Goal: Task Accomplishment & Management: Use online tool/utility

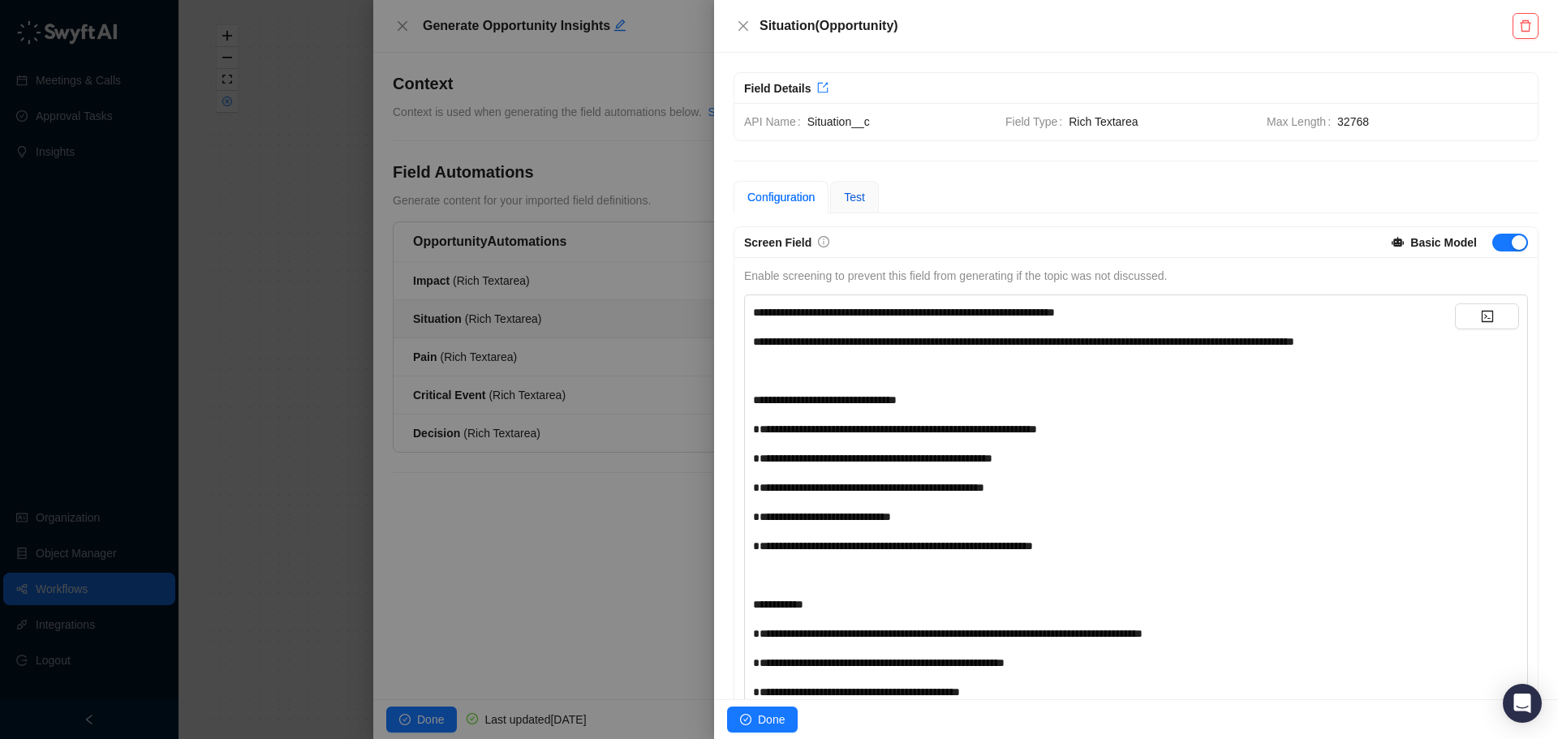
click at [856, 191] on span "Test" at bounding box center [854, 197] width 21 height 13
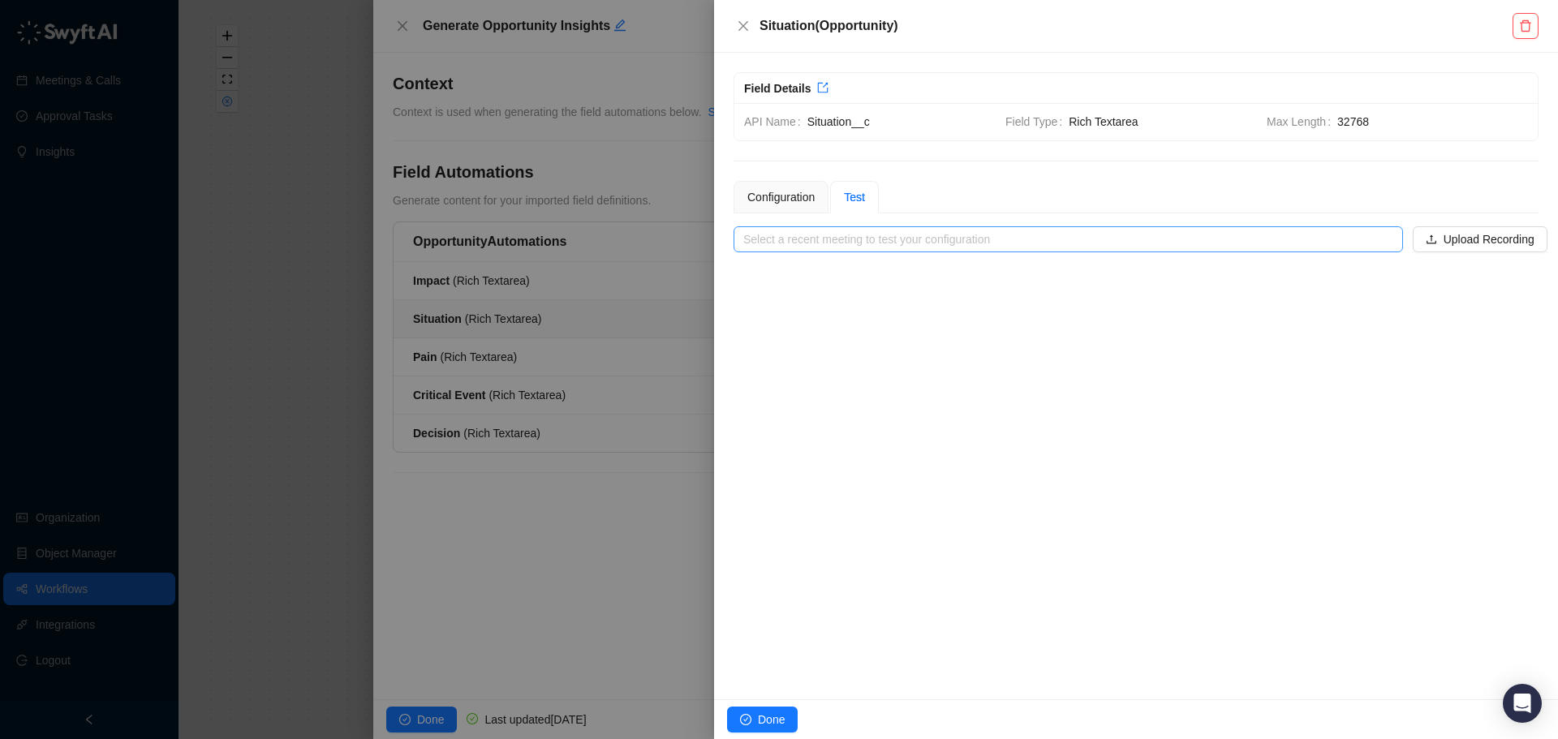
click at [845, 248] on input "search" at bounding box center [1063, 239] width 640 height 24
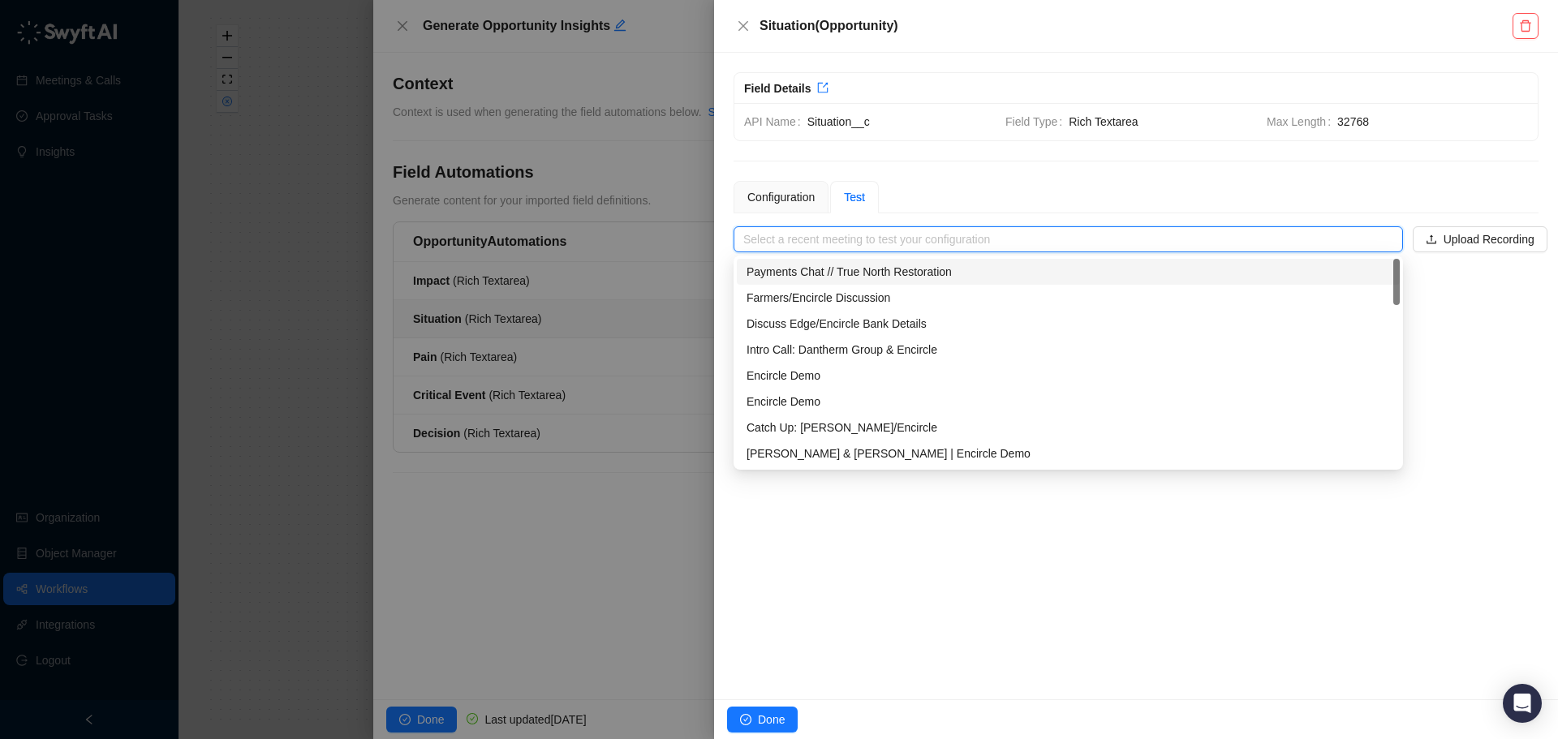
click at [898, 182] on div "Configuration Test" at bounding box center [1136, 197] width 805 height 32
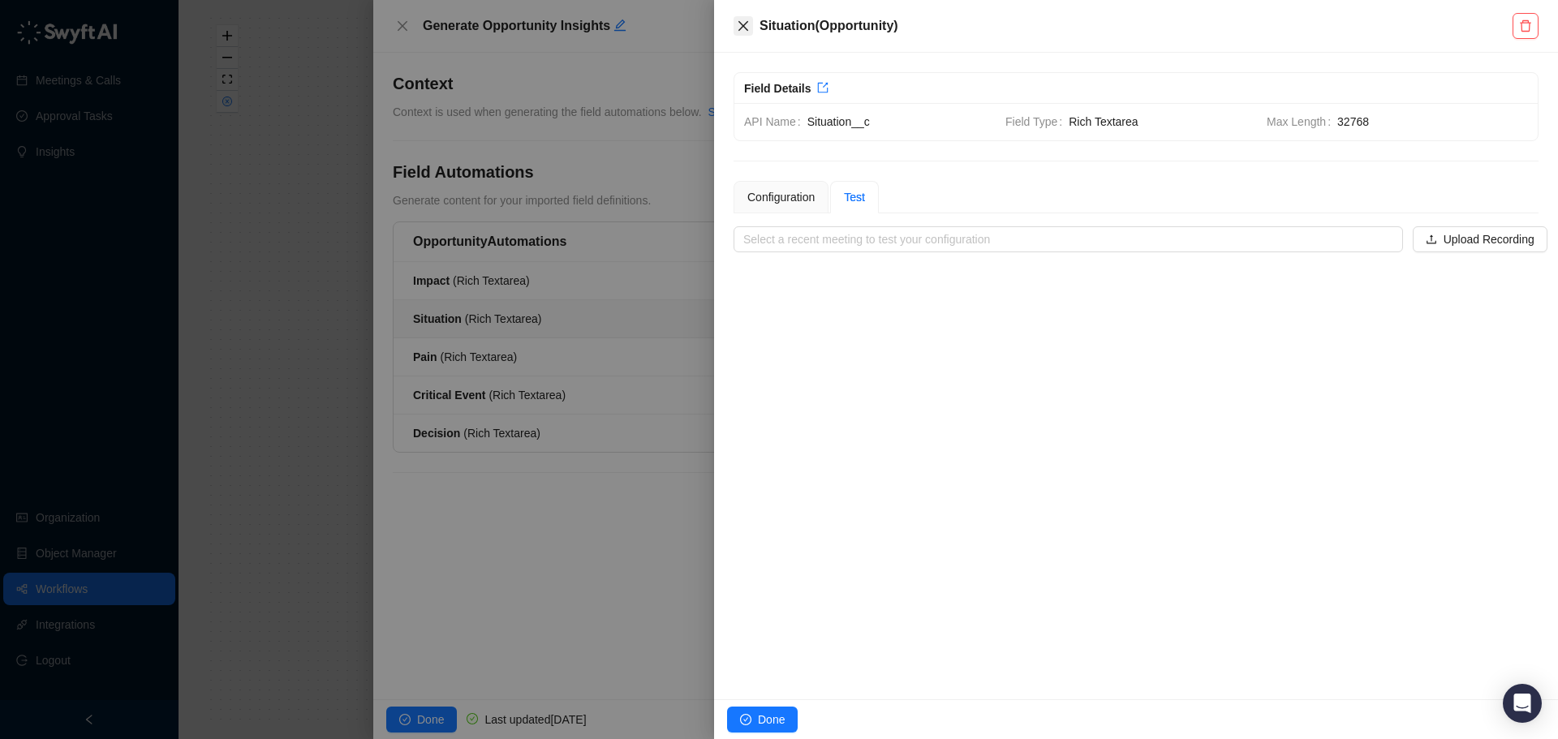
click at [748, 24] on icon "close" at bounding box center [743, 25] width 13 height 13
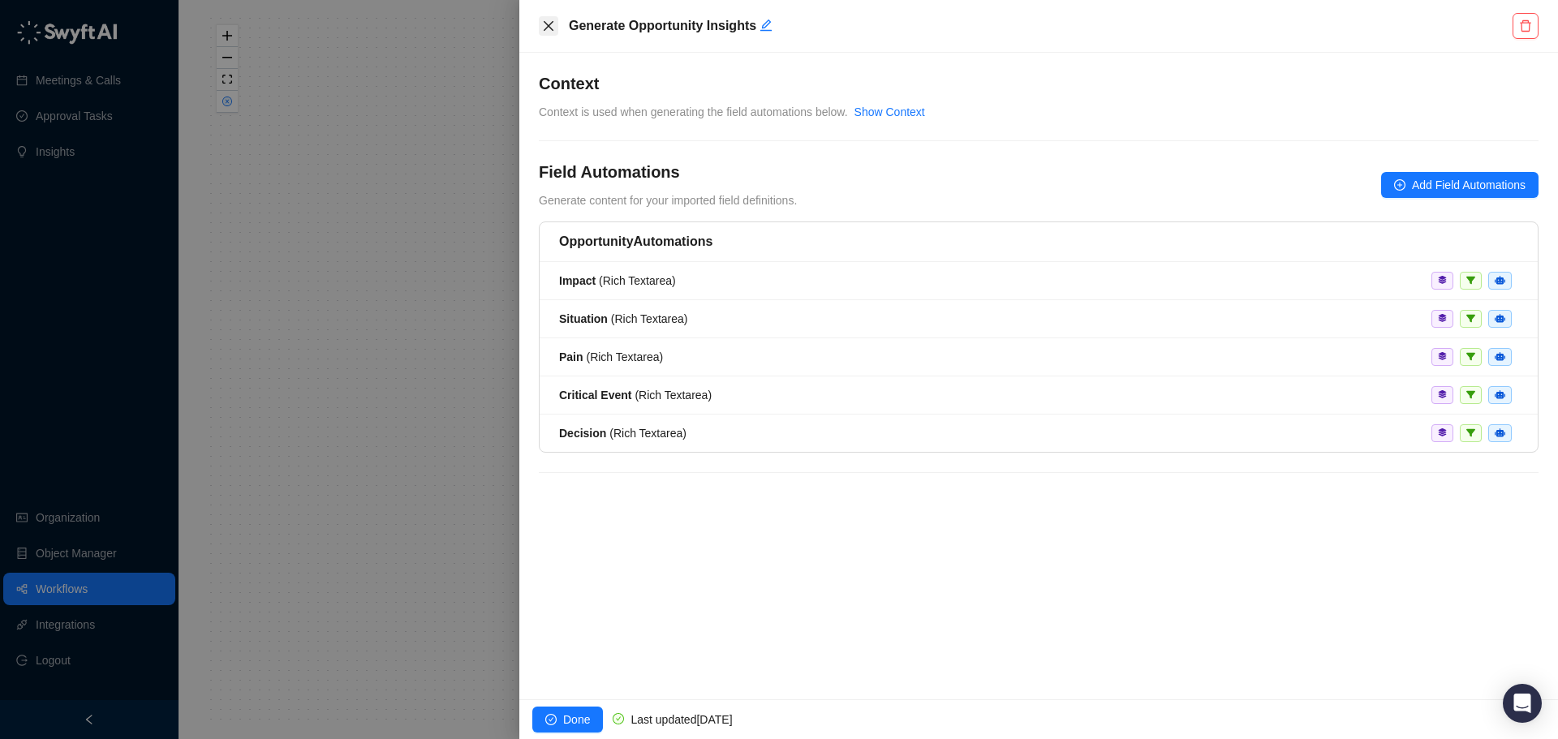
click at [549, 27] on icon "close" at bounding box center [549, 26] width 10 height 10
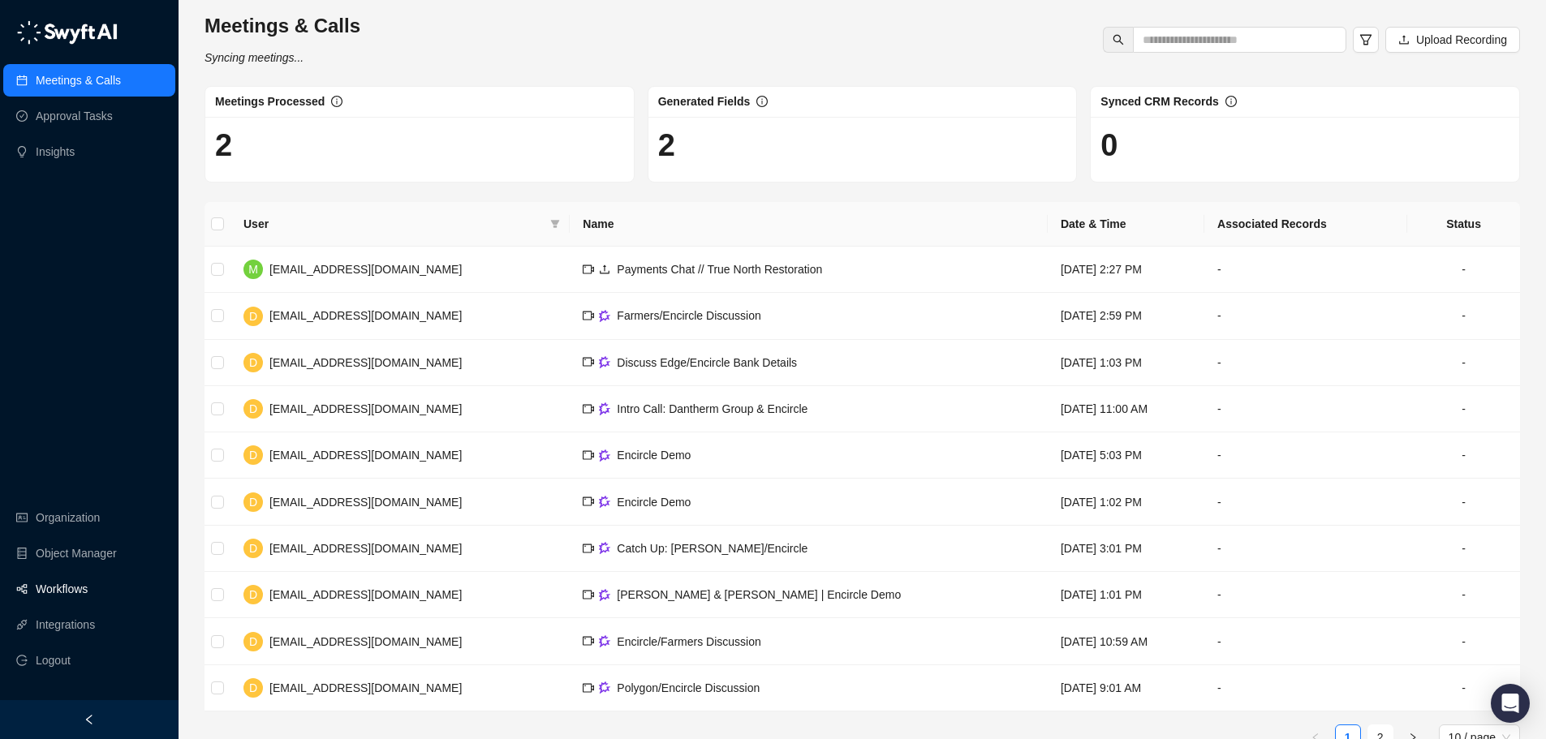
click at [73, 592] on link "Workflows" at bounding box center [62, 589] width 52 height 32
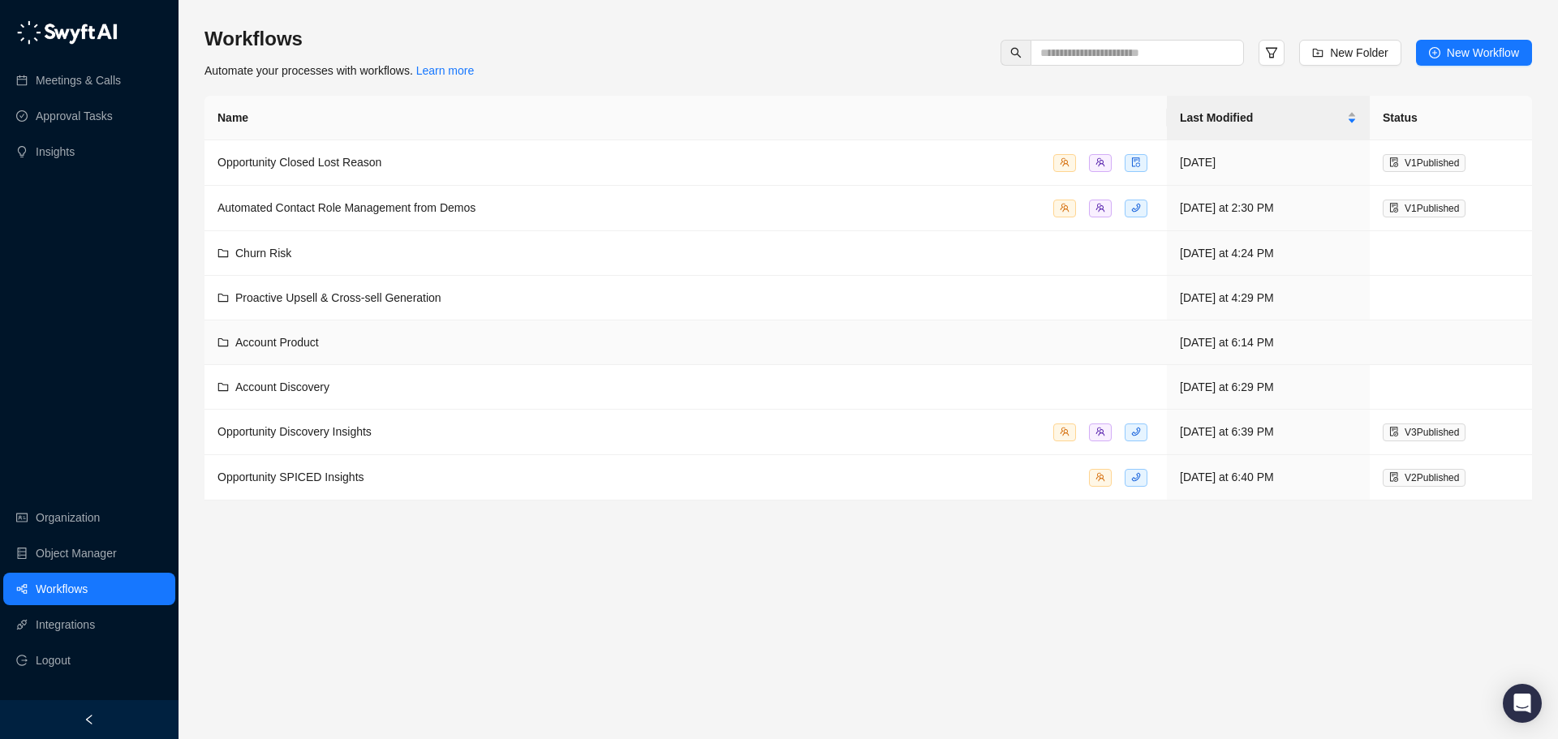
click at [643, 351] on td "Account Product" at bounding box center [685, 343] width 962 height 45
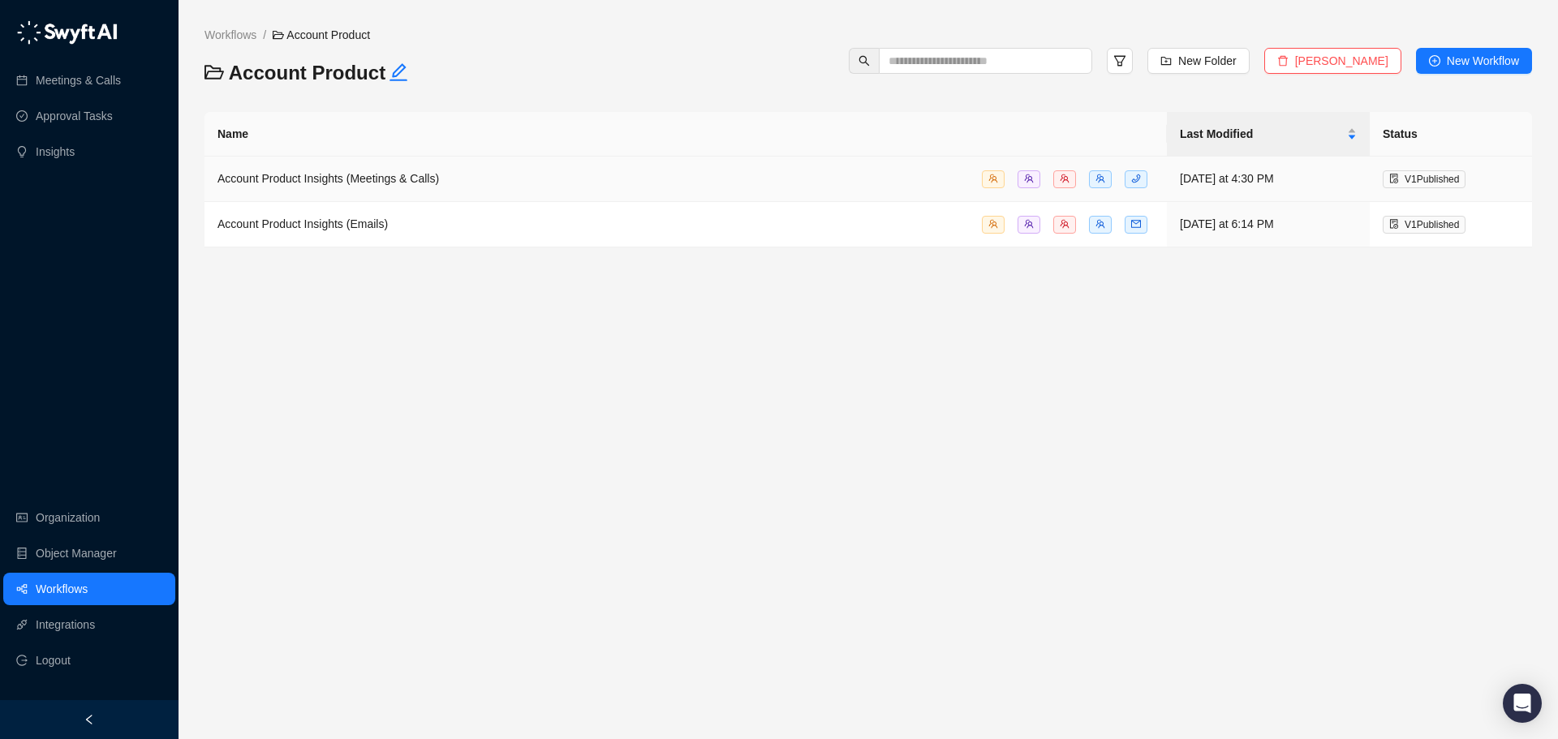
click at [638, 187] on div "Account Product Insights (Meetings & Calls)" at bounding box center [685, 179] width 936 height 19
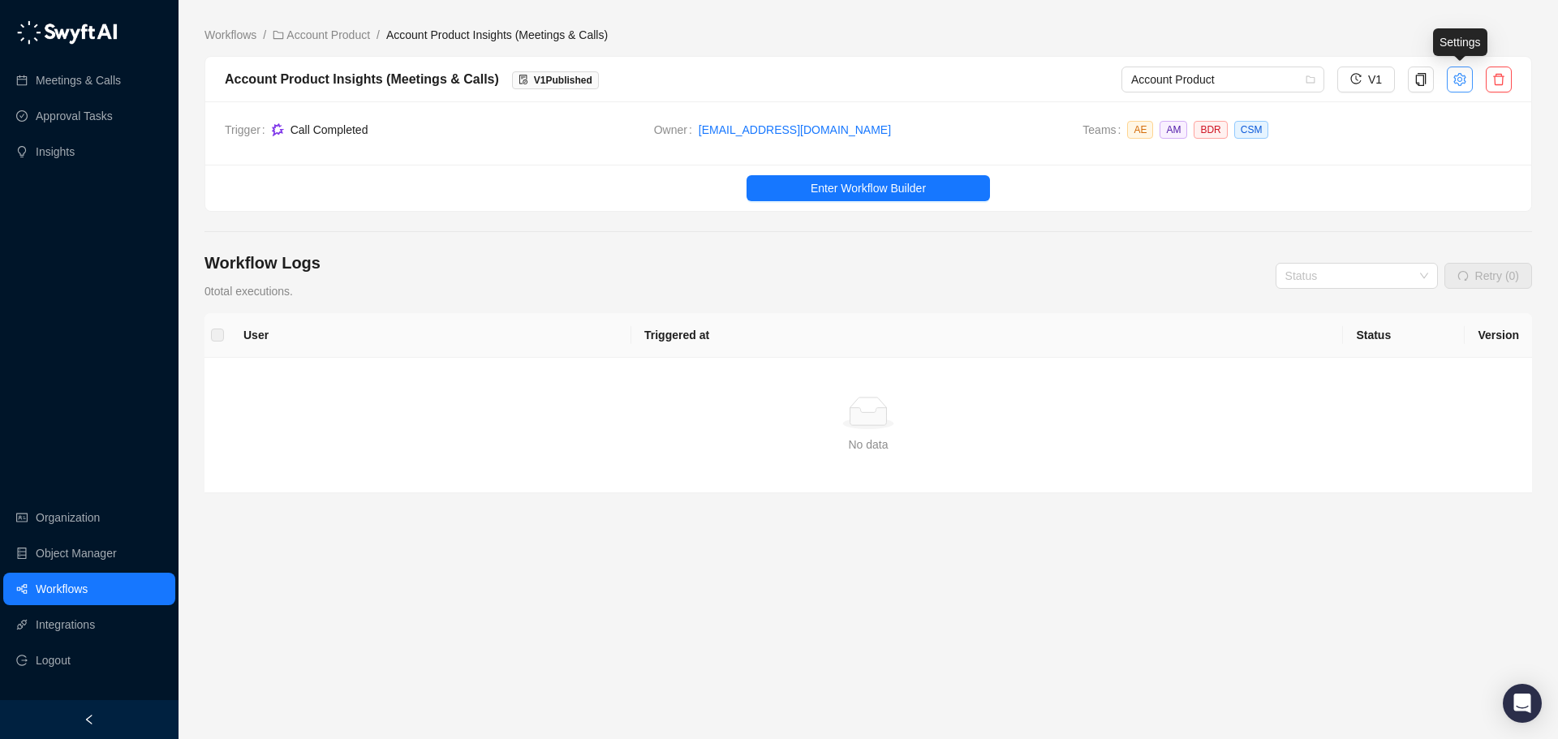
click at [1454, 71] on button "button" at bounding box center [1460, 80] width 26 height 26
type textarea "**********"
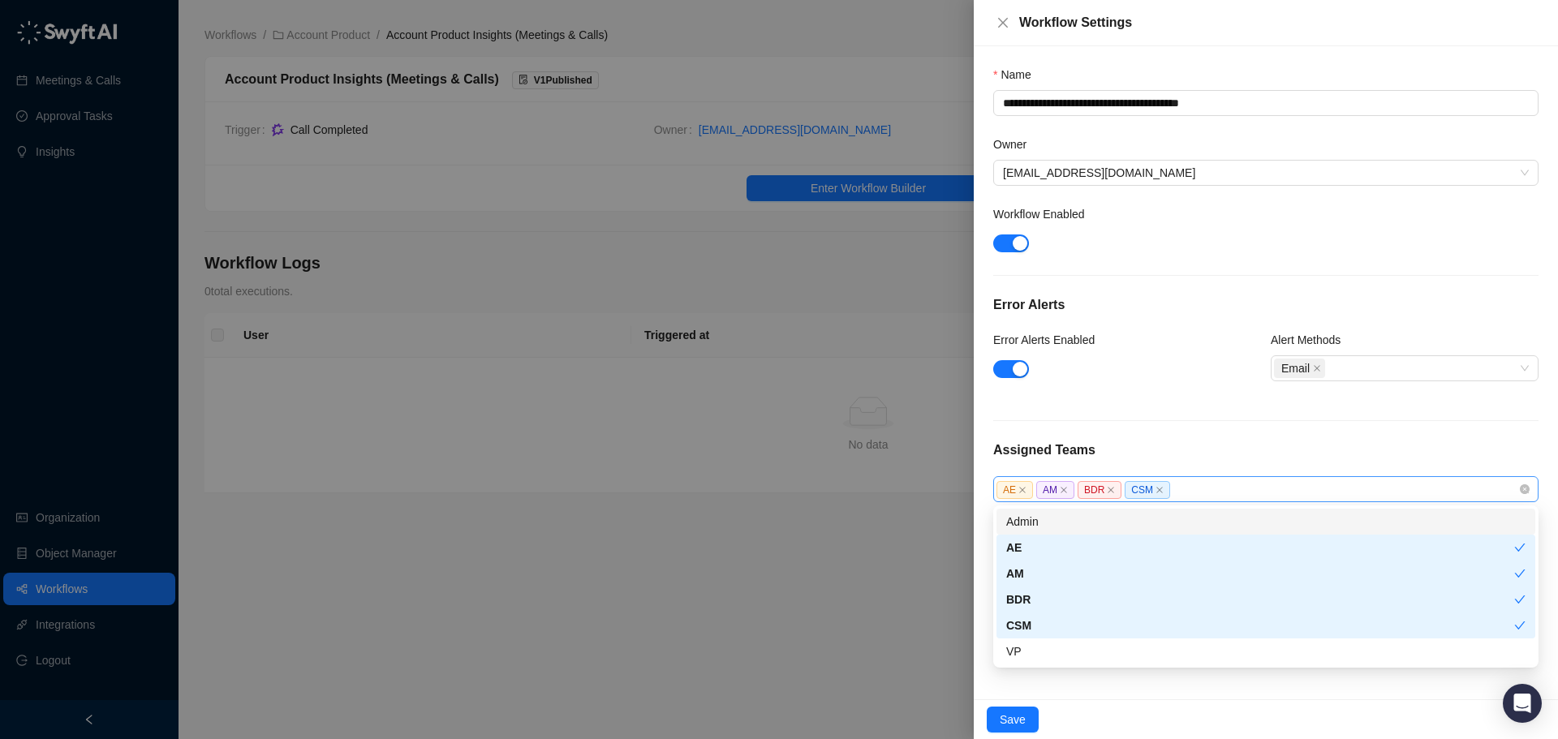
click at [1199, 485] on div "AE AM BDR CSM" at bounding box center [1257, 489] width 522 height 19
click at [1135, 525] on div "Admin" at bounding box center [1265, 522] width 519 height 18
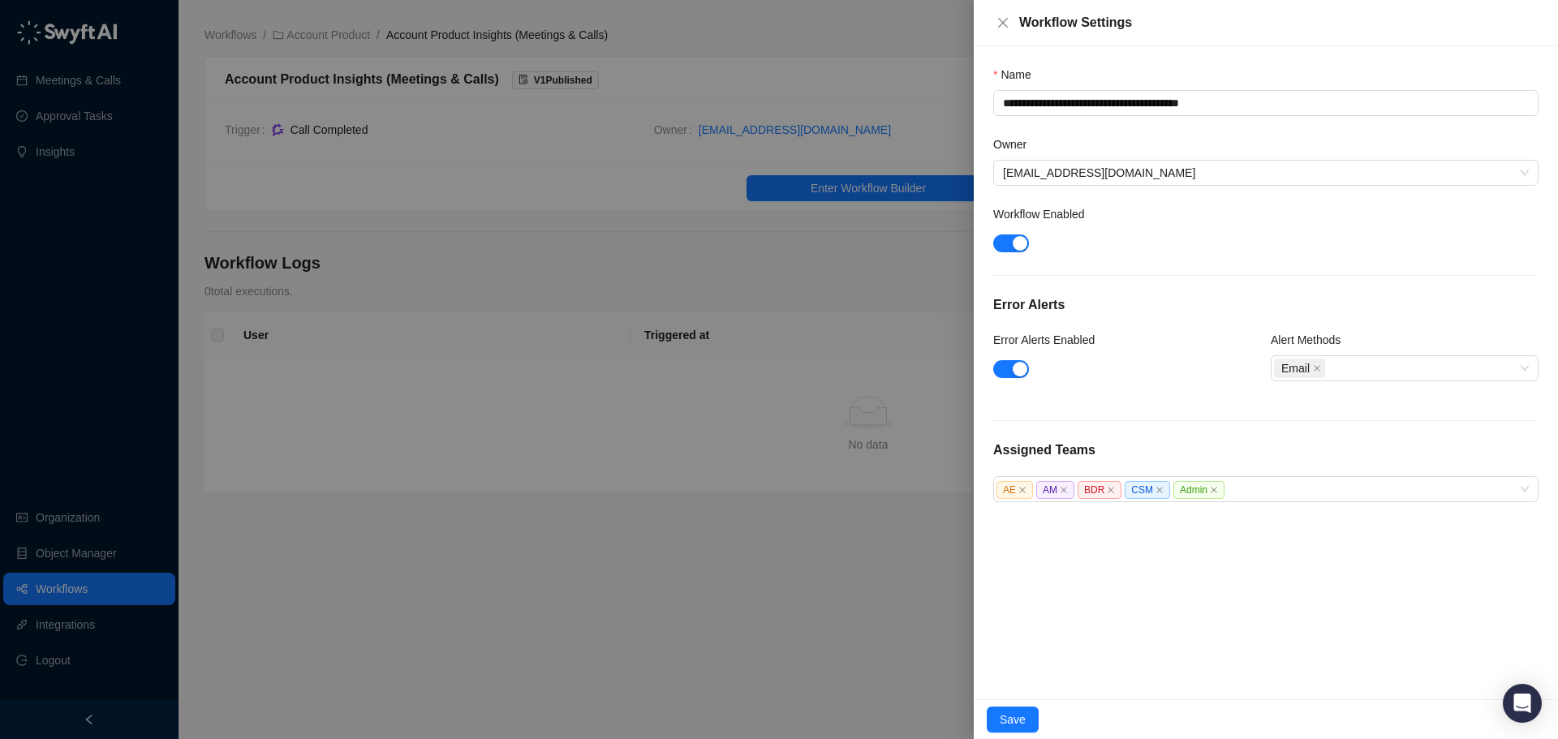
click at [1175, 345] on div "Error Alerts Enabled" at bounding box center [1127, 343] width 268 height 24
click at [1012, 709] on button "Save" at bounding box center [1013, 720] width 52 height 26
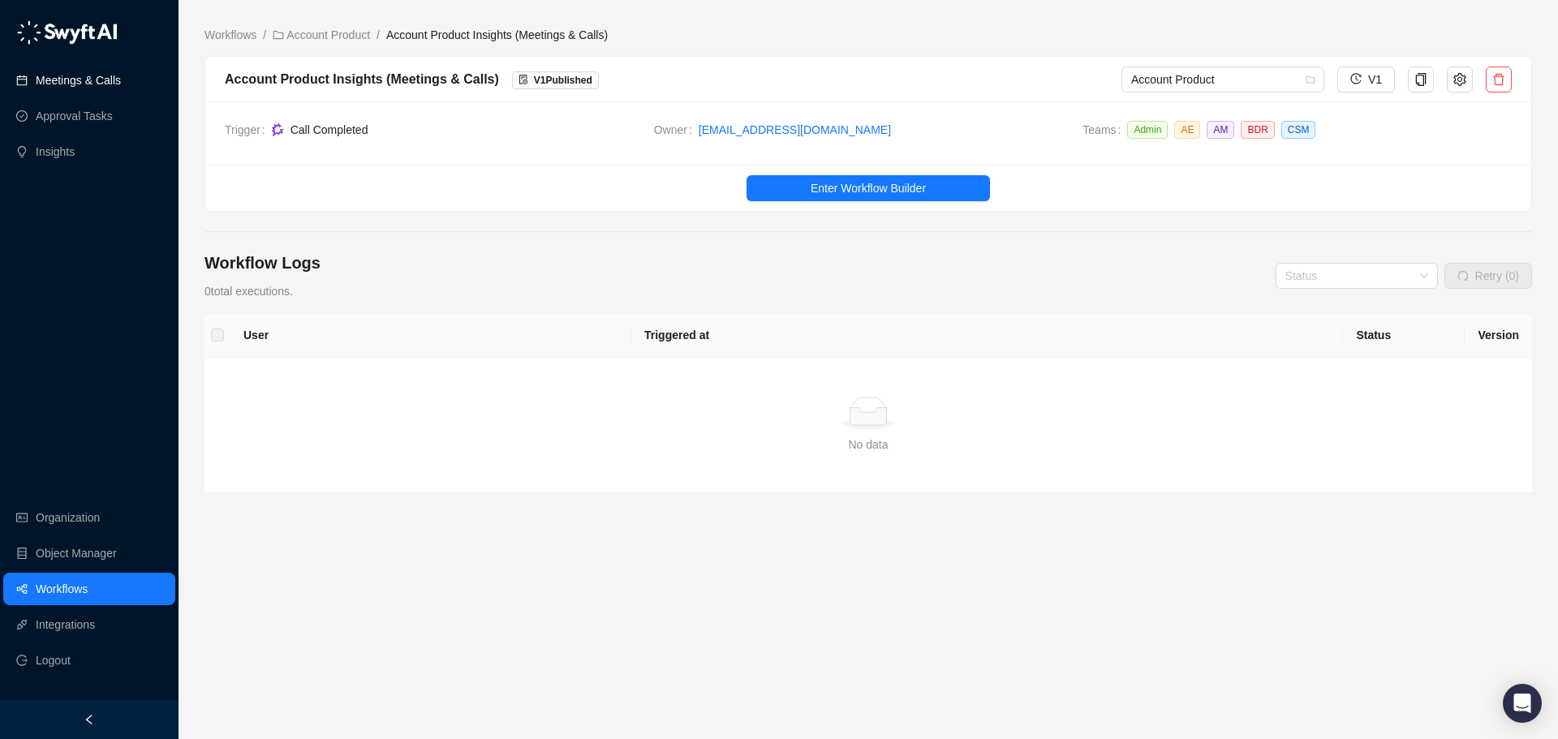
click at [118, 84] on link "Meetings & Calls" at bounding box center [78, 80] width 85 height 32
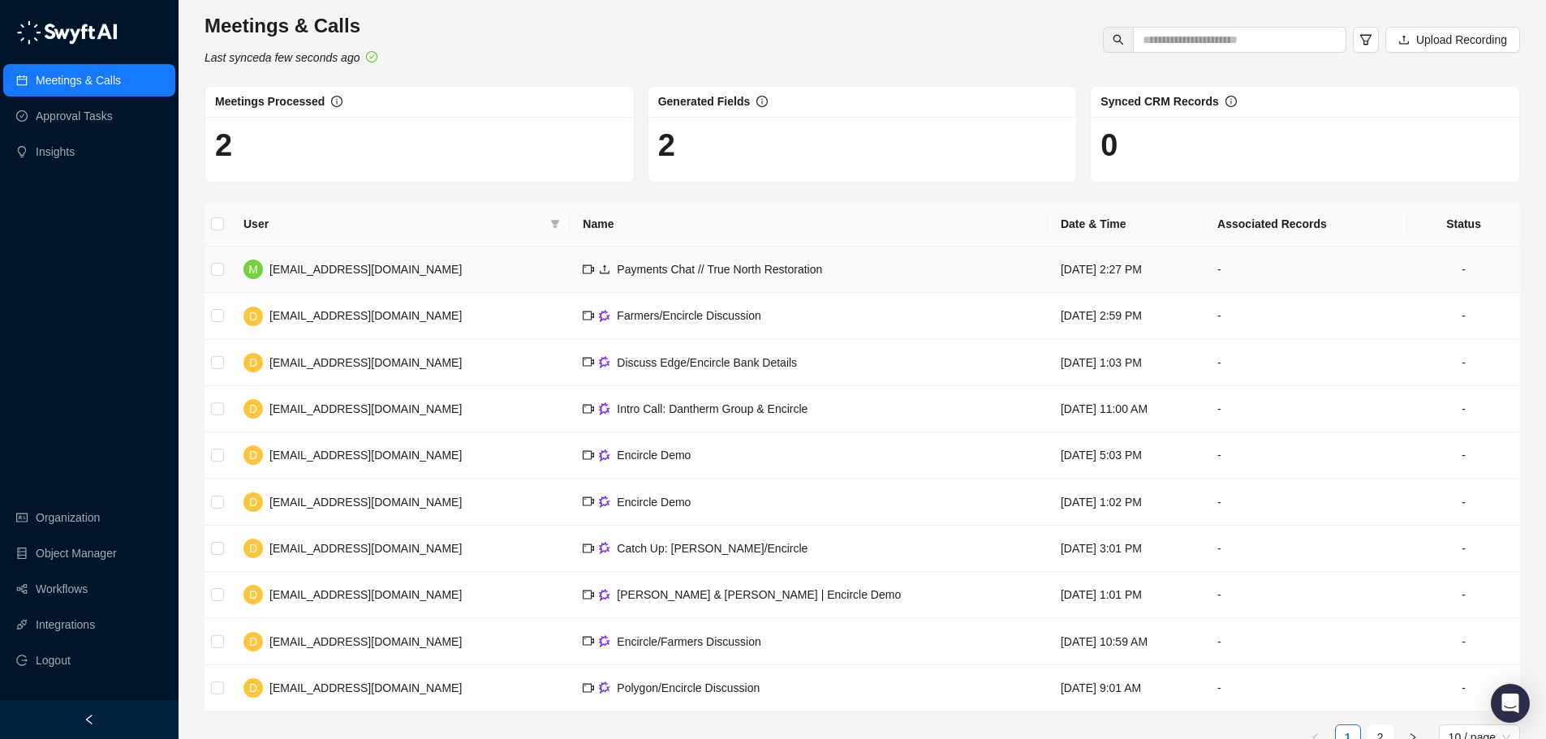
click at [1334, 266] on td "-" at bounding box center [1305, 270] width 203 height 46
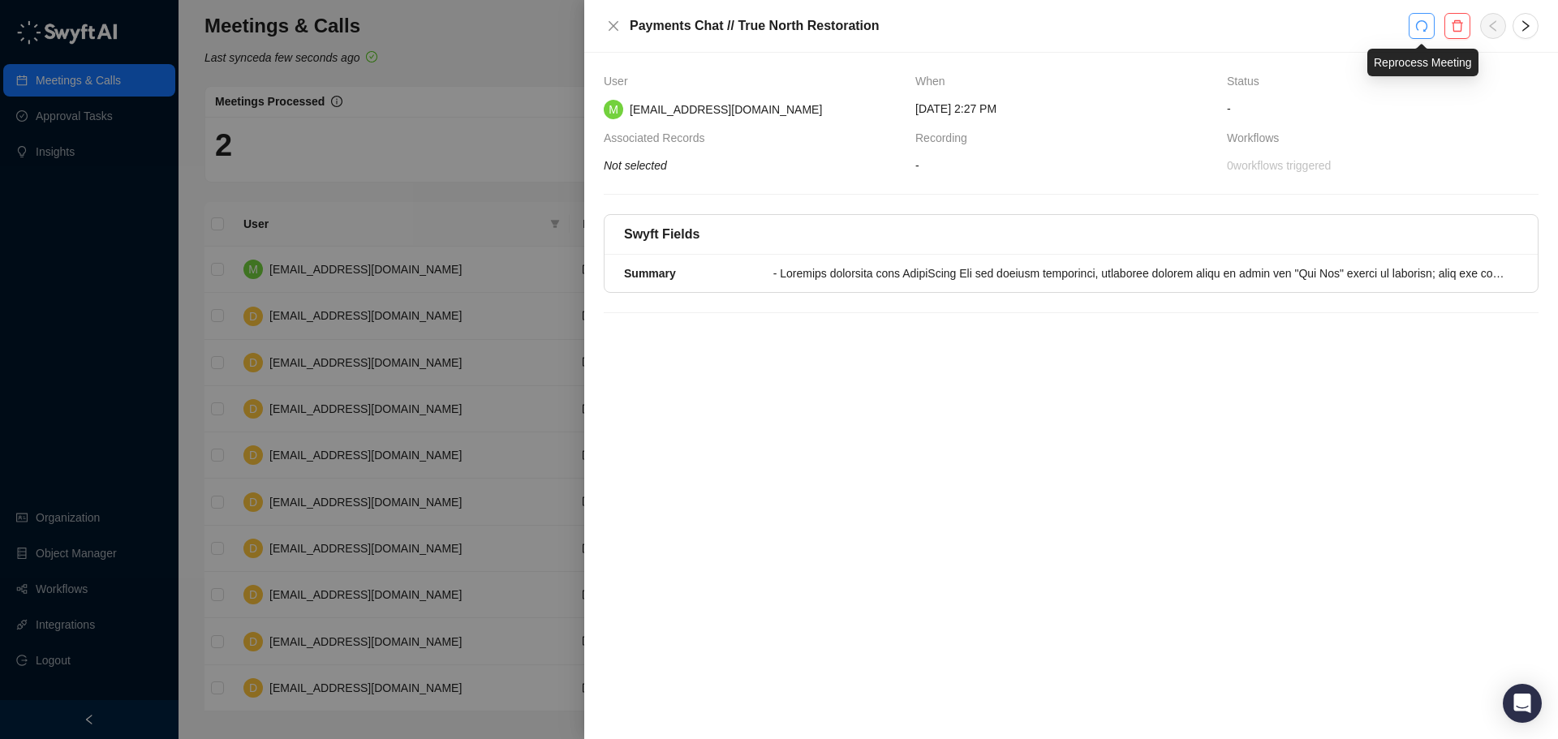
click at [1427, 15] on button "button" at bounding box center [1422, 26] width 26 height 26
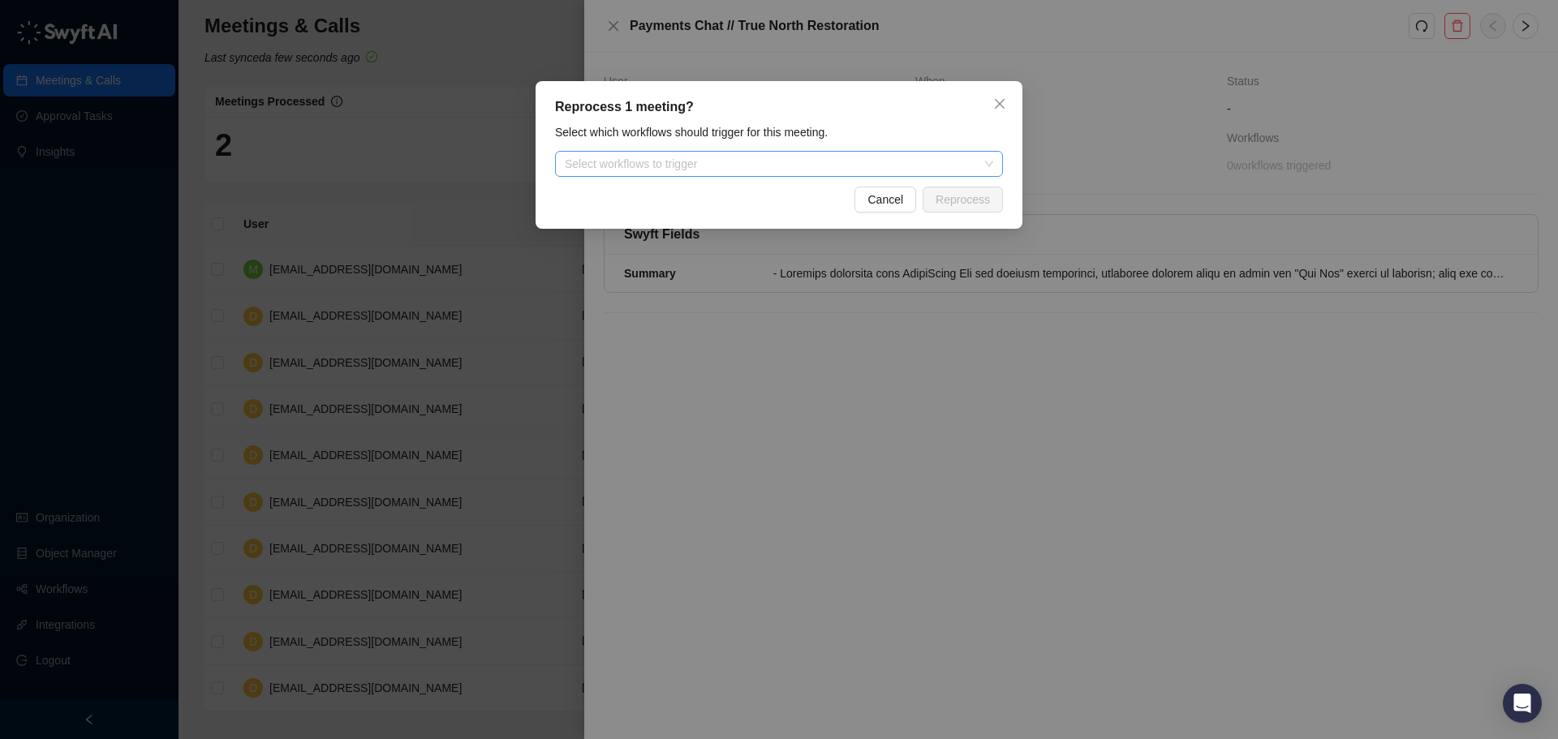
click at [854, 161] on div at bounding box center [770, 164] width 424 height 12
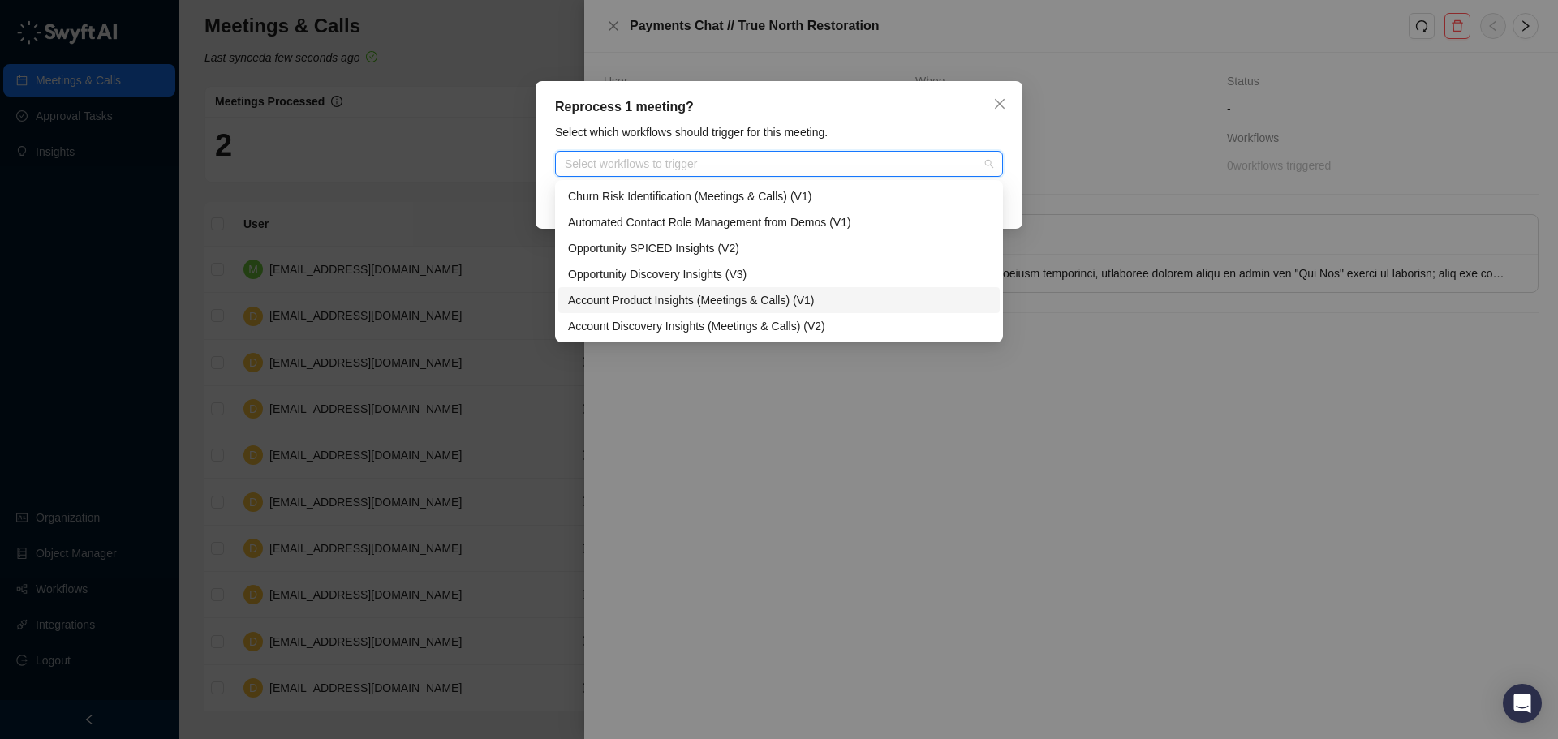
click at [768, 304] on div "Account Product Insights (Meetings & Calls) (V1)" at bounding box center [779, 300] width 422 height 18
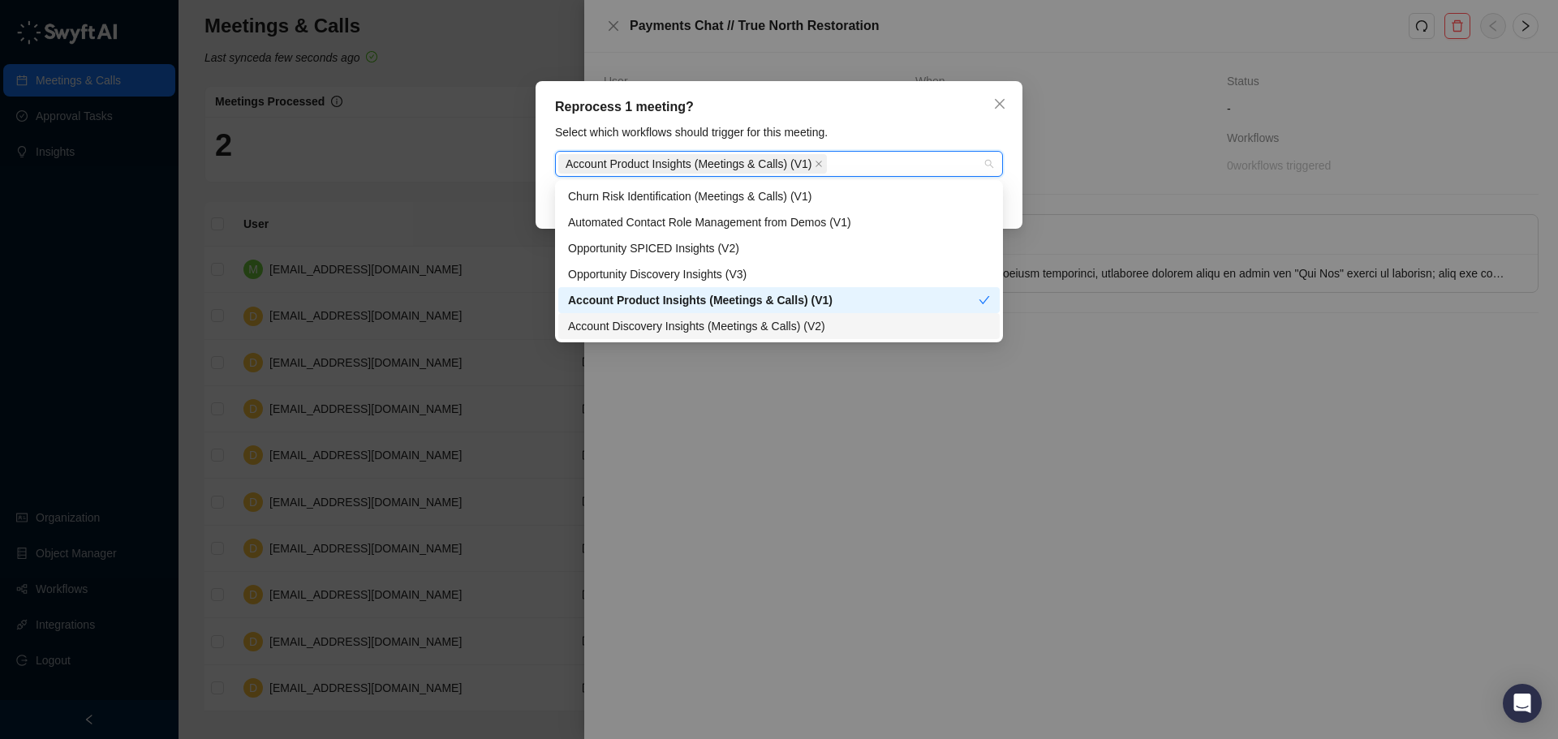
click at [762, 320] on div "Account Discovery Insights (Meetings & Calls) (V2)" at bounding box center [779, 326] width 422 height 18
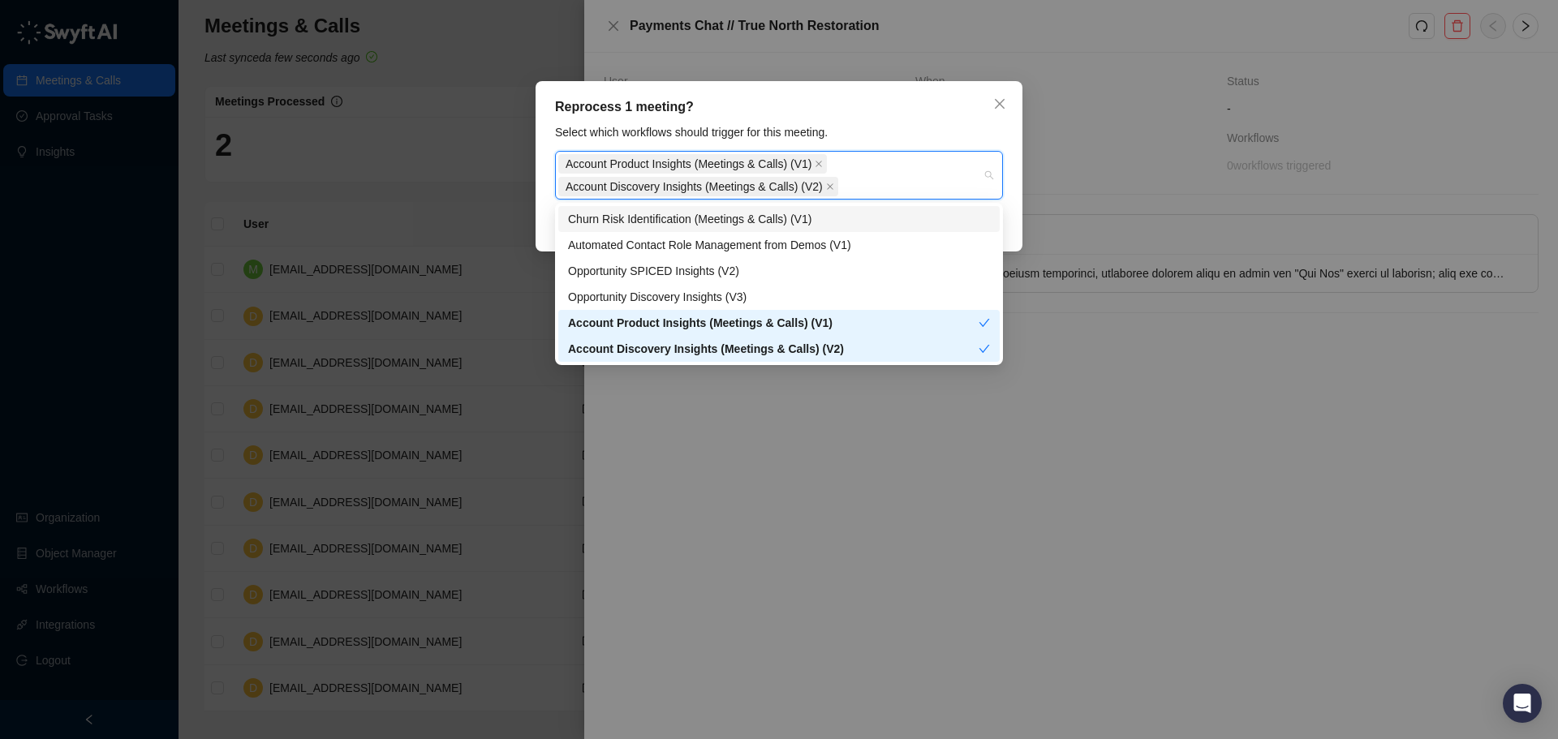
click at [932, 118] on div "Reprocess 1 meeting? Select which workflows should trigger for this meeting. Ac…" at bounding box center [779, 166] width 487 height 170
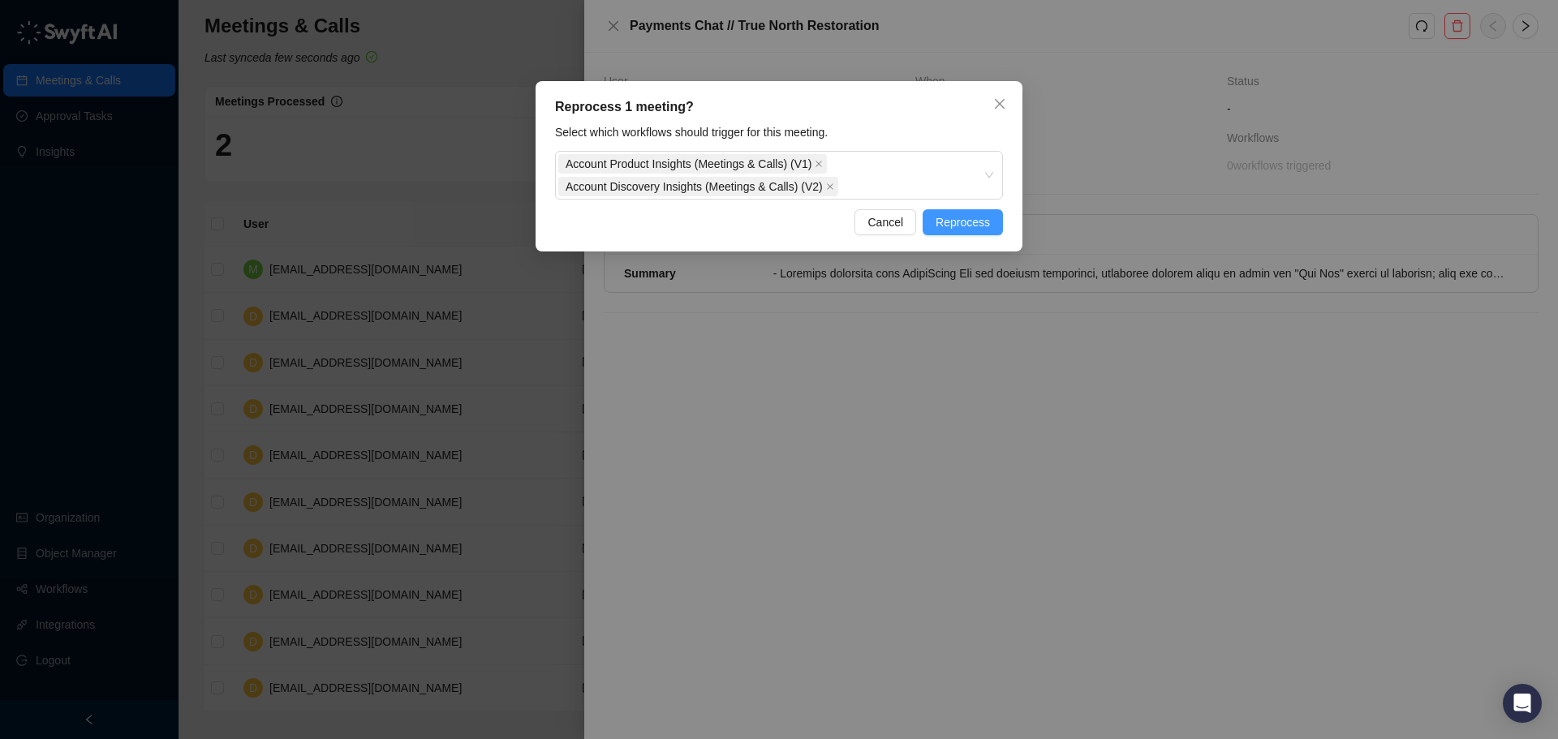
click at [964, 224] on span "Reprocess" at bounding box center [963, 222] width 54 height 18
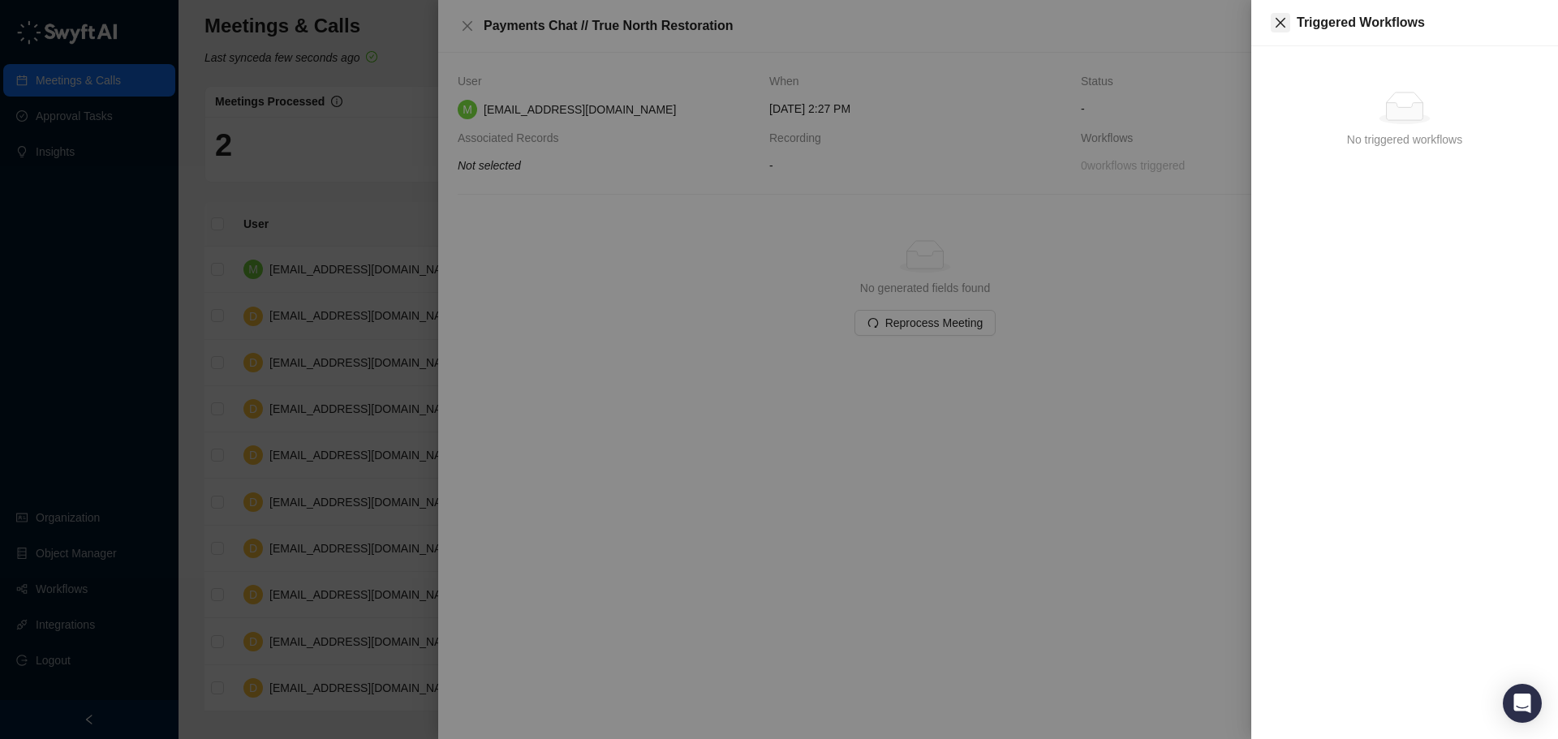
click at [1282, 19] on icon "close" at bounding box center [1280, 22] width 13 height 13
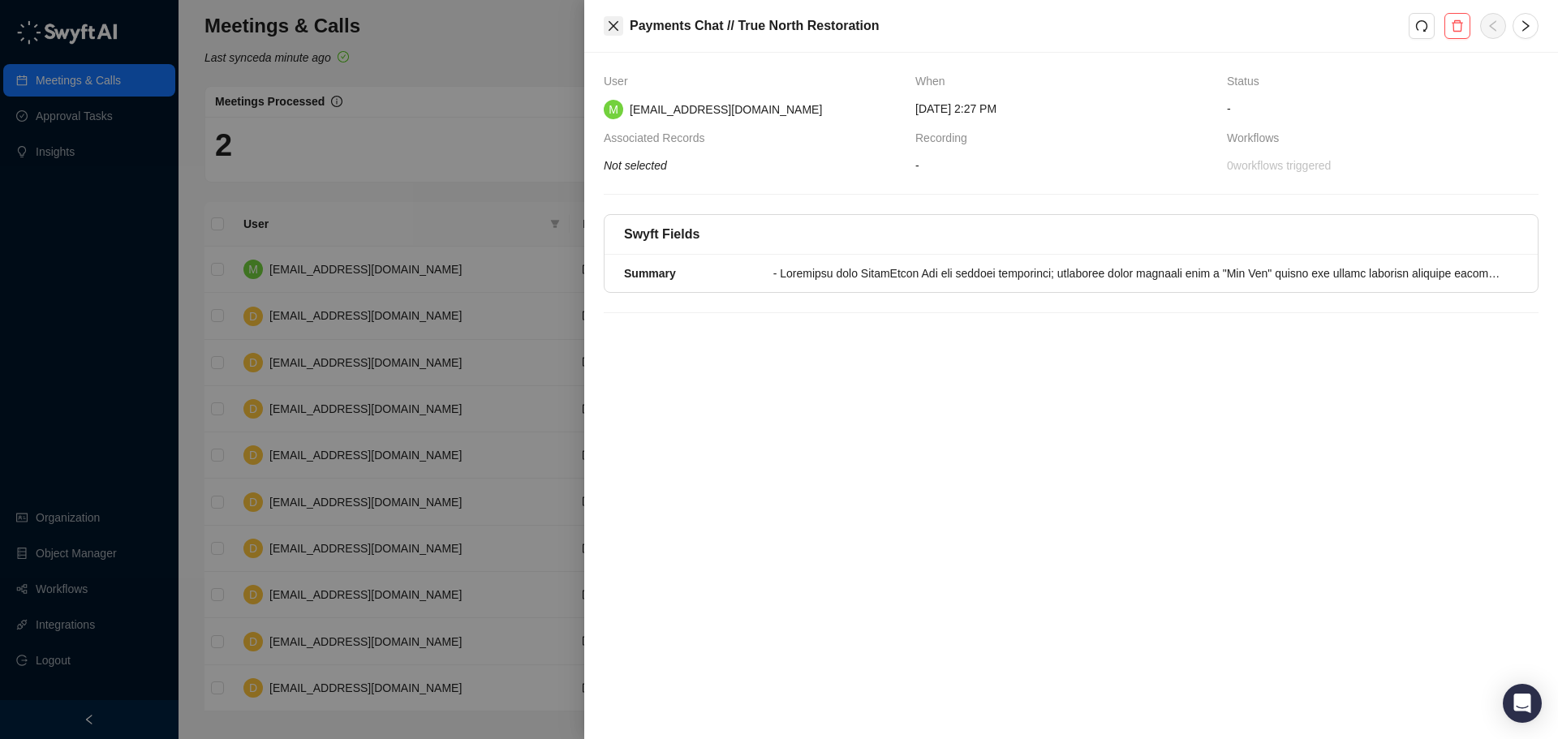
click at [620, 19] on button "Close" at bounding box center [613, 25] width 19 height 19
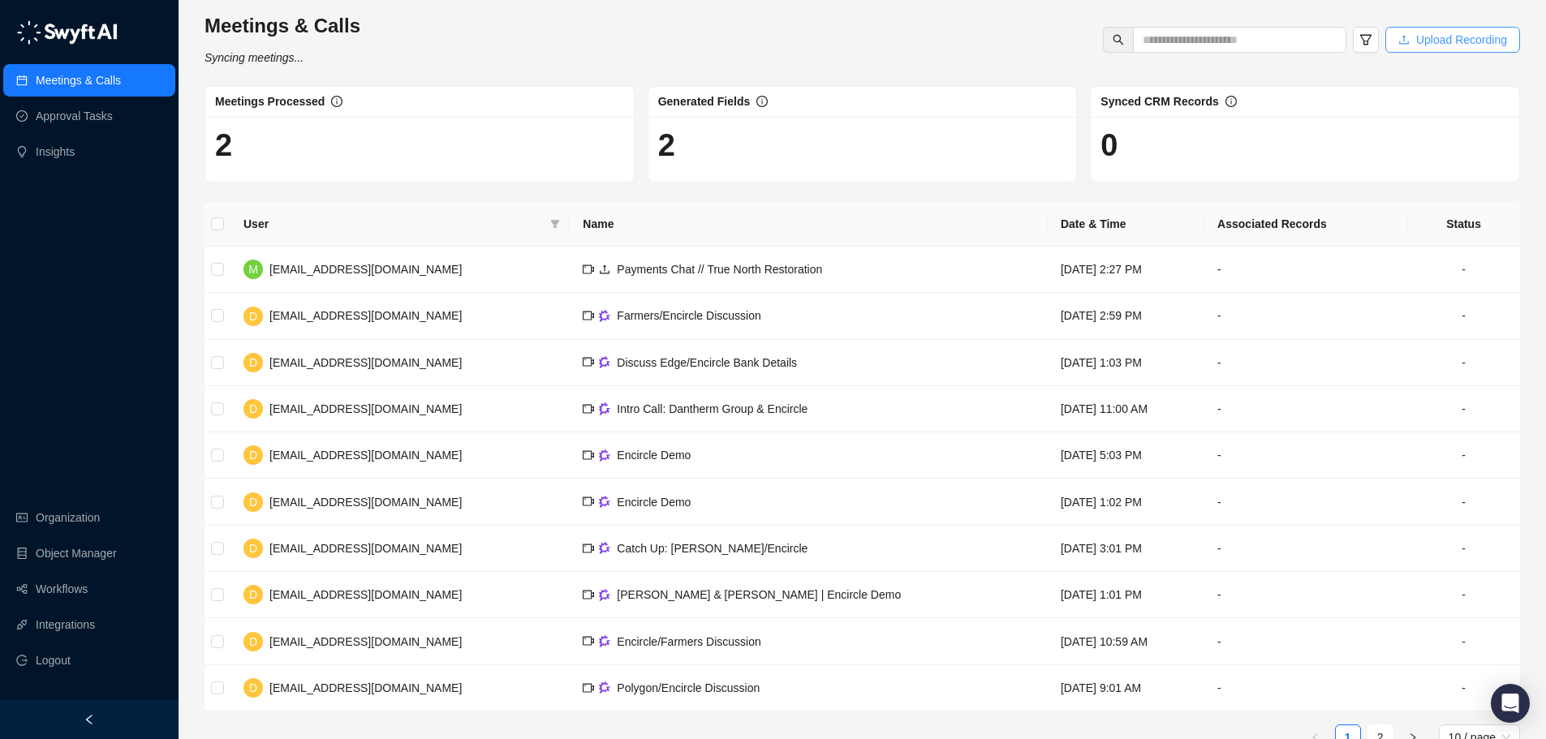
click at [1453, 37] on span "Upload Recording" at bounding box center [1461, 40] width 91 height 18
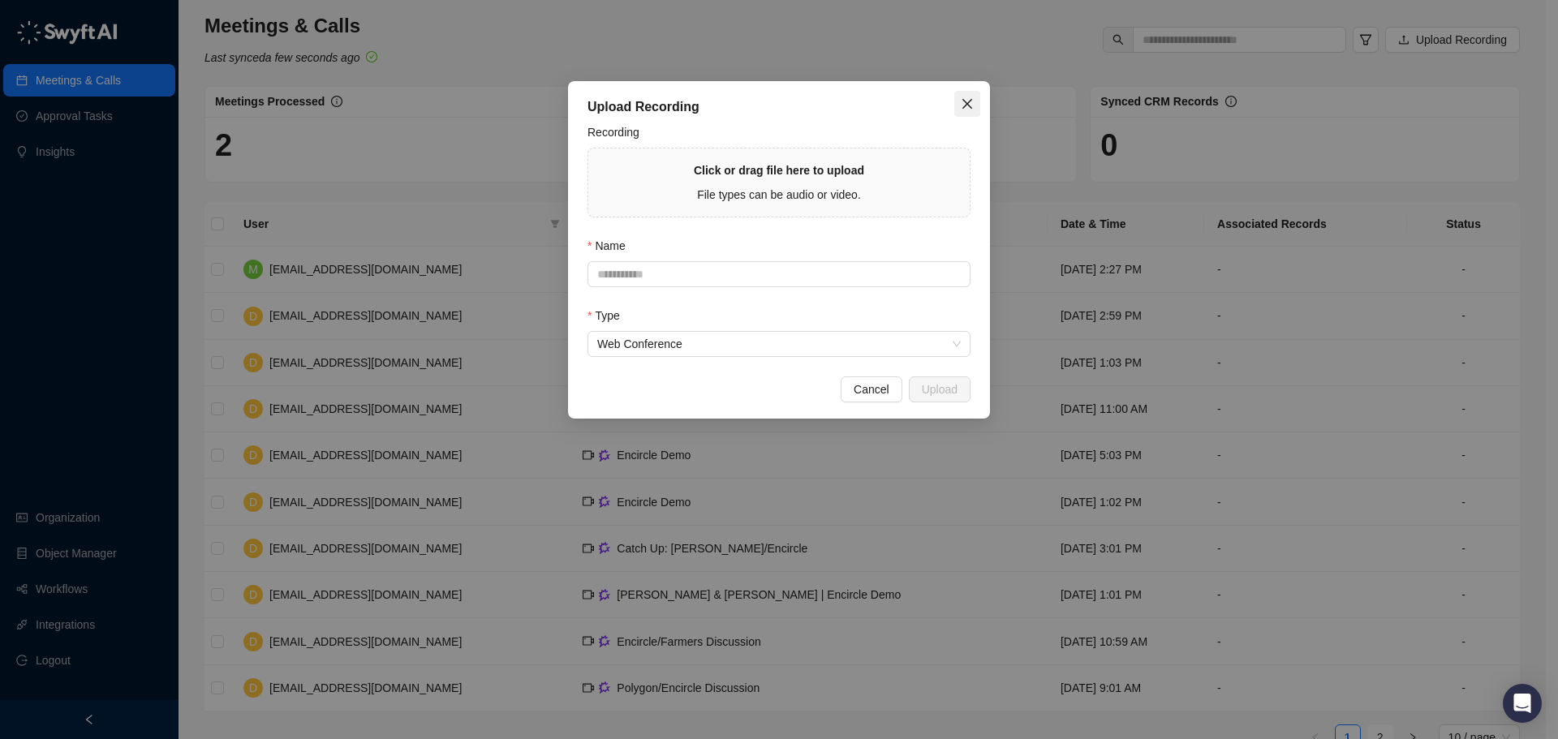
click at [970, 103] on icon "close" at bounding box center [967, 103] width 13 height 13
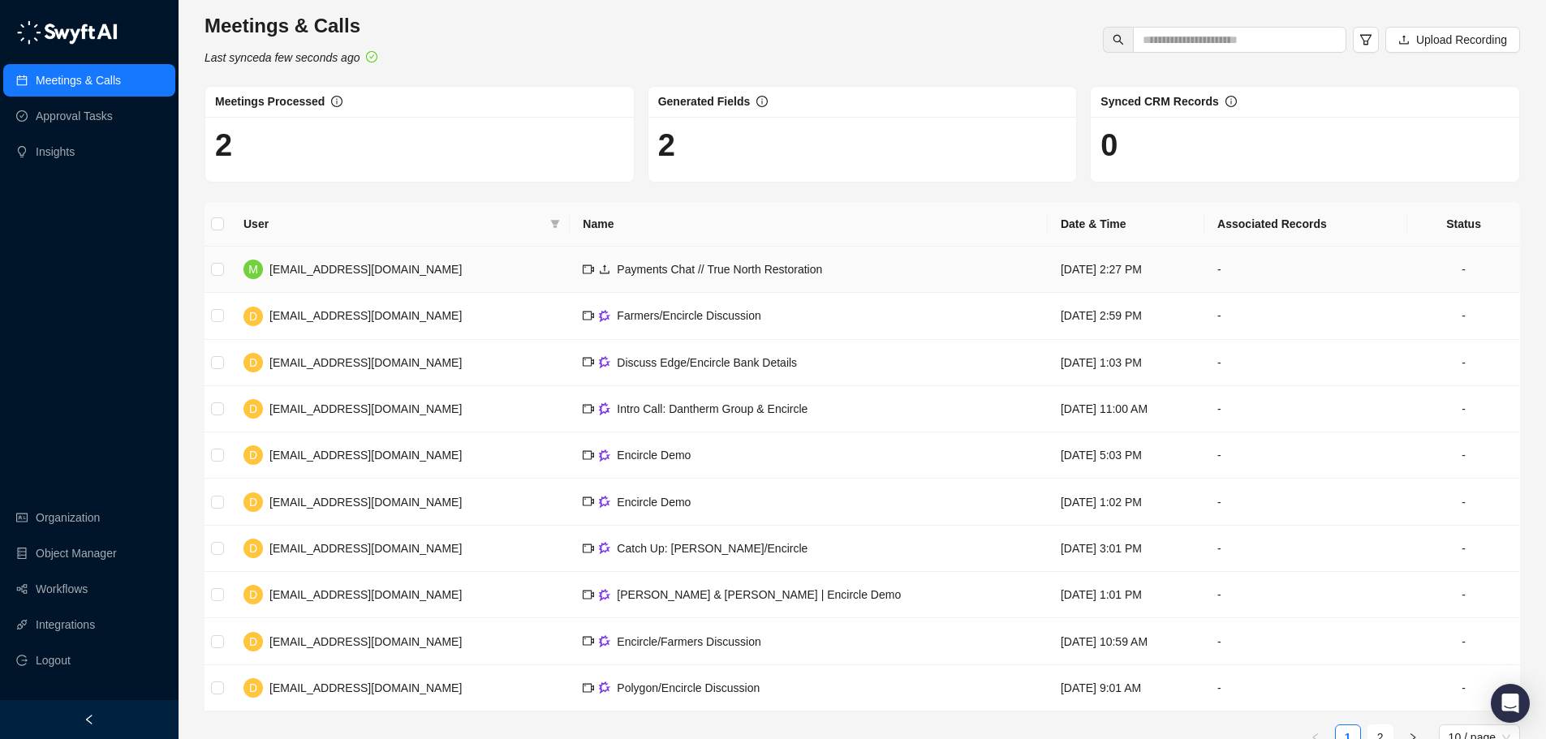
click at [1246, 275] on td "-" at bounding box center [1305, 270] width 203 height 46
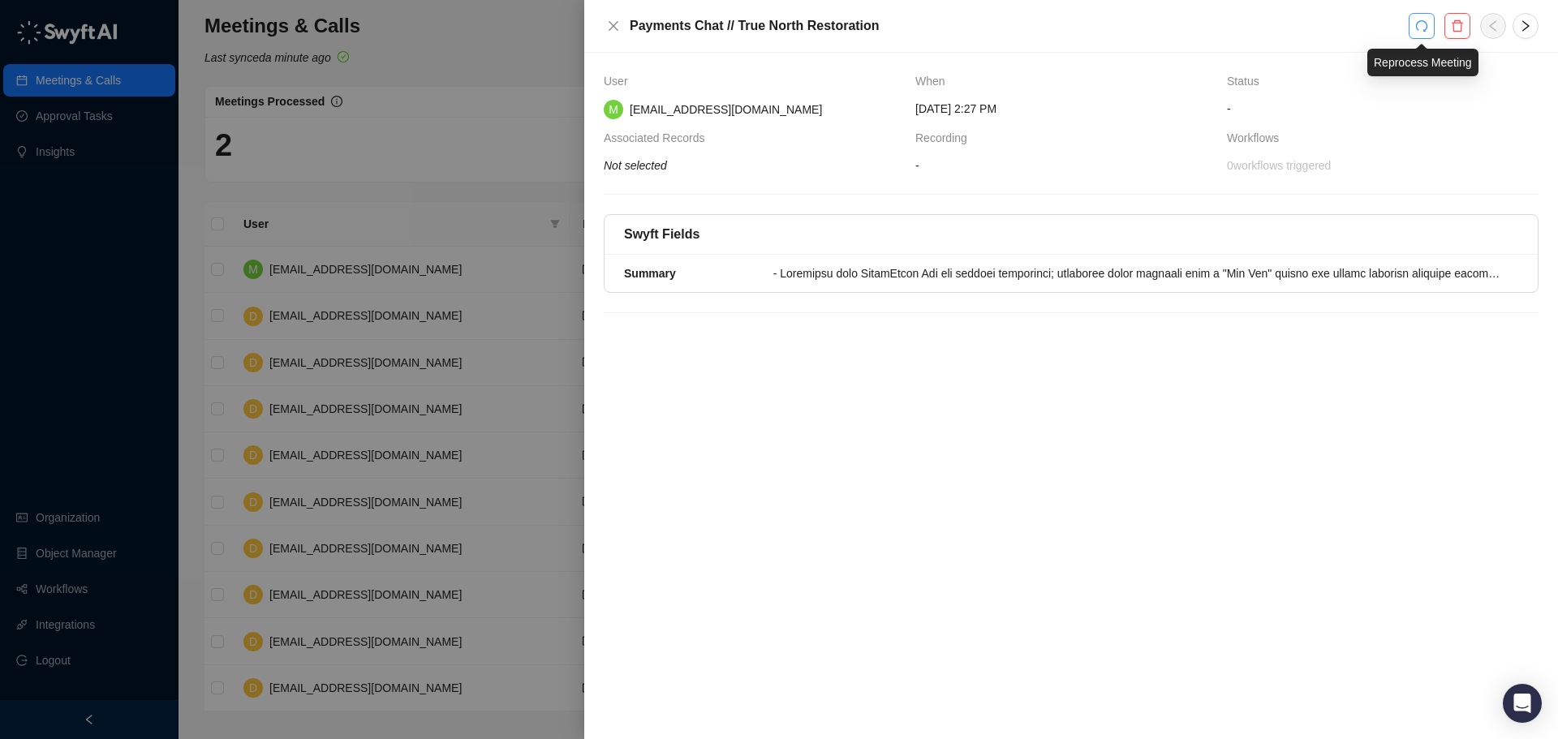
click at [1417, 25] on icon "redo" at bounding box center [1421, 25] width 11 height 11
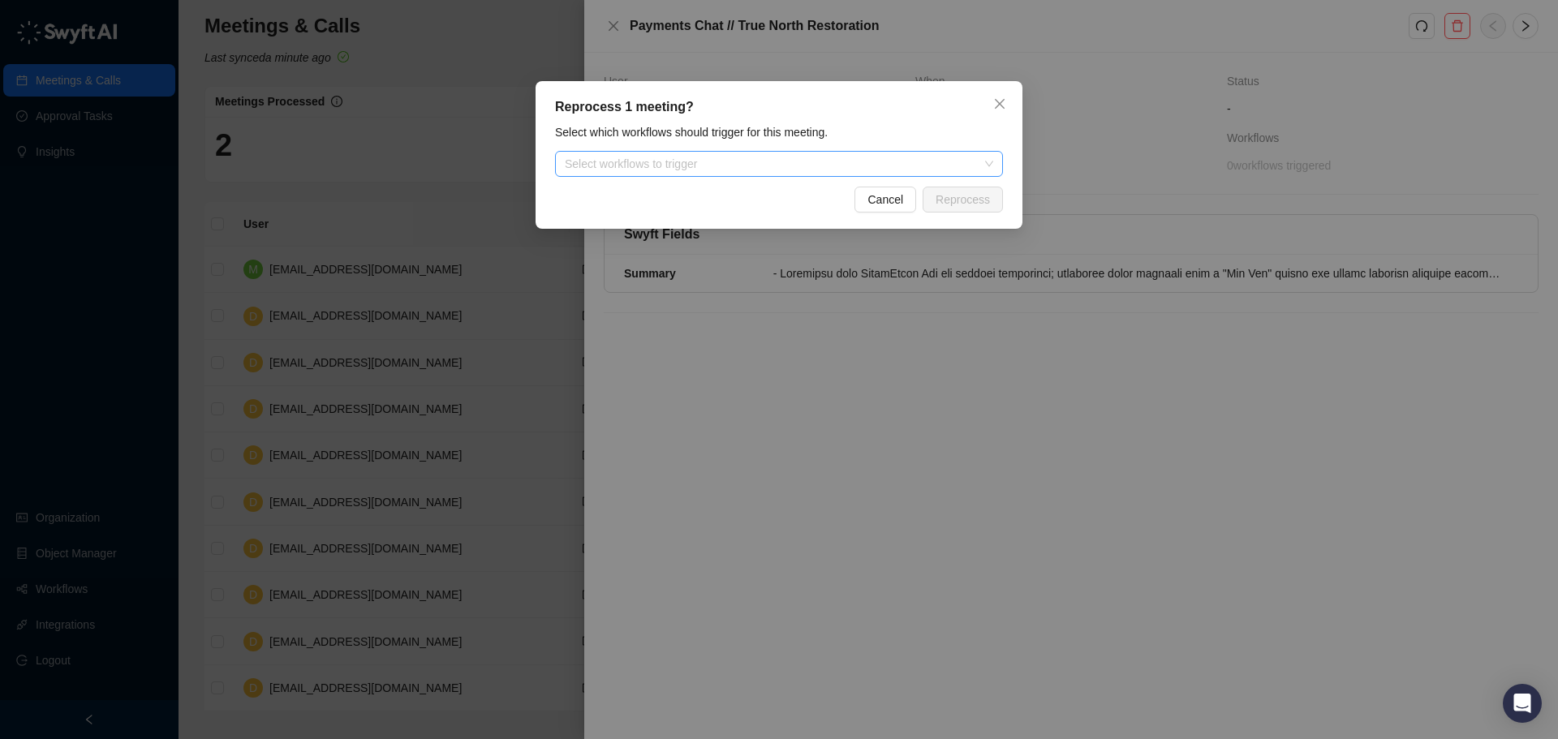
click at [798, 169] on div at bounding box center [770, 164] width 424 height 12
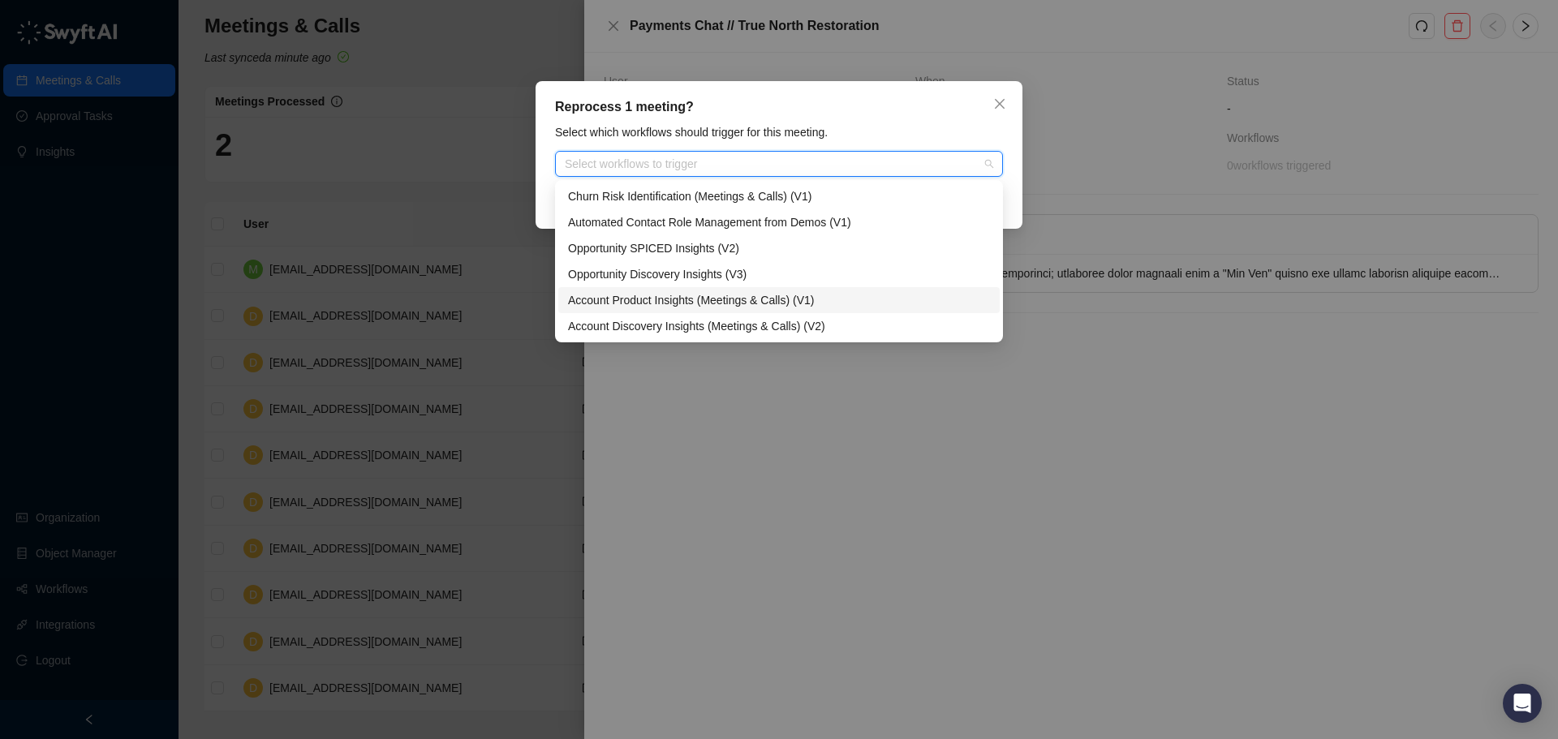
click at [752, 299] on div "Account Product Insights (Meetings & Calls) (V1)" at bounding box center [779, 300] width 422 height 18
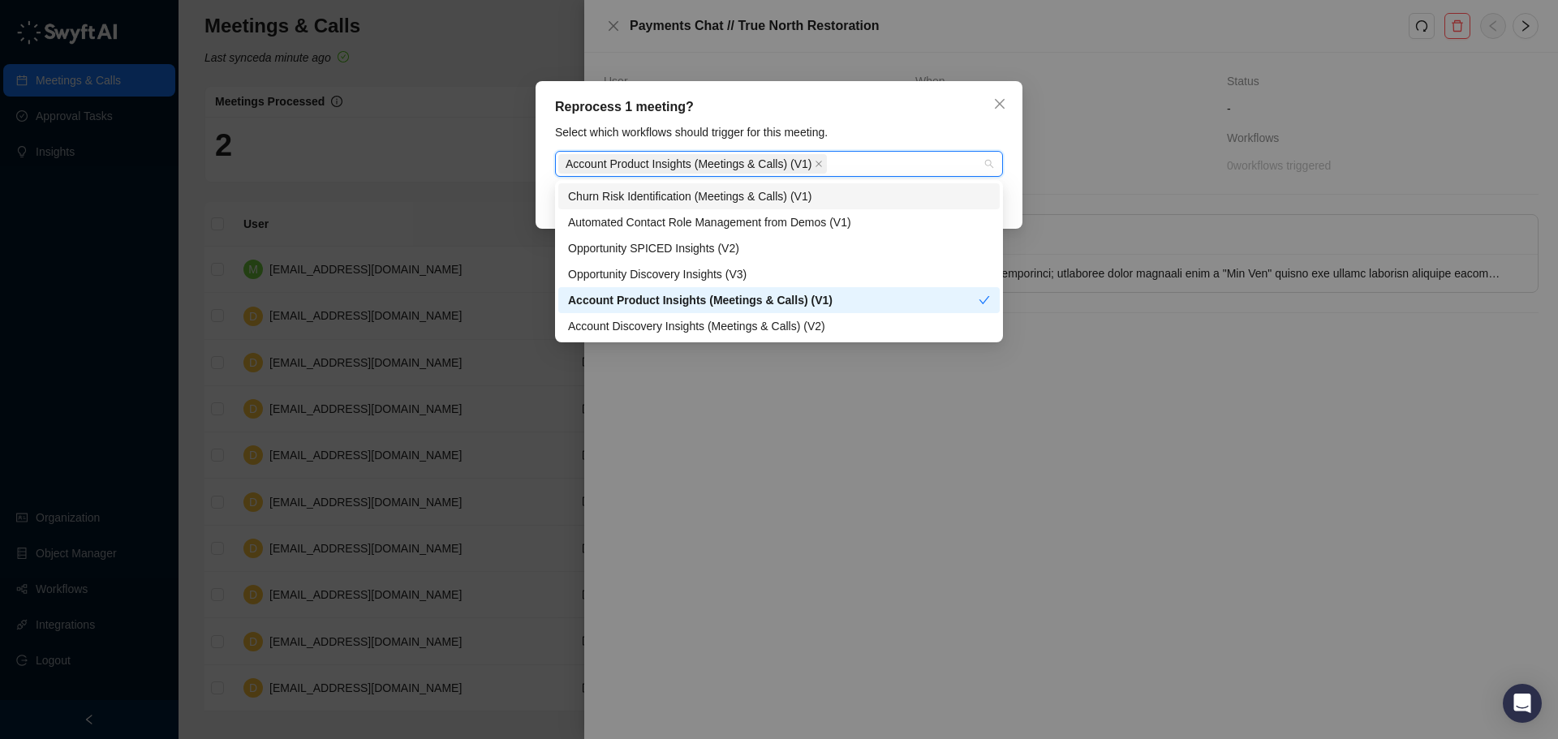
click at [872, 93] on div "Reprocess 1 meeting? Select which workflows should trigger for this meeting. Ac…" at bounding box center [779, 155] width 487 height 148
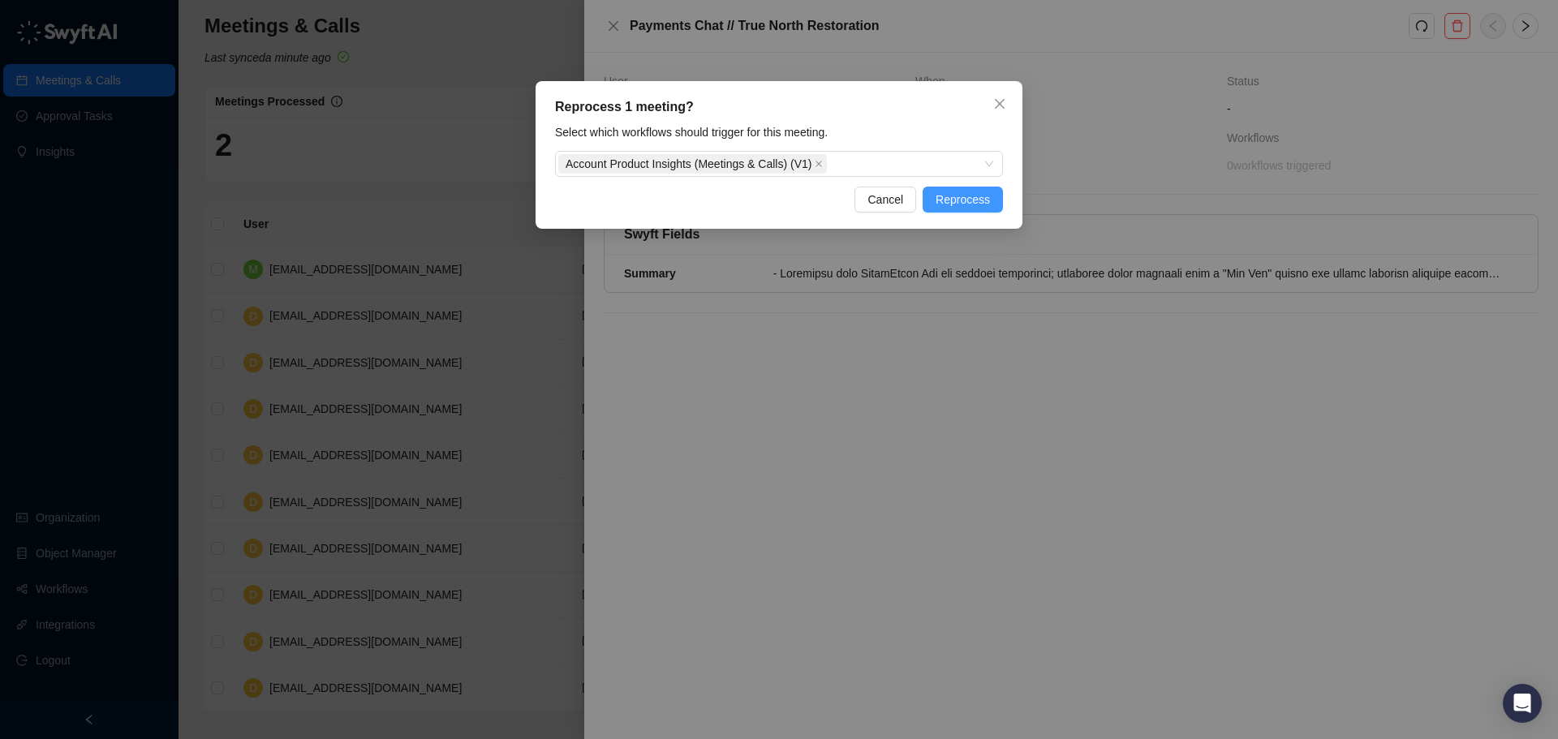
click at [949, 195] on span "Reprocess" at bounding box center [963, 200] width 54 height 18
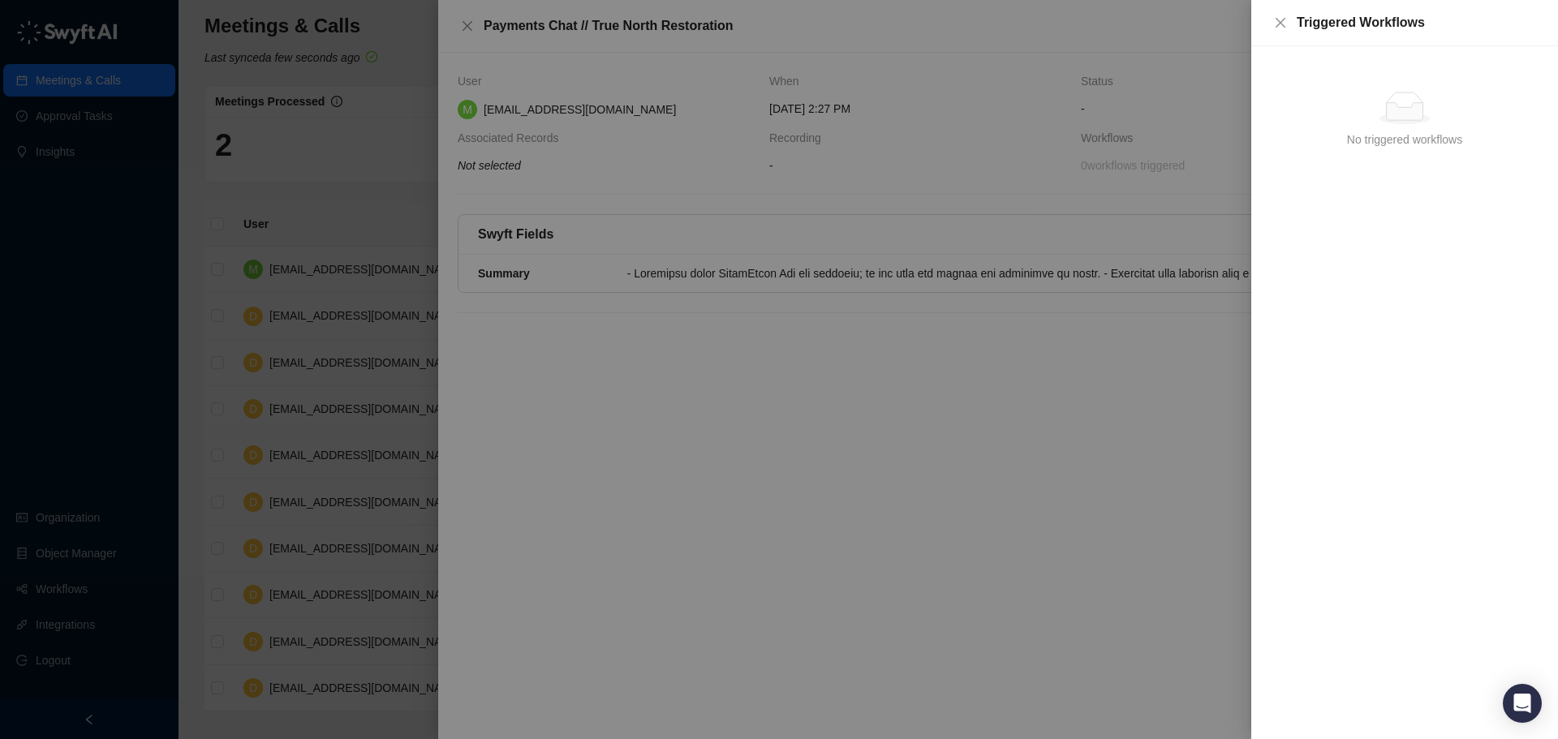
click at [646, 192] on div at bounding box center [779, 369] width 1558 height 739
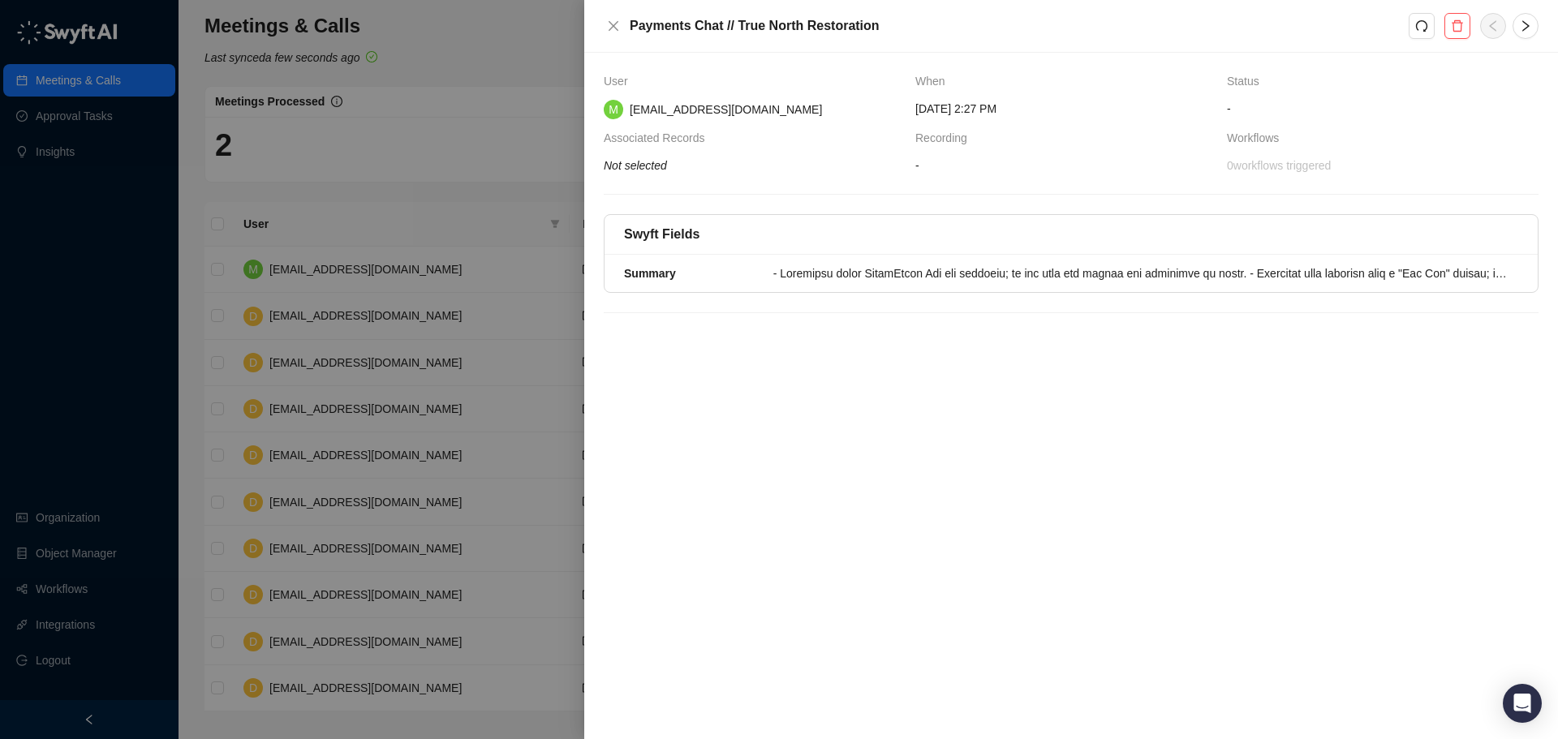
click at [448, 161] on div at bounding box center [779, 369] width 1558 height 739
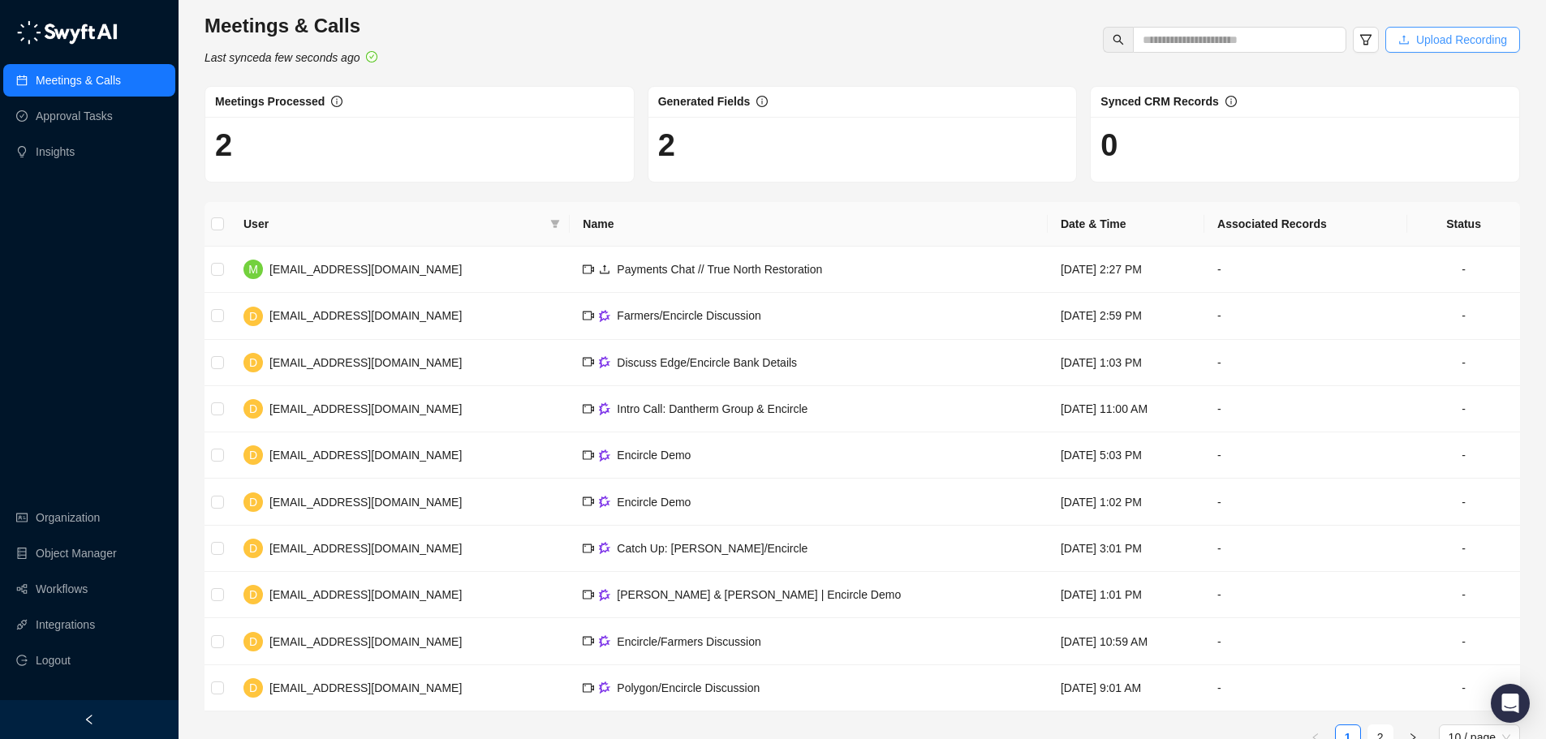
click at [1443, 43] on span "Upload Recording" at bounding box center [1461, 40] width 91 height 18
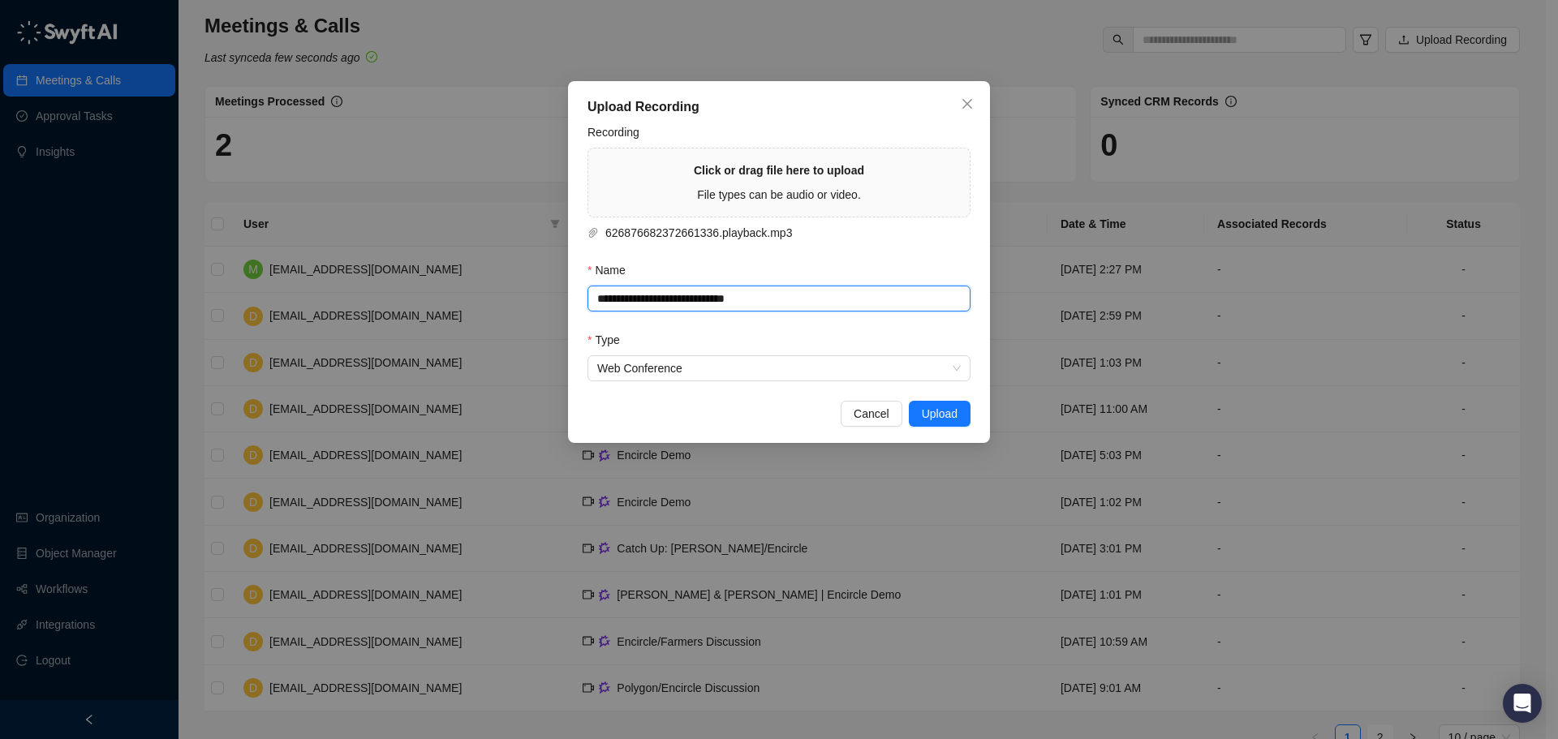
click at [810, 305] on input "**********" at bounding box center [779, 299] width 383 height 26
paste input "text"
click at [786, 364] on span "Web Conference" at bounding box center [779, 368] width 364 height 24
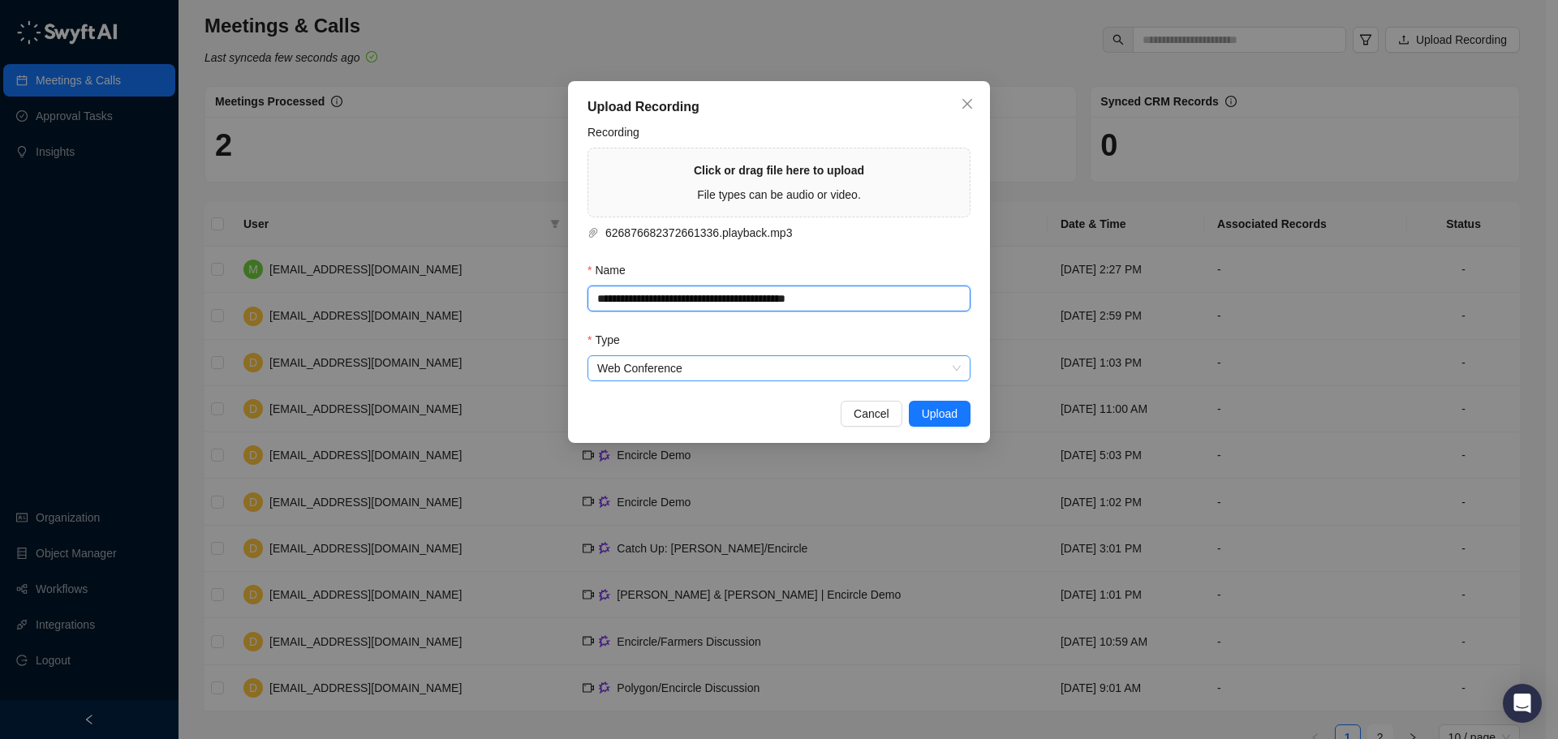
type input "**********"
click at [786, 364] on span "Web Conference" at bounding box center [779, 368] width 364 height 24
click at [936, 417] on span "Upload" at bounding box center [940, 414] width 36 height 18
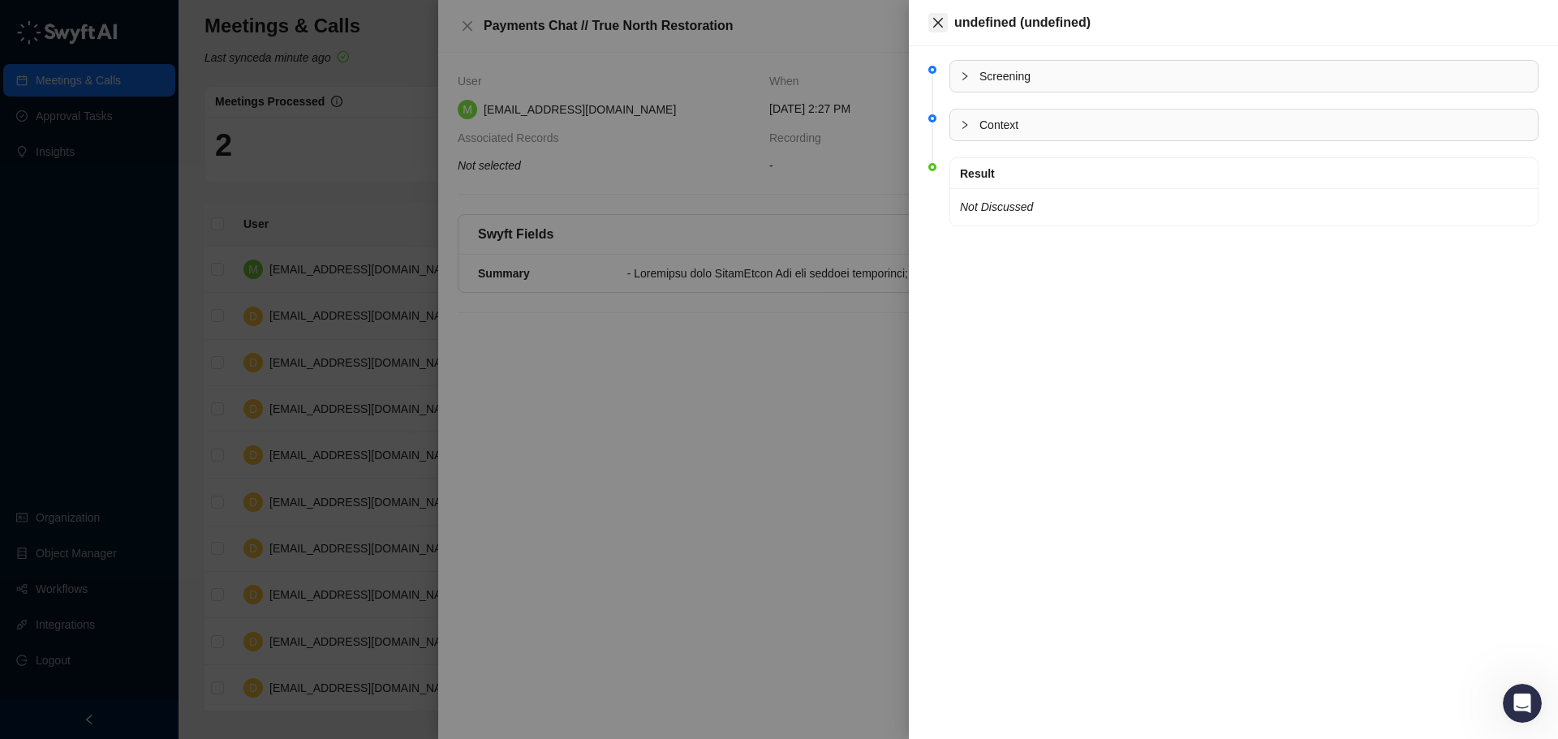
click at [935, 27] on icon "close" at bounding box center [938, 23] width 10 height 10
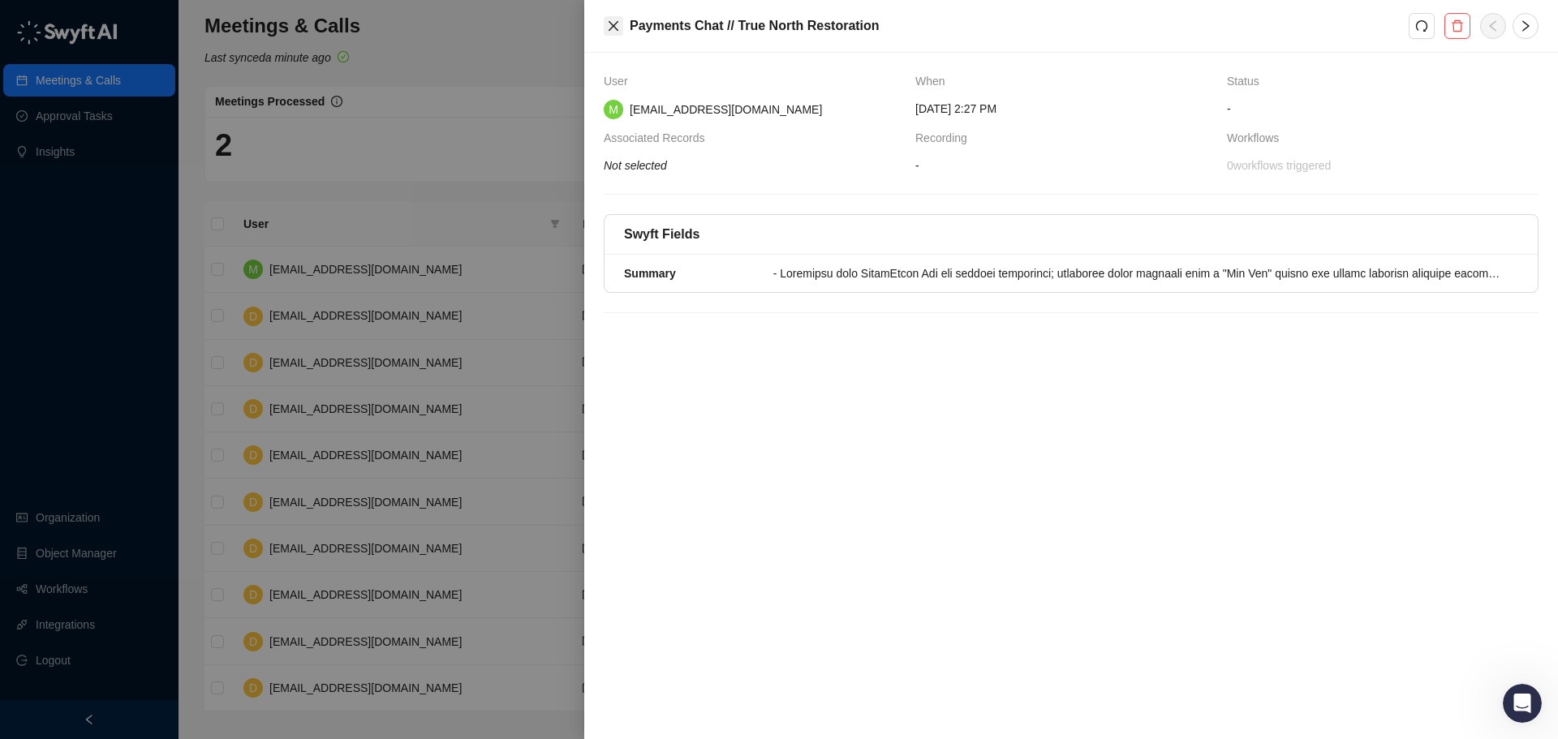
click at [604, 20] on button "Close" at bounding box center [613, 25] width 19 height 19
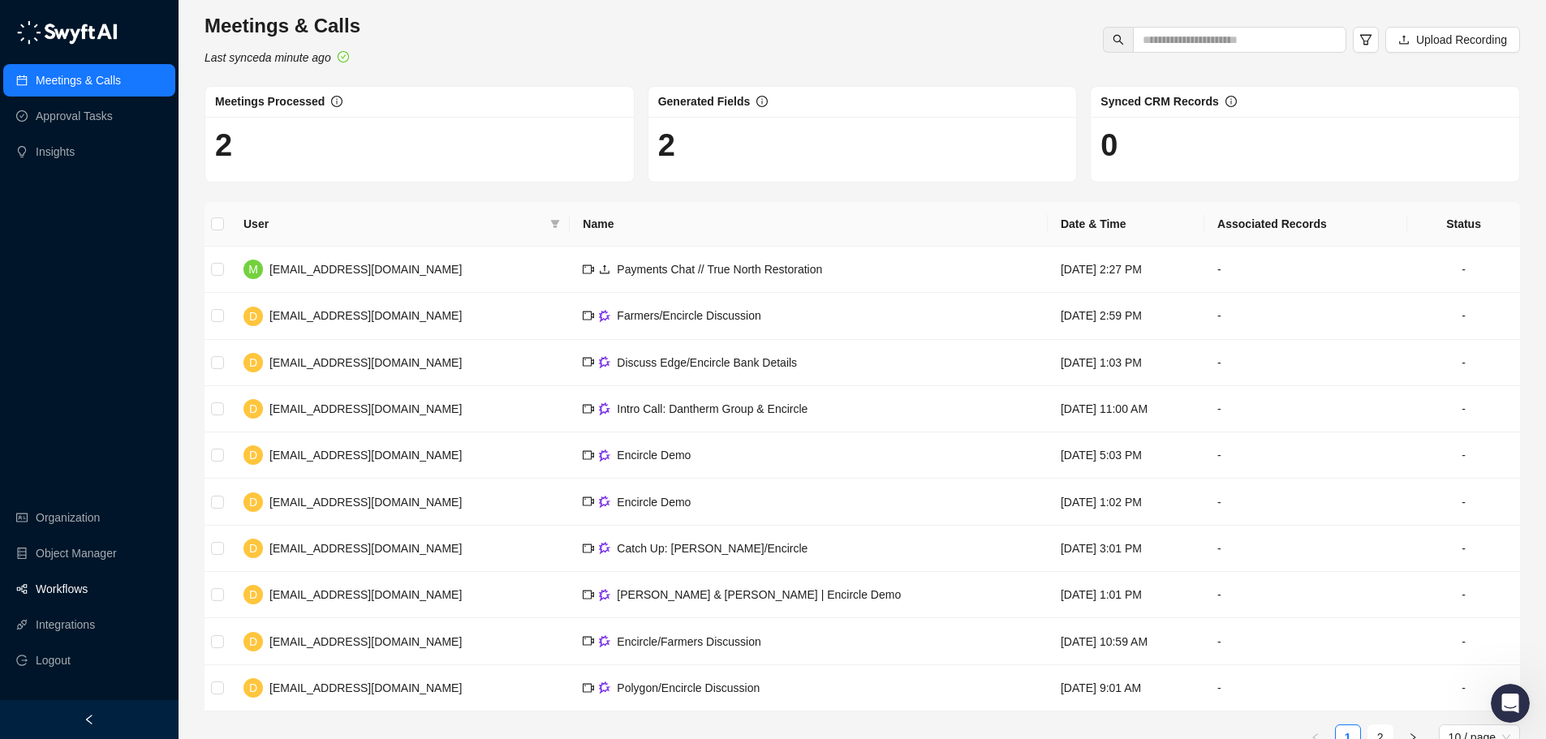
click at [72, 585] on link "Workflows" at bounding box center [62, 589] width 52 height 32
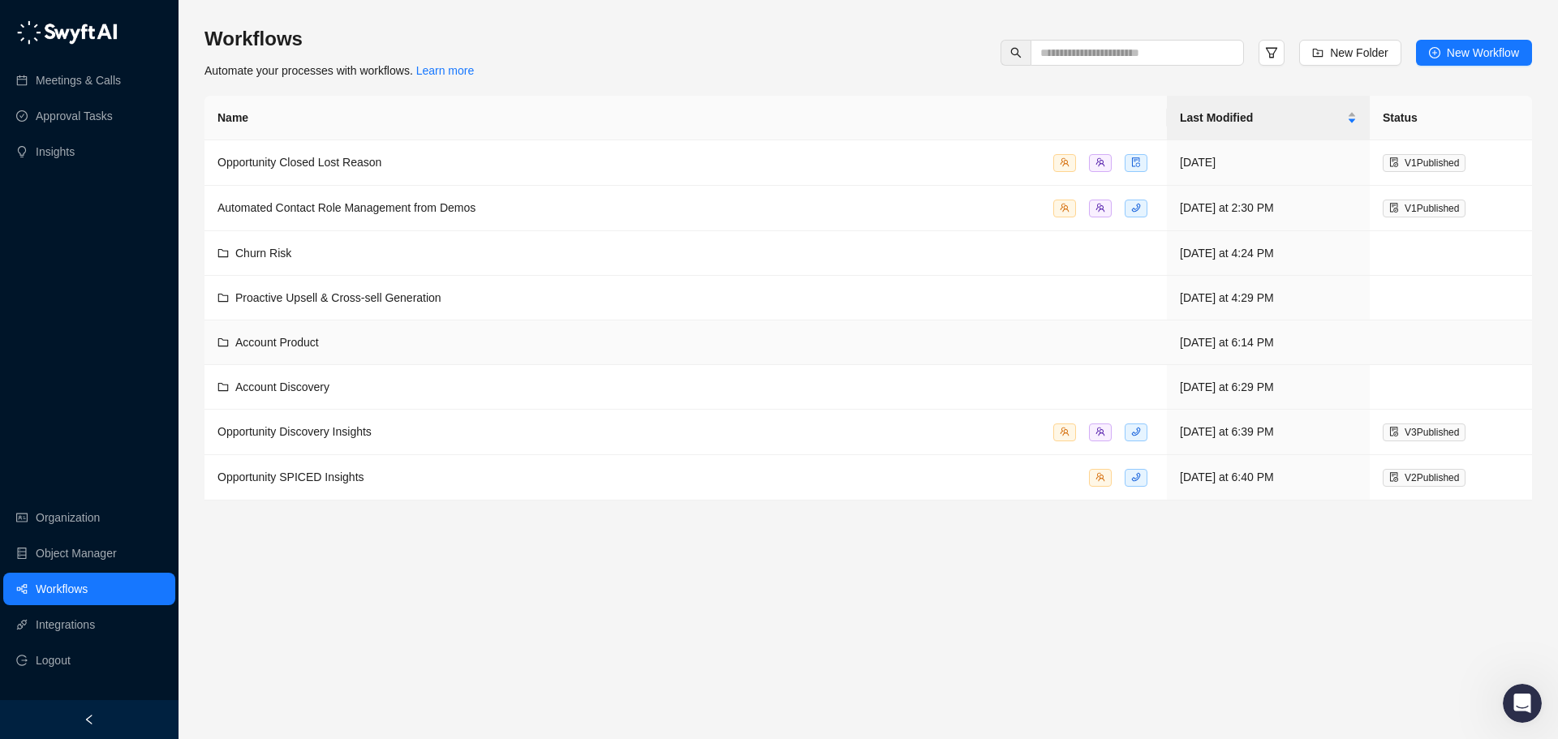
click at [413, 346] on div "Account Product" at bounding box center [685, 343] width 936 height 18
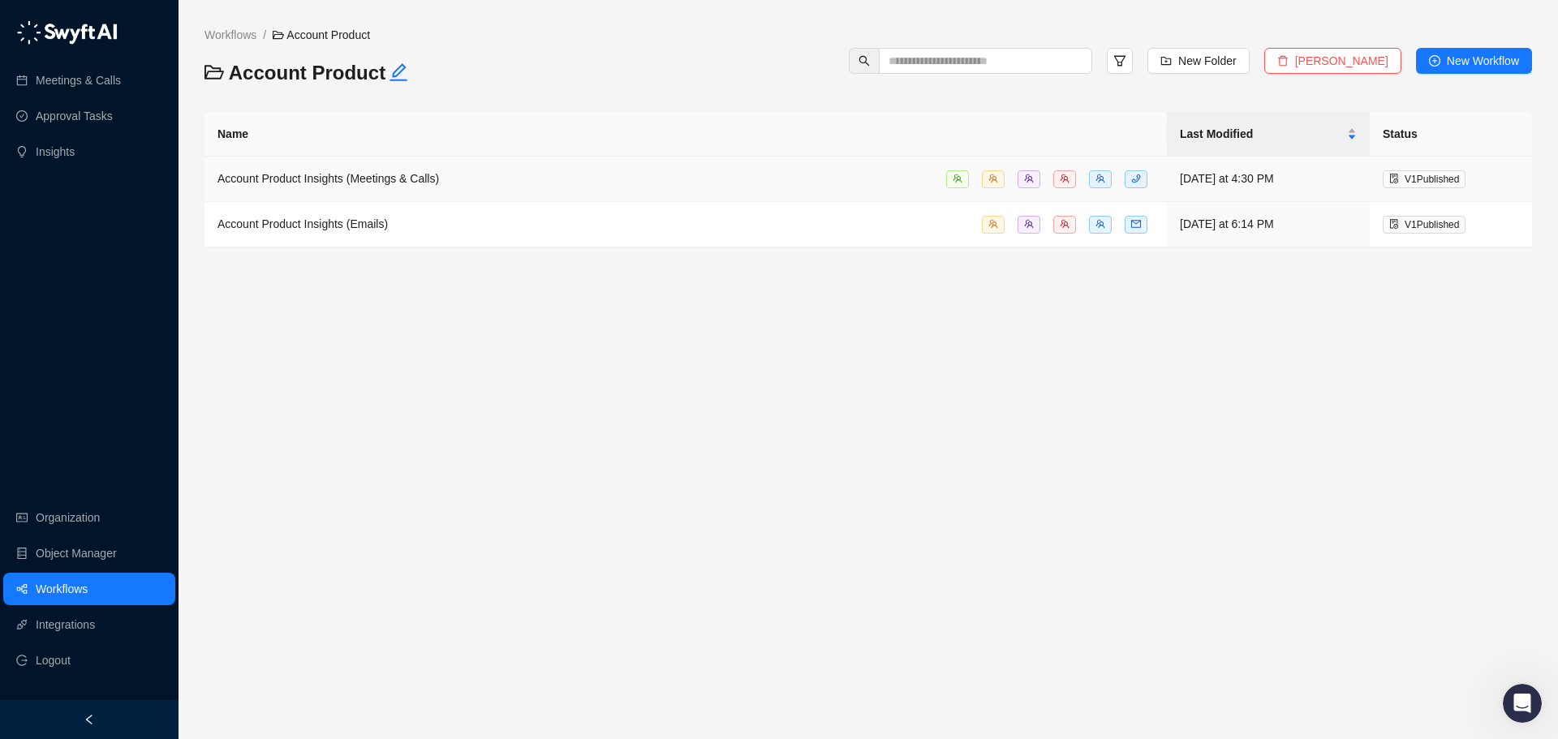
click at [362, 168] on td "Account Product Insights (Meetings & Calls)" at bounding box center [685, 179] width 962 height 45
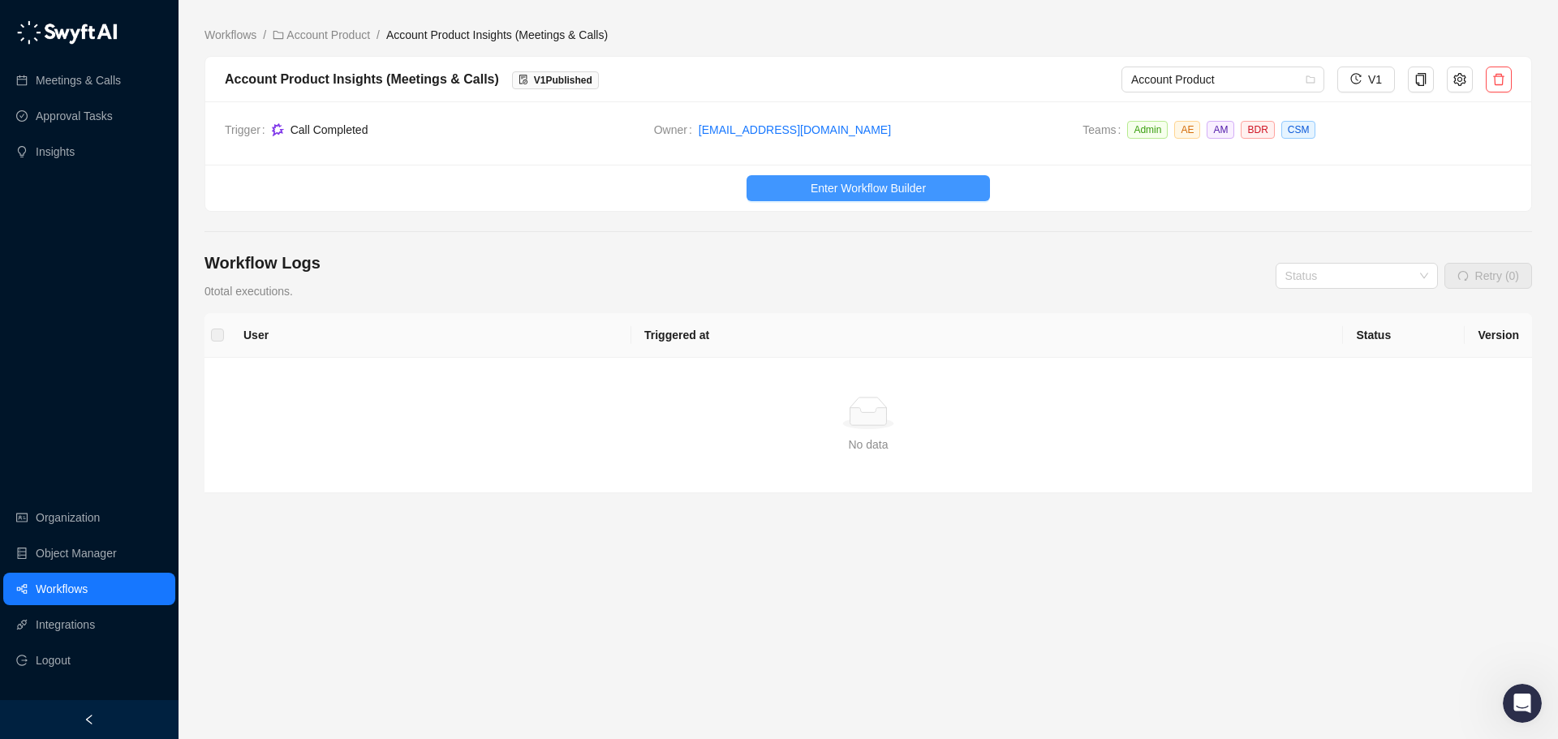
click at [889, 192] on span "Enter Workflow Builder" at bounding box center [868, 188] width 115 height 18
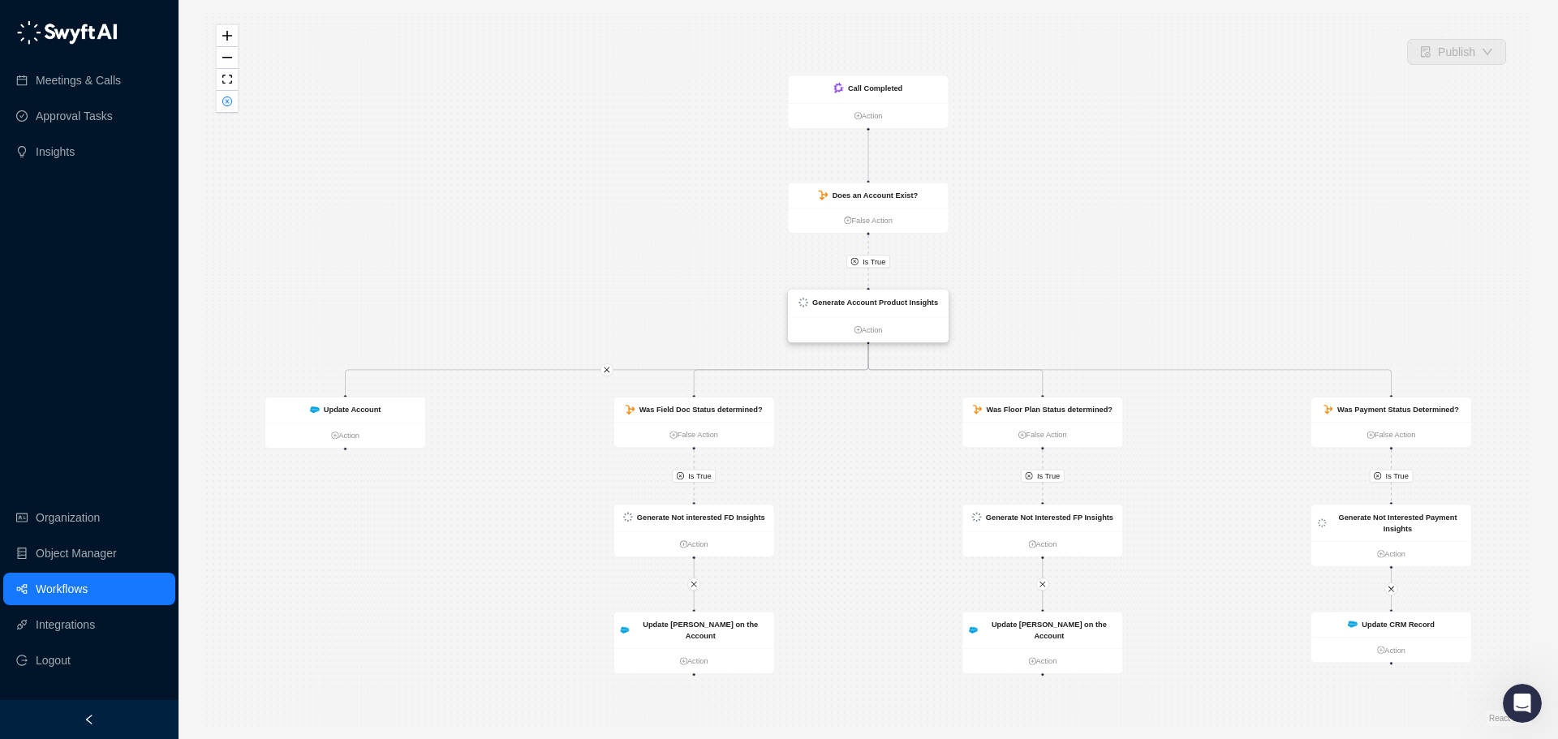
click at [924, 302] on strong "Generate Account Product Insights" at bounding box center [875, 303] width 126 height 9
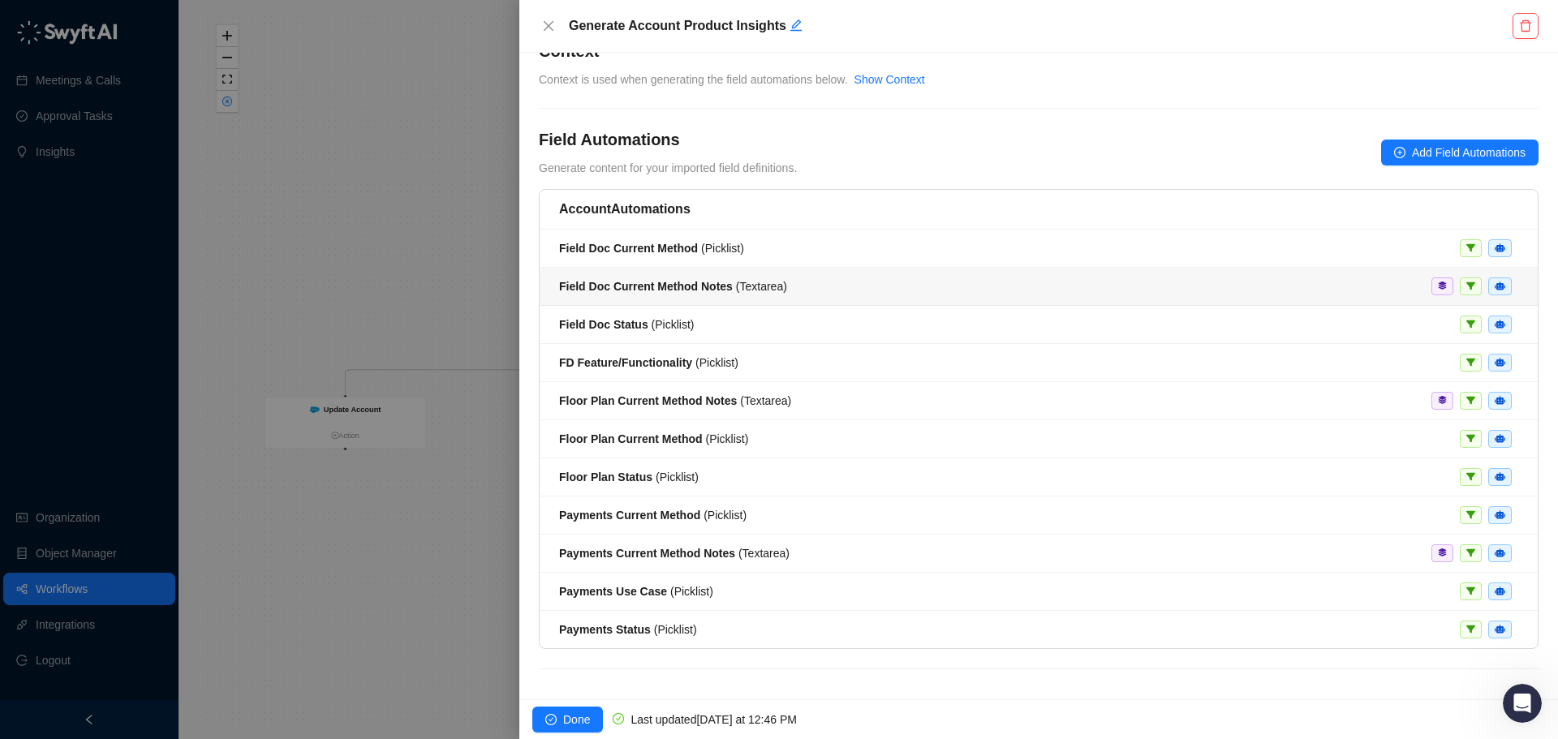
scroll to position [41, 0]
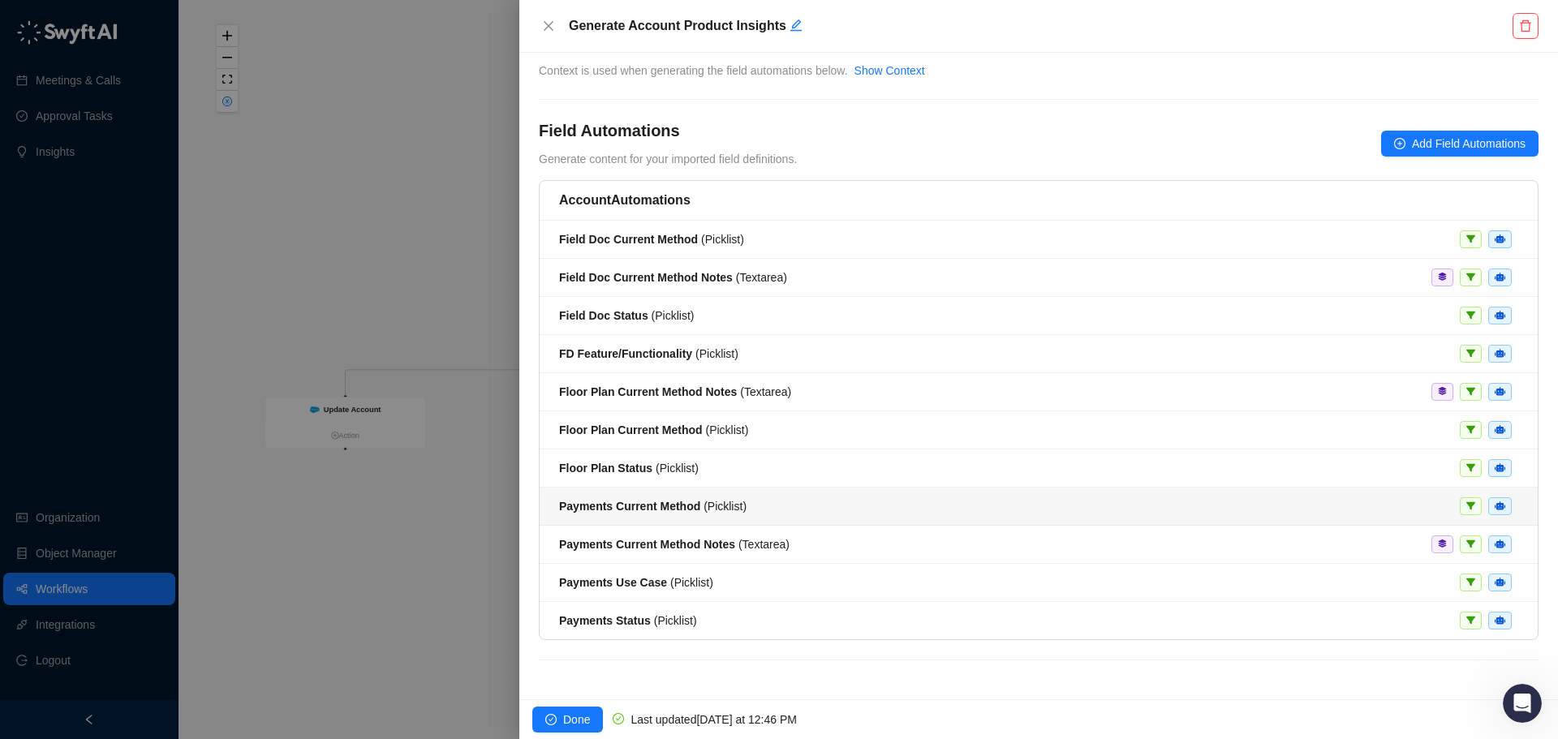
click at [883, 510] on div "Payments Current Method ( Picklist )" at bounding box center [1038, 506] width 959 height 18
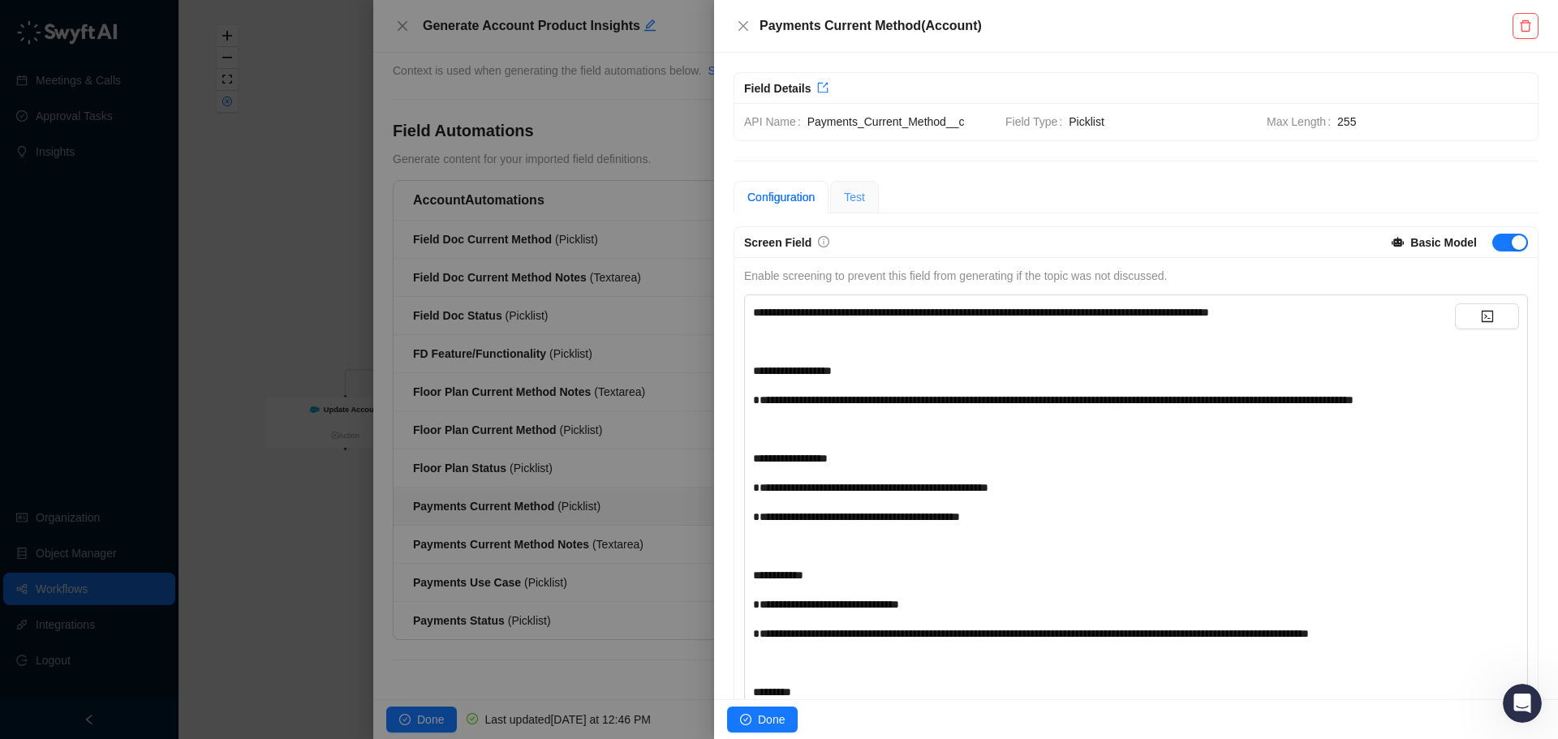
click at [874, 190] on div "Test" at bounding box center [854, 197] width 49 height 32
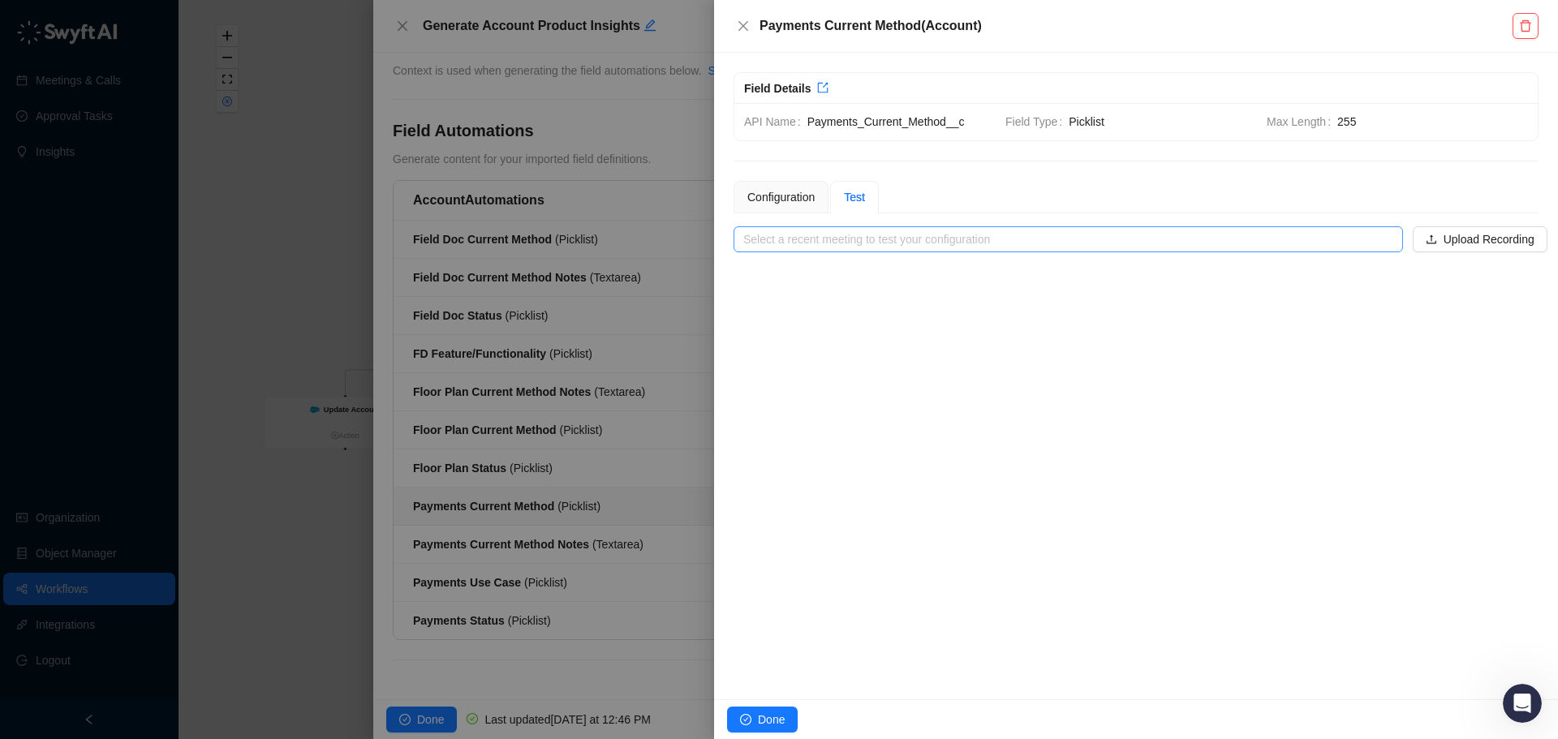
click at [1027, 230] on input "search" at bounding box center [1063, 239] width 640 height 24
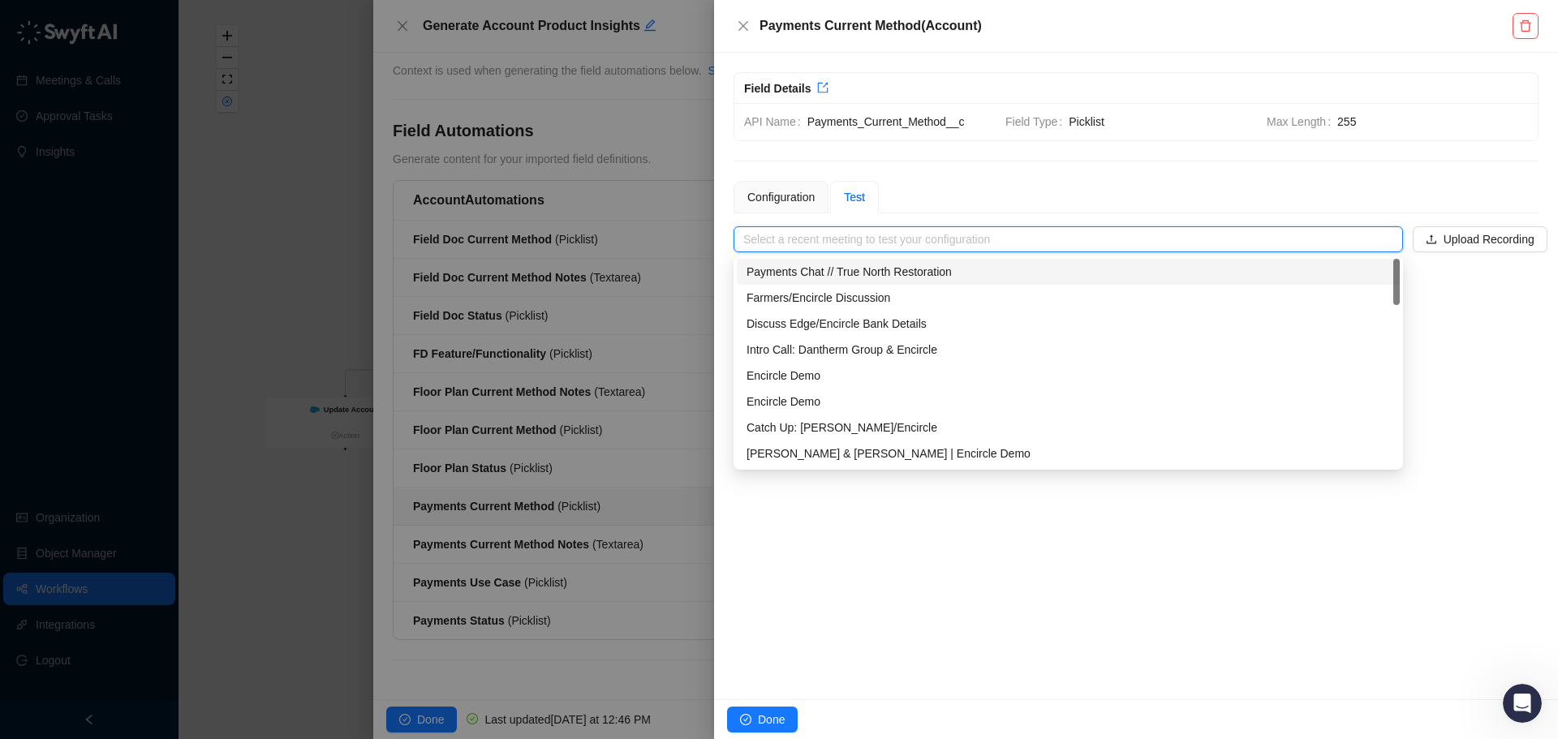
click at [995, 275] on div "Payments Chat // True North Restoration" at bounding box center [1069, 272] width 644 height 18
type input "**********"
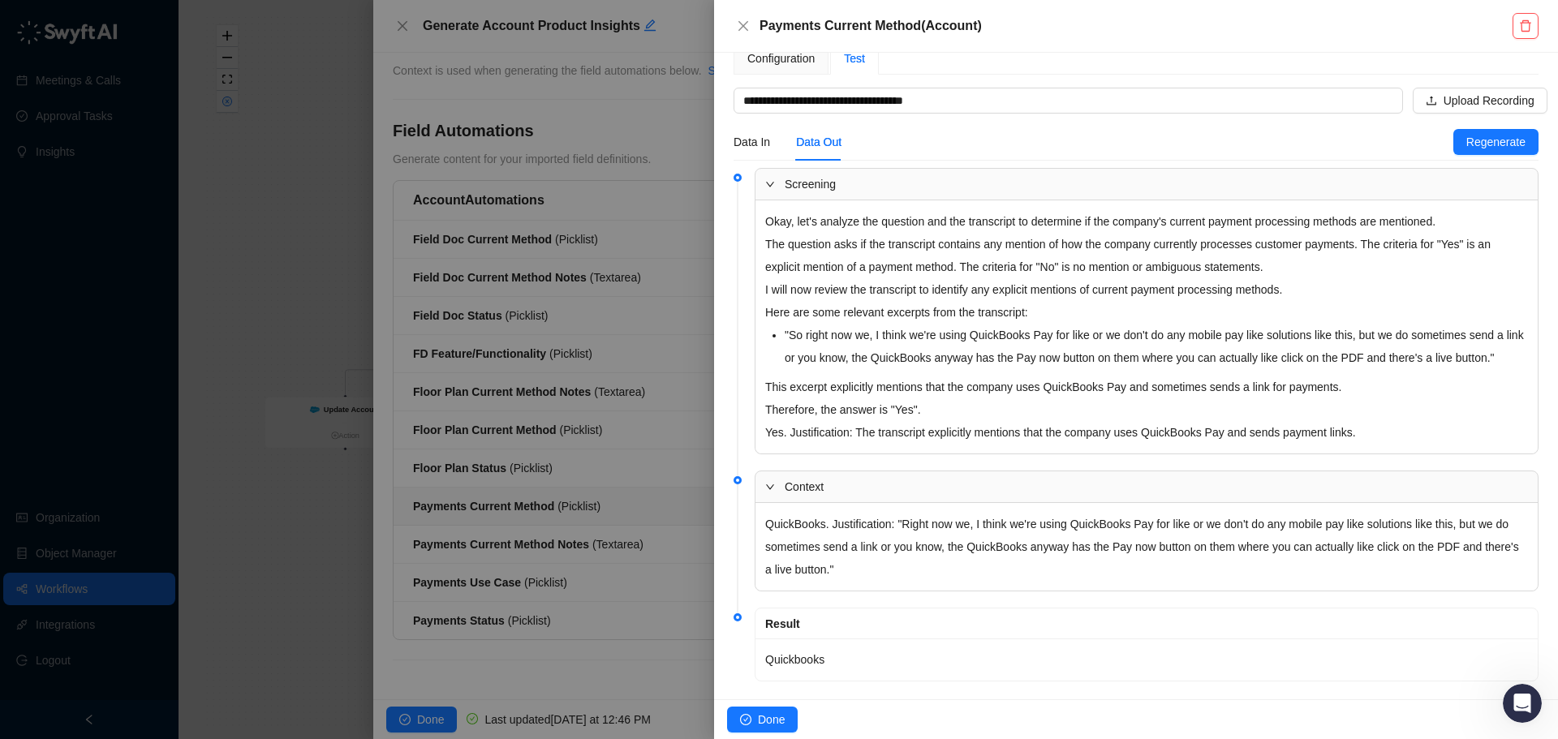
scroll to position [162, 0]
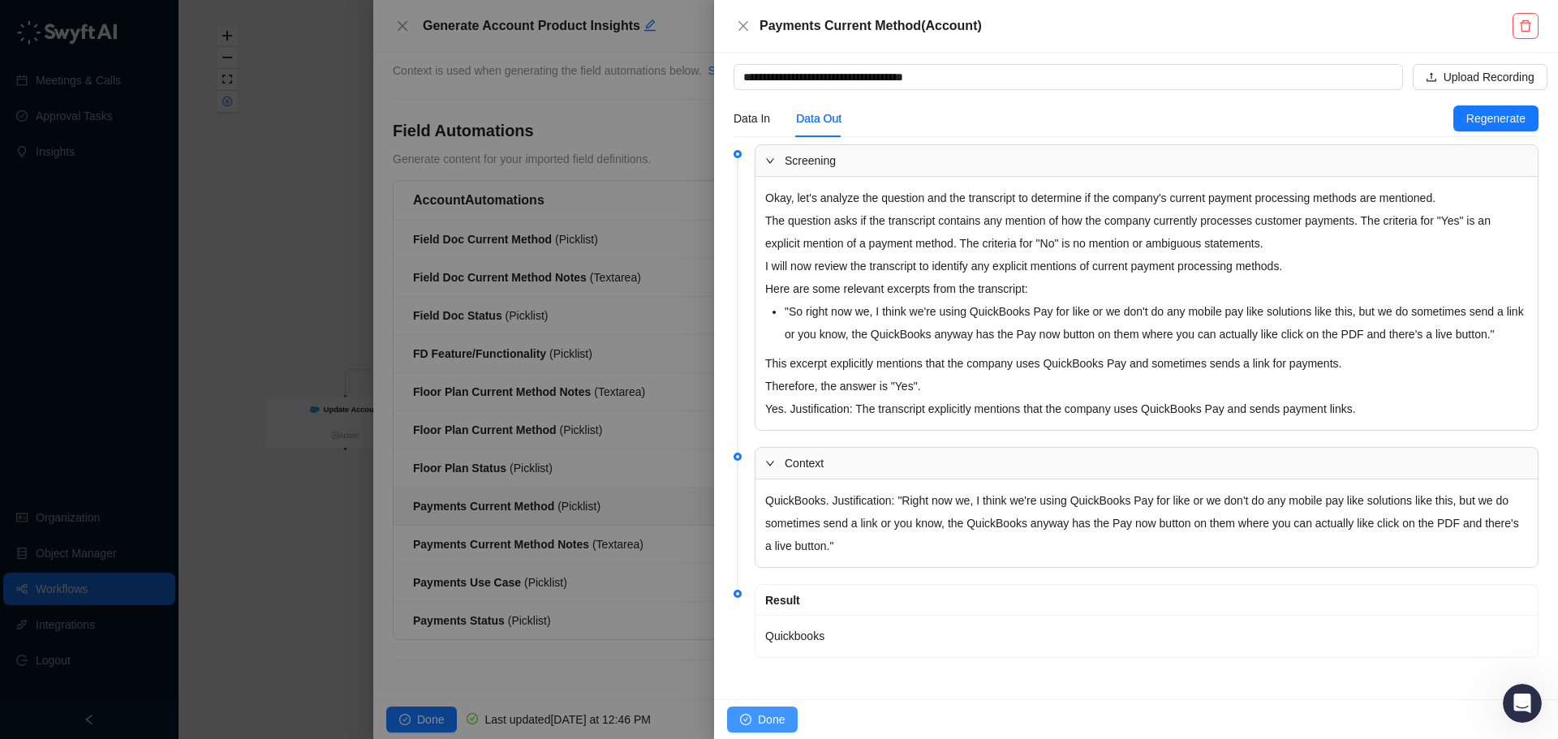
click at [781, 709] on button "Done" at bounding box center [762, 720] width 71 height 26
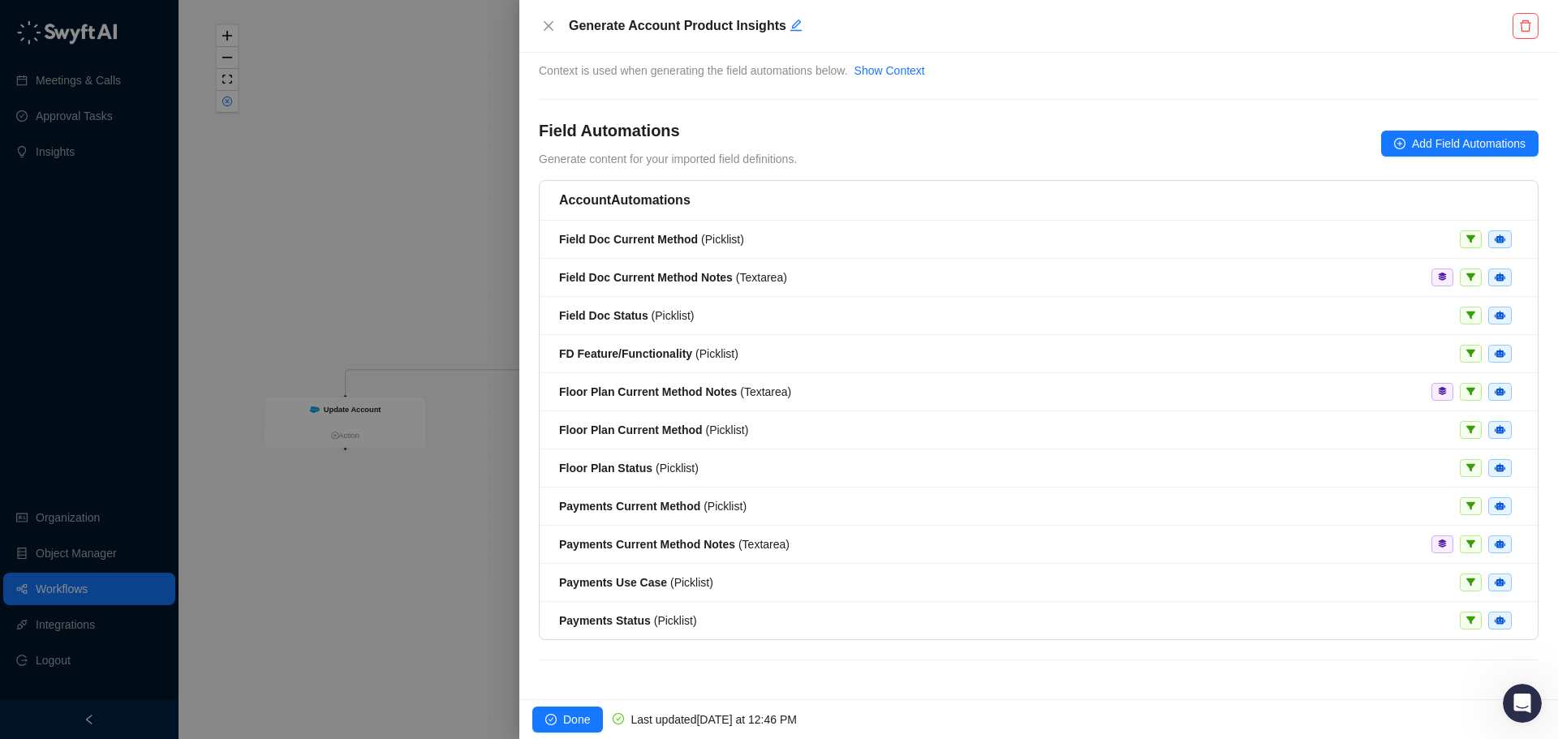
click at [459, 230] on div at bounding box center [779, 369] width 1558 height 739
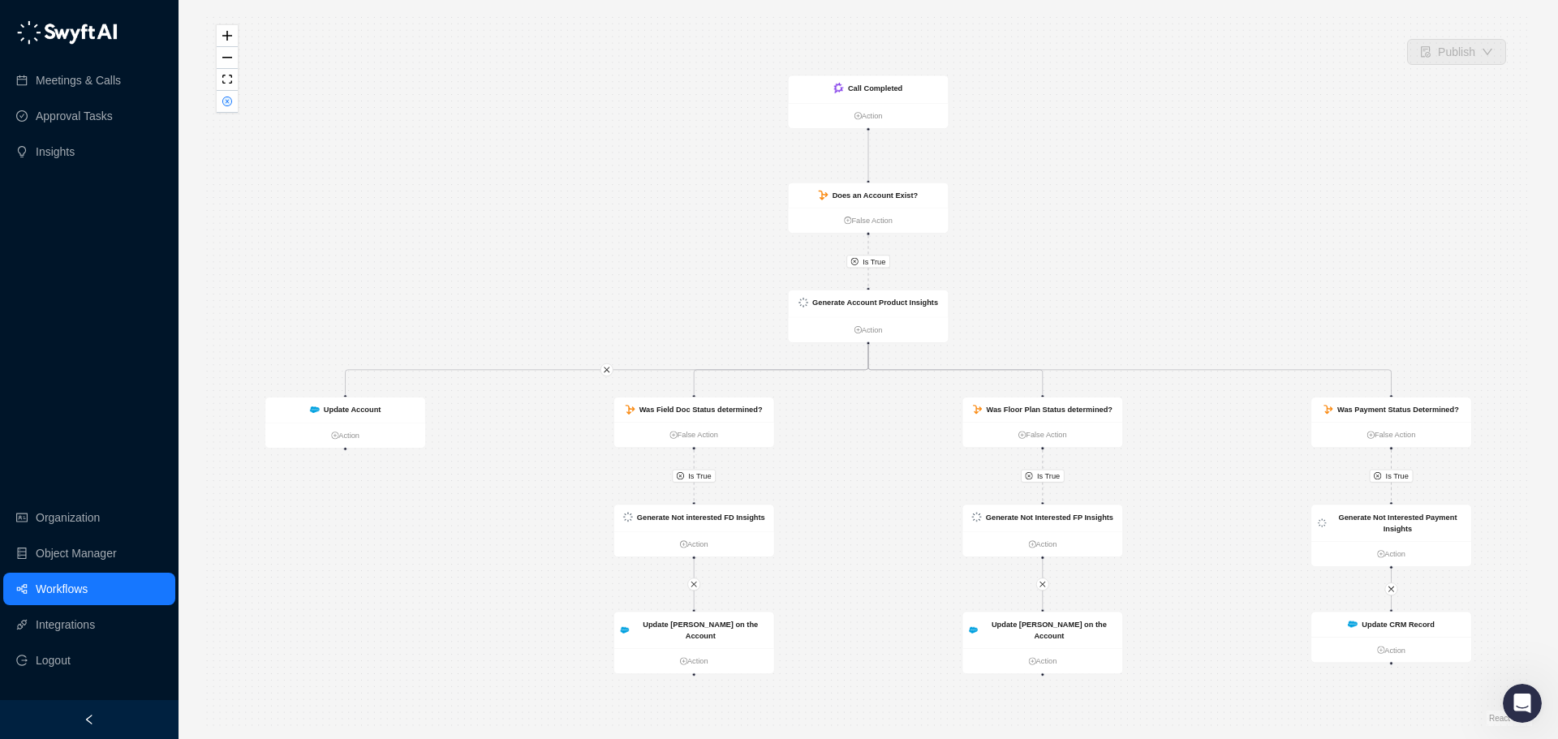
click at [88, 588] on link "Workflows" at bounding box center [62, 589] width 52 height 32
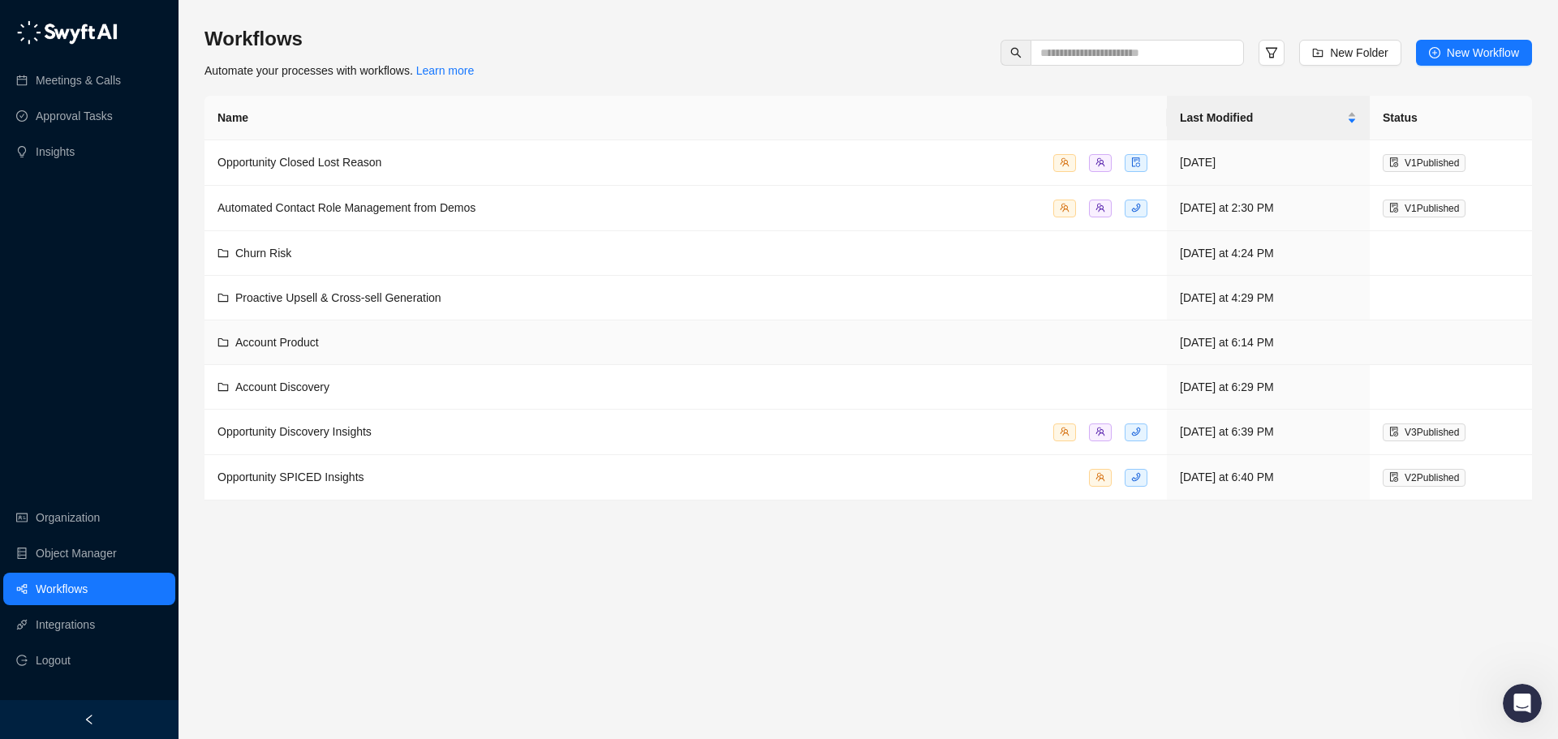
click at [700, 338] on div "Account Product" at bounding box center [685, 343] width 936 height 18
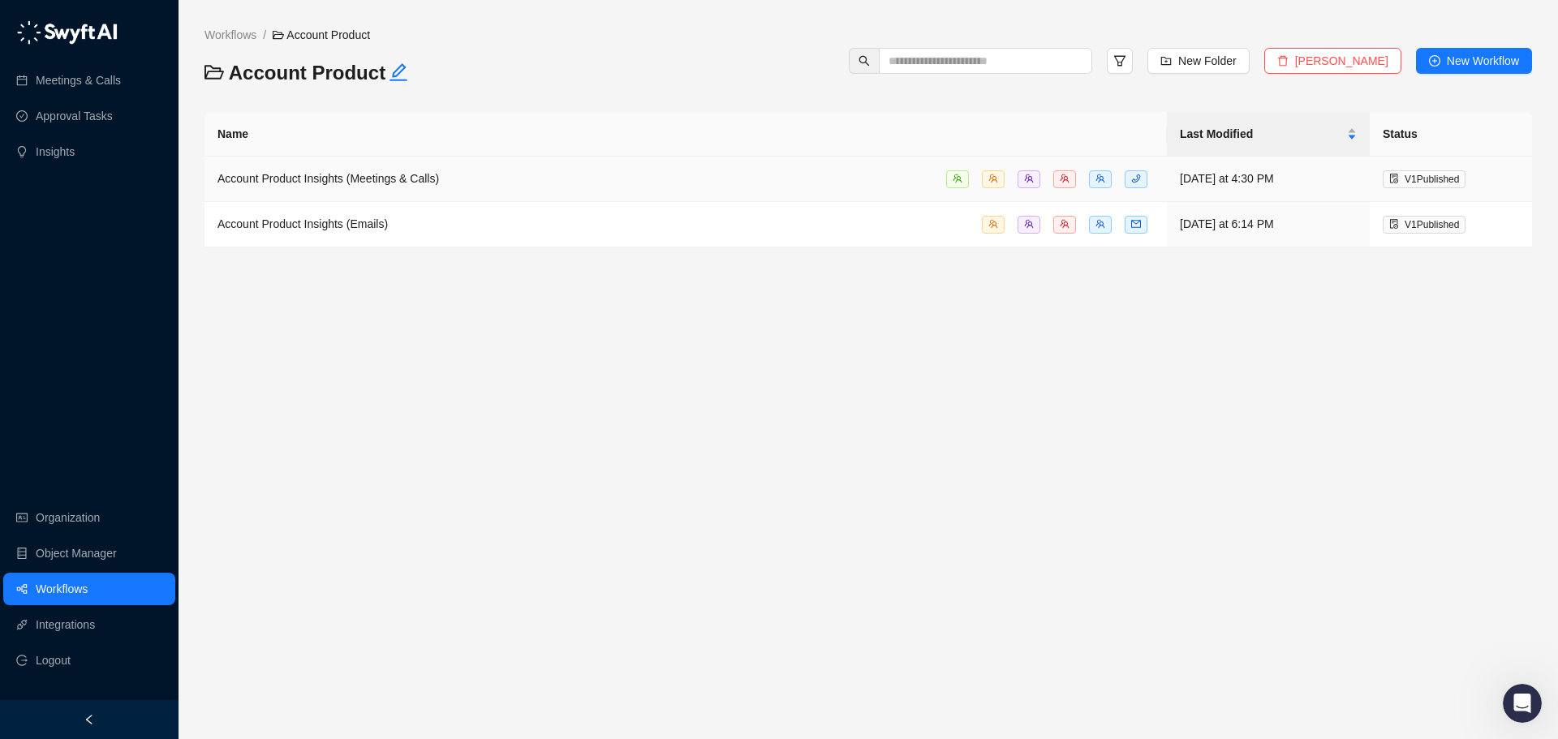
click at [373, 184] on span "Account Product Insights (Meetings & Calls)" at bounding box center [328, 178] width 222 height 13
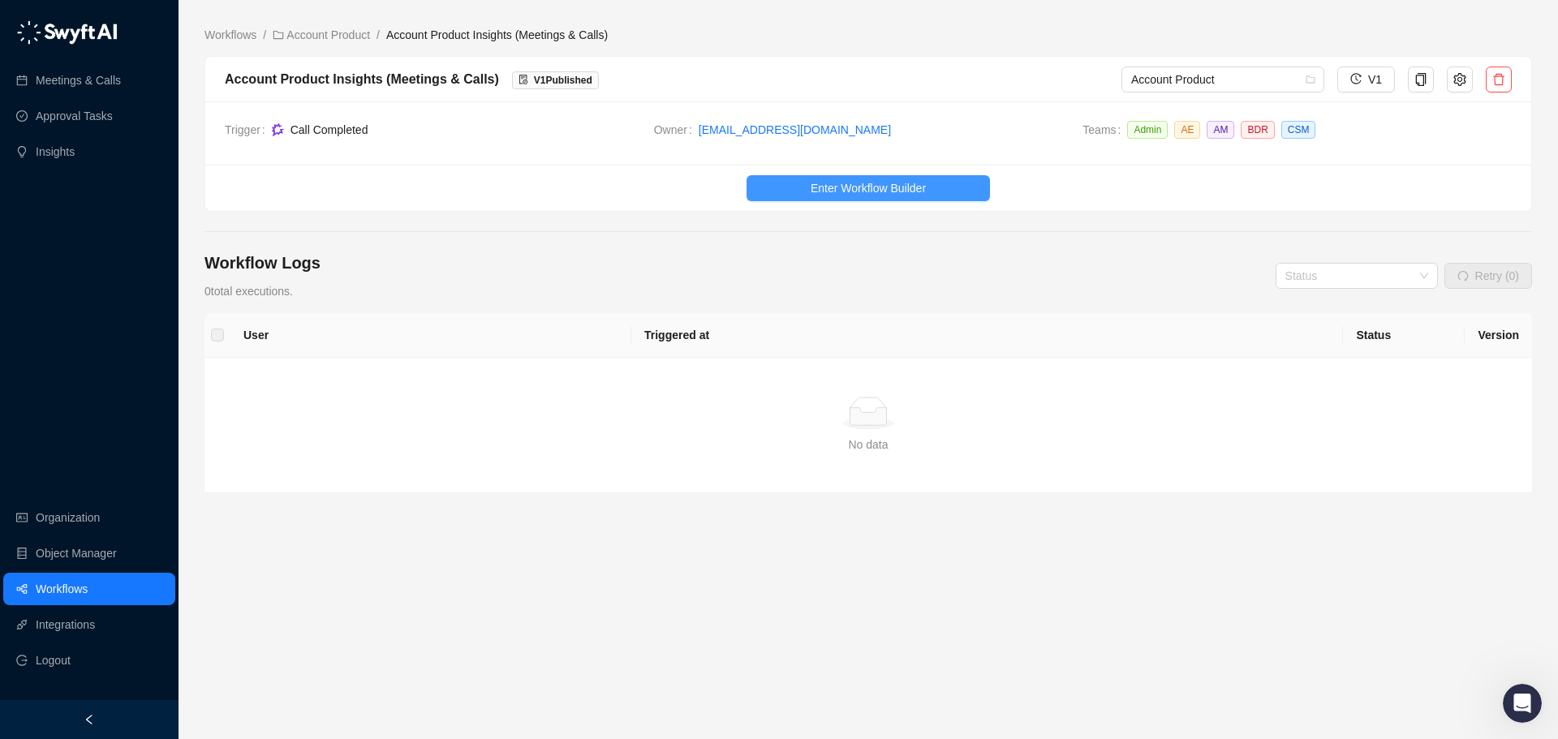
click at [850, 192] on span "Enter Workflow Builder" at bounding box center [868, 188] width 115 height 18
click at [818, 183] on span "Enter Workflow Builder" at bounding box center [868, 188] width 115 height 18
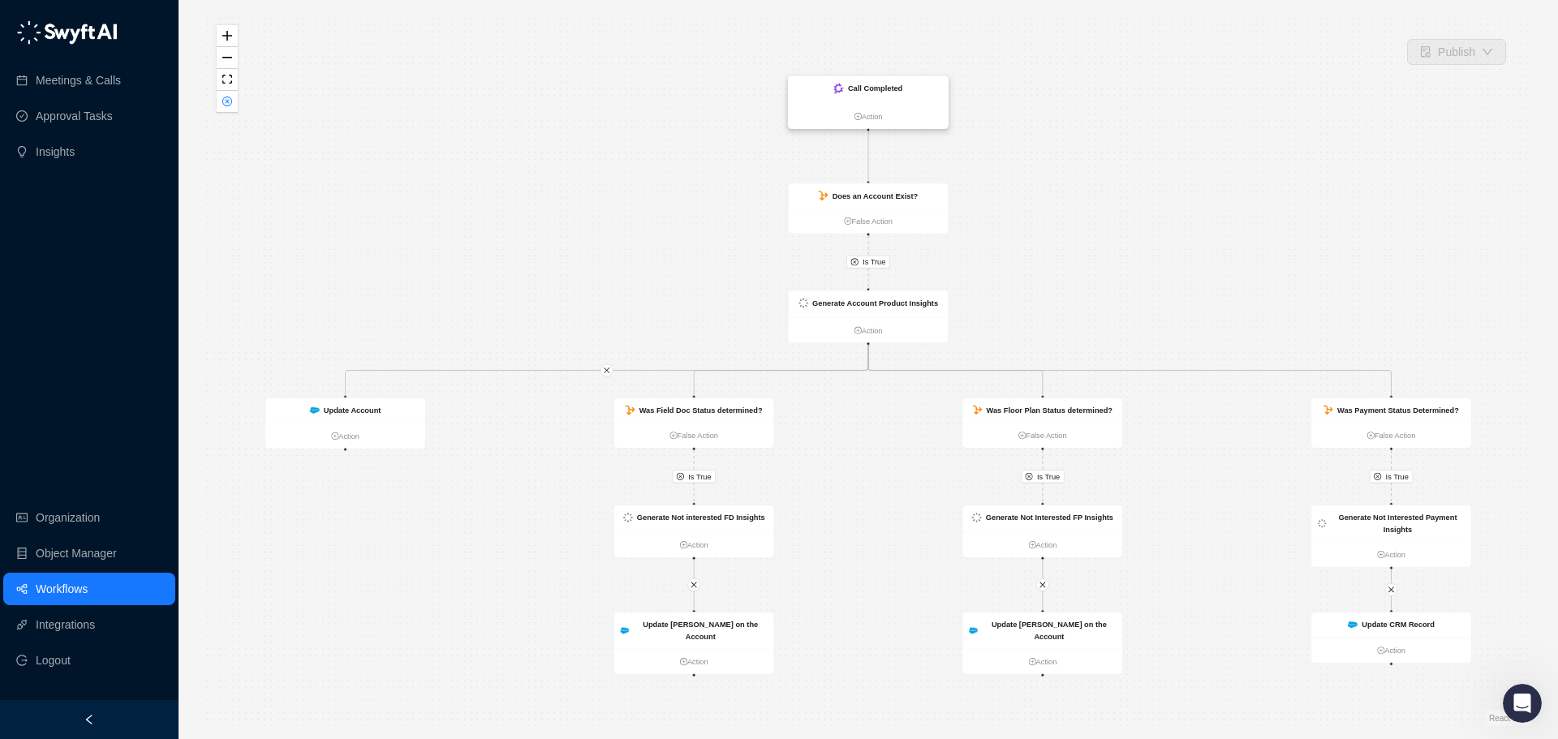
click at [923, 86] on div "Call Completed" at bounding box center [869, 90] width 160 height 28
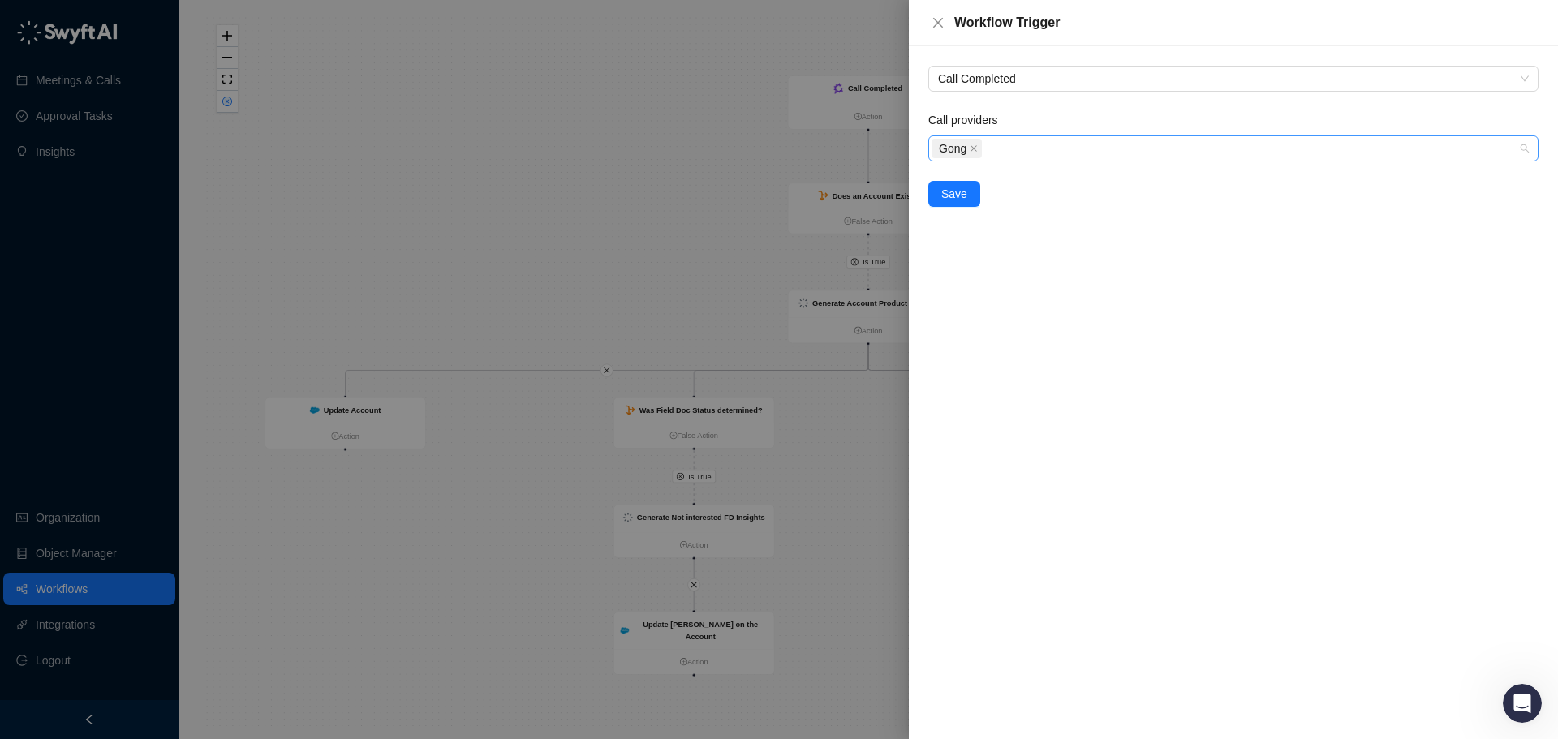
click at [997, 142] on div "Gong" at bounding box center [1225, 148] width 587 height 23
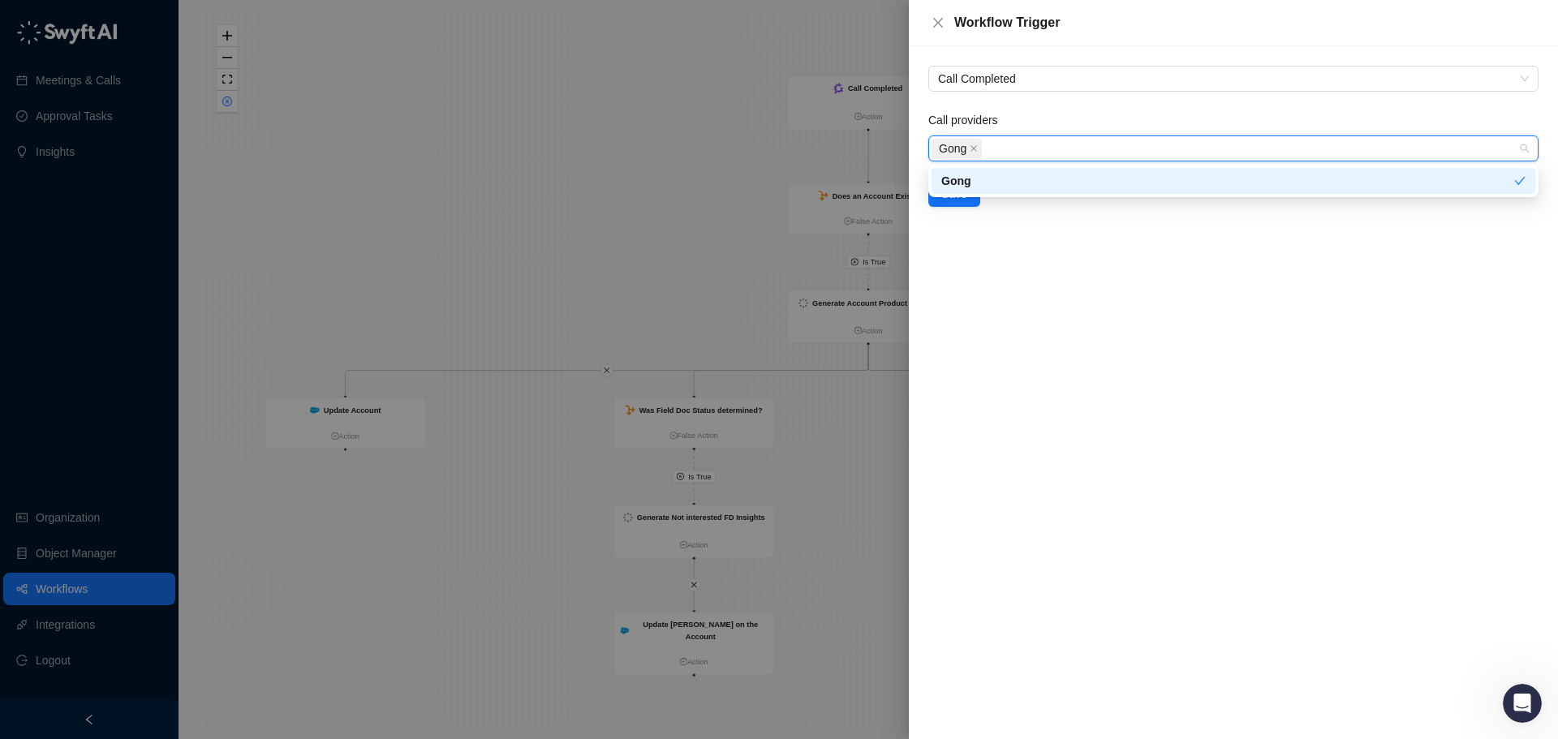
click at [998, 143] on div "Gong" at bounding box center [1225, 148] width 587 height 23
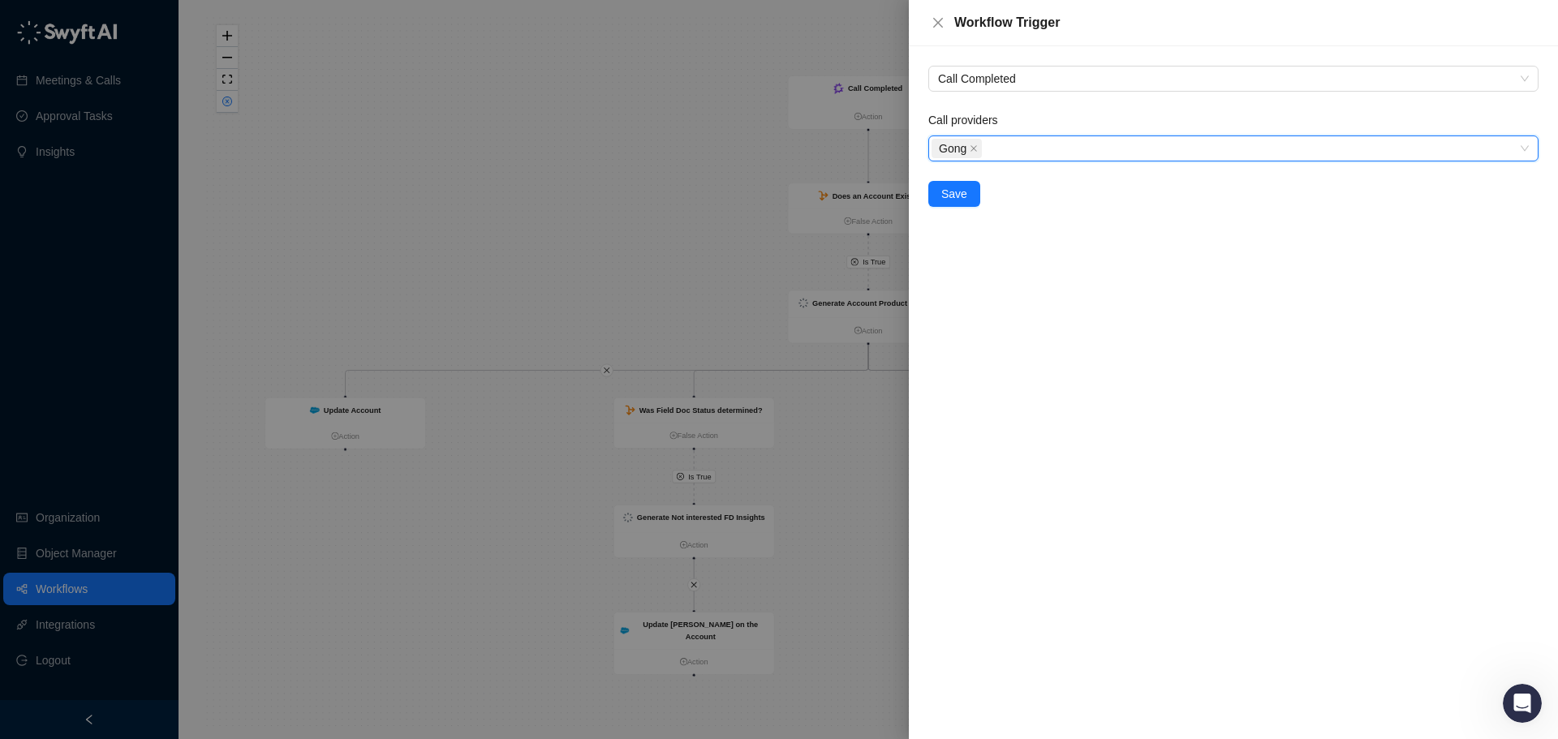
click at [999, 143] on div "Gong" at bounding box center [1225, 148] width 587 height 23
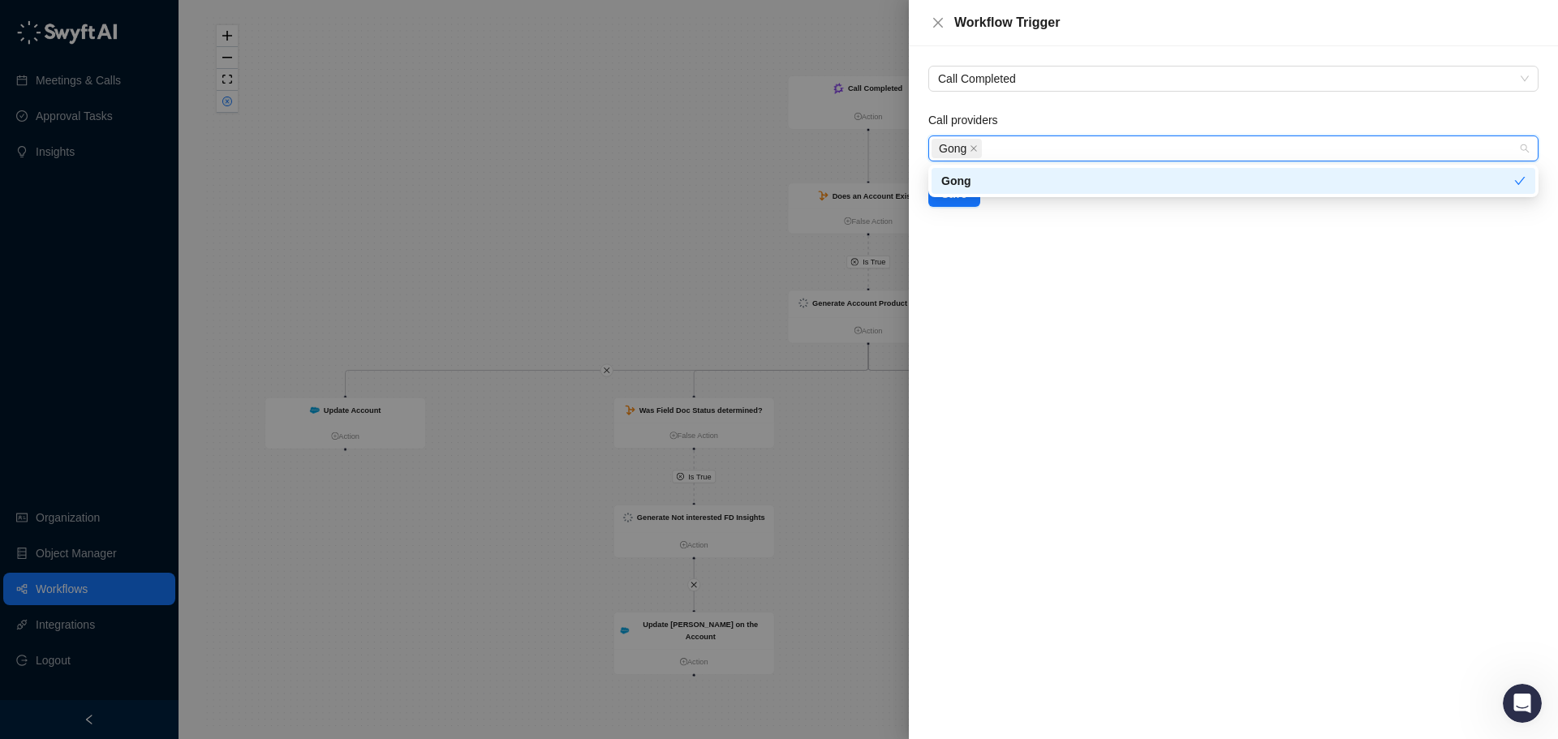
click at [999, 143] on div "Gong" at bounding box center [1225, 148] width 587 height 23
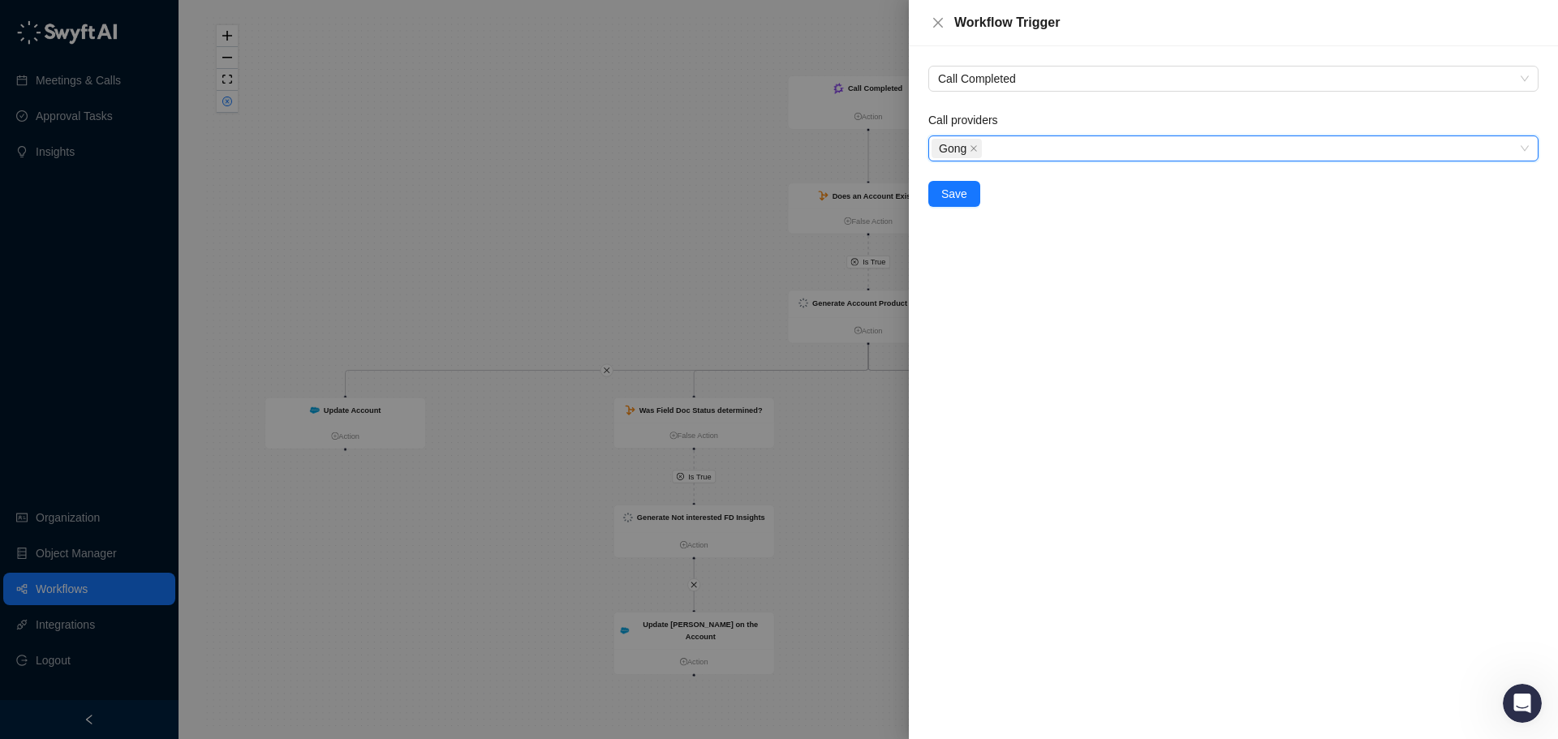
click at [1040, 101] on div "Call Completed Call providers Gong Gong Save" at bounding box center [1233, 136] width 623 height 141
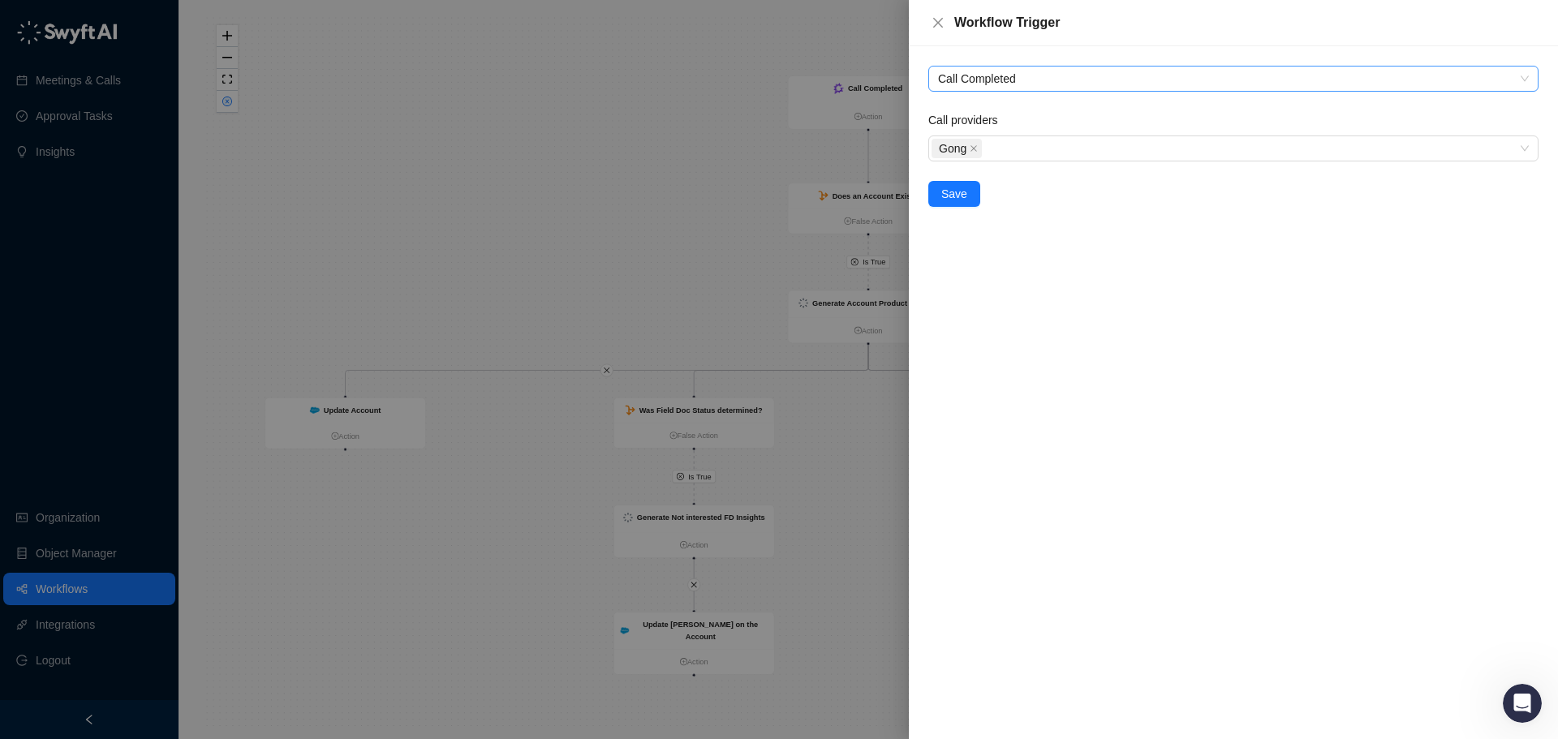
click at [1052, 84] on span "Call Completed" at bounding box center [1233, 79] width 591 height 24
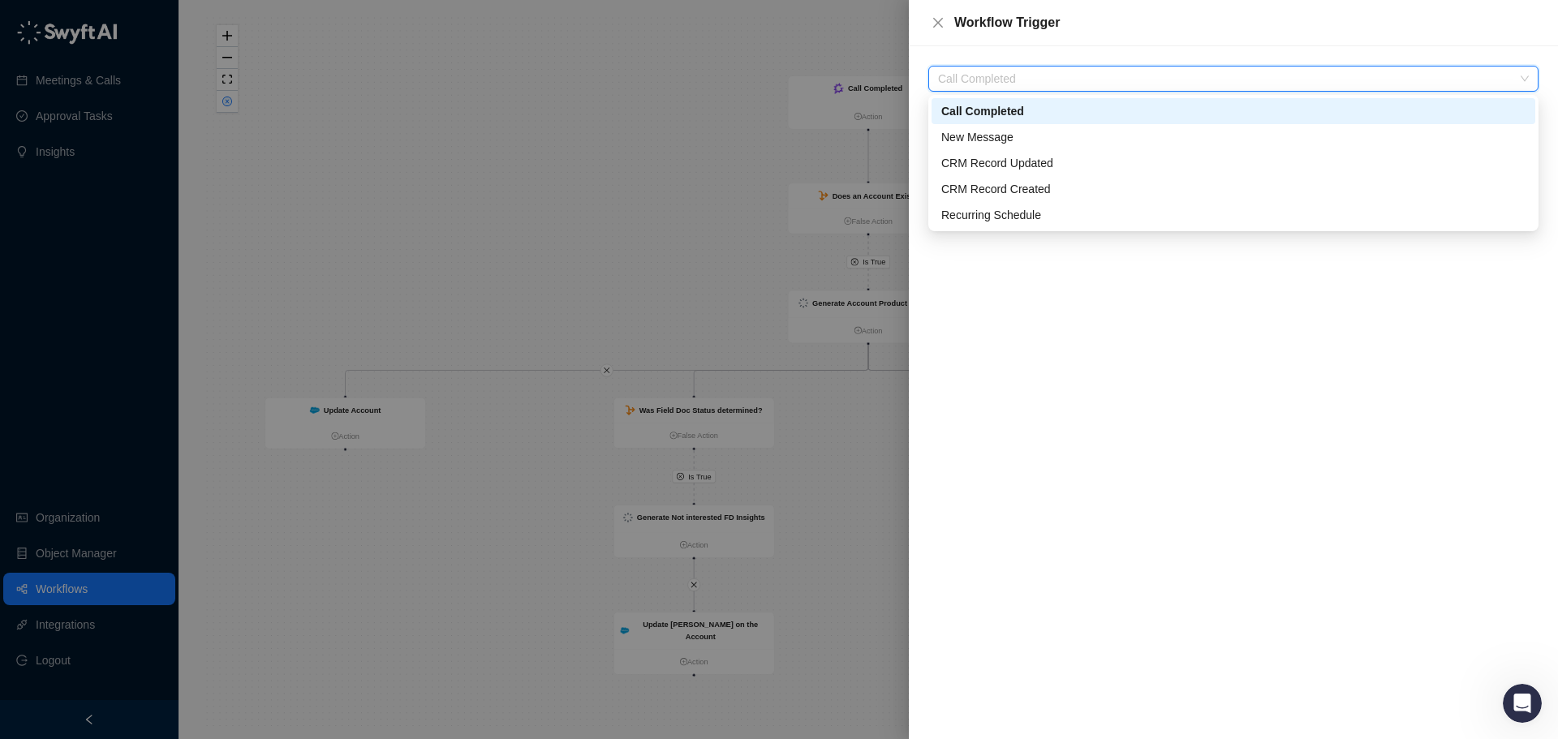
click at [1052, 84] on span "Call Completed" at bounding box center [1233, 79] width 591 height 24
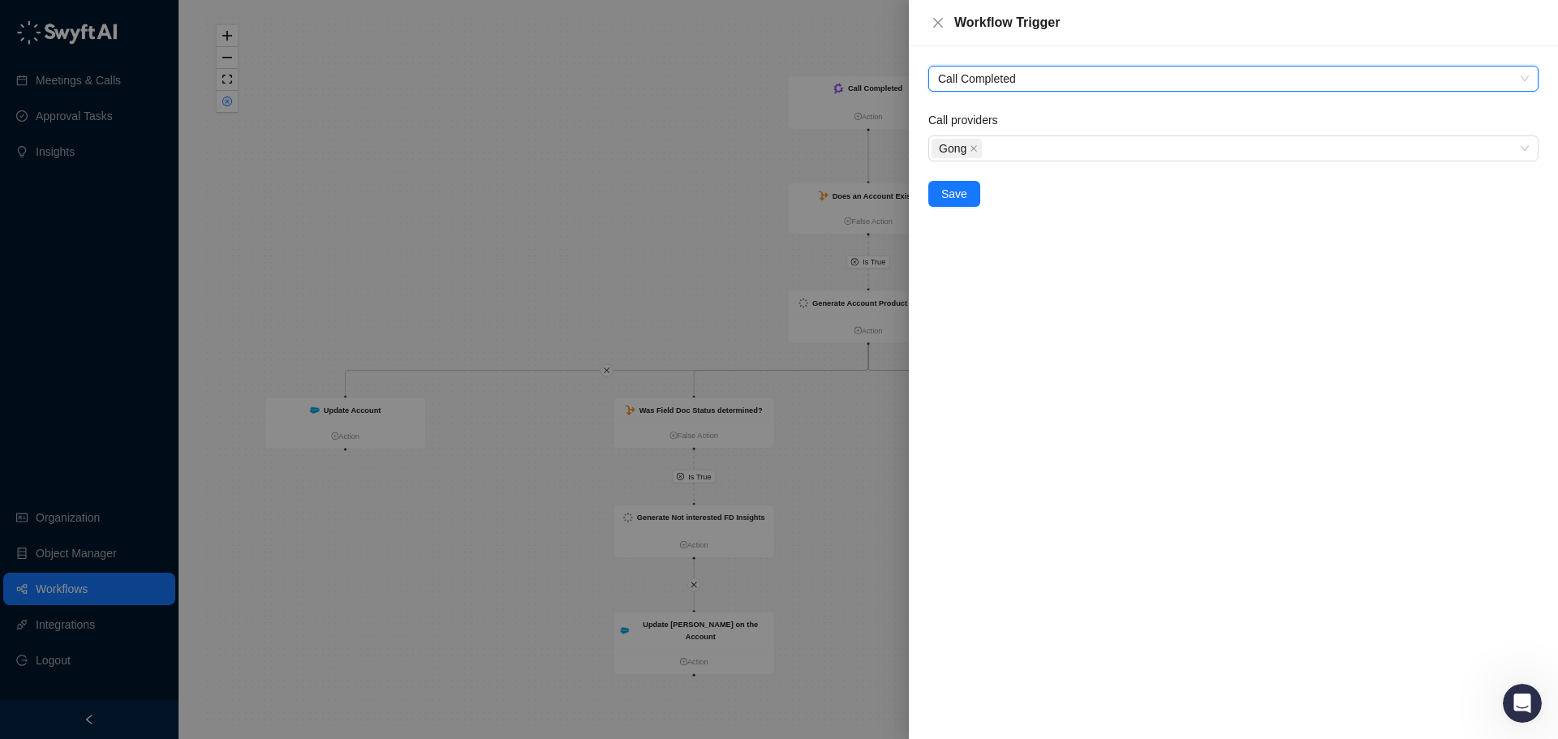
click at [1016, 222] on div "Call Completed Call Completed Call providers Gong Save" at bounding box center [1233, 392] width 649 height 693
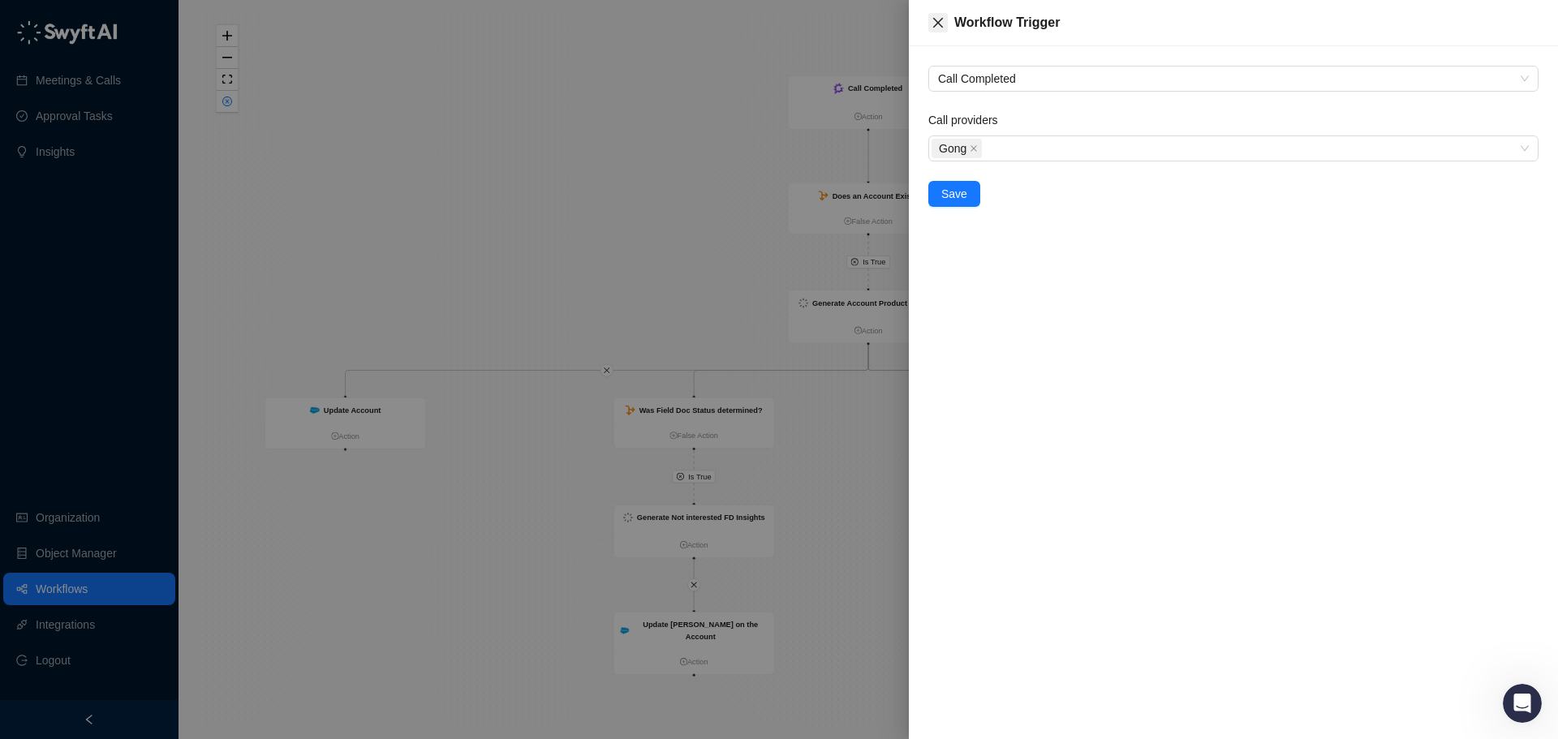
click at [937, 20] on icon "close" at bounding box center [938, 22] width 13 height 13
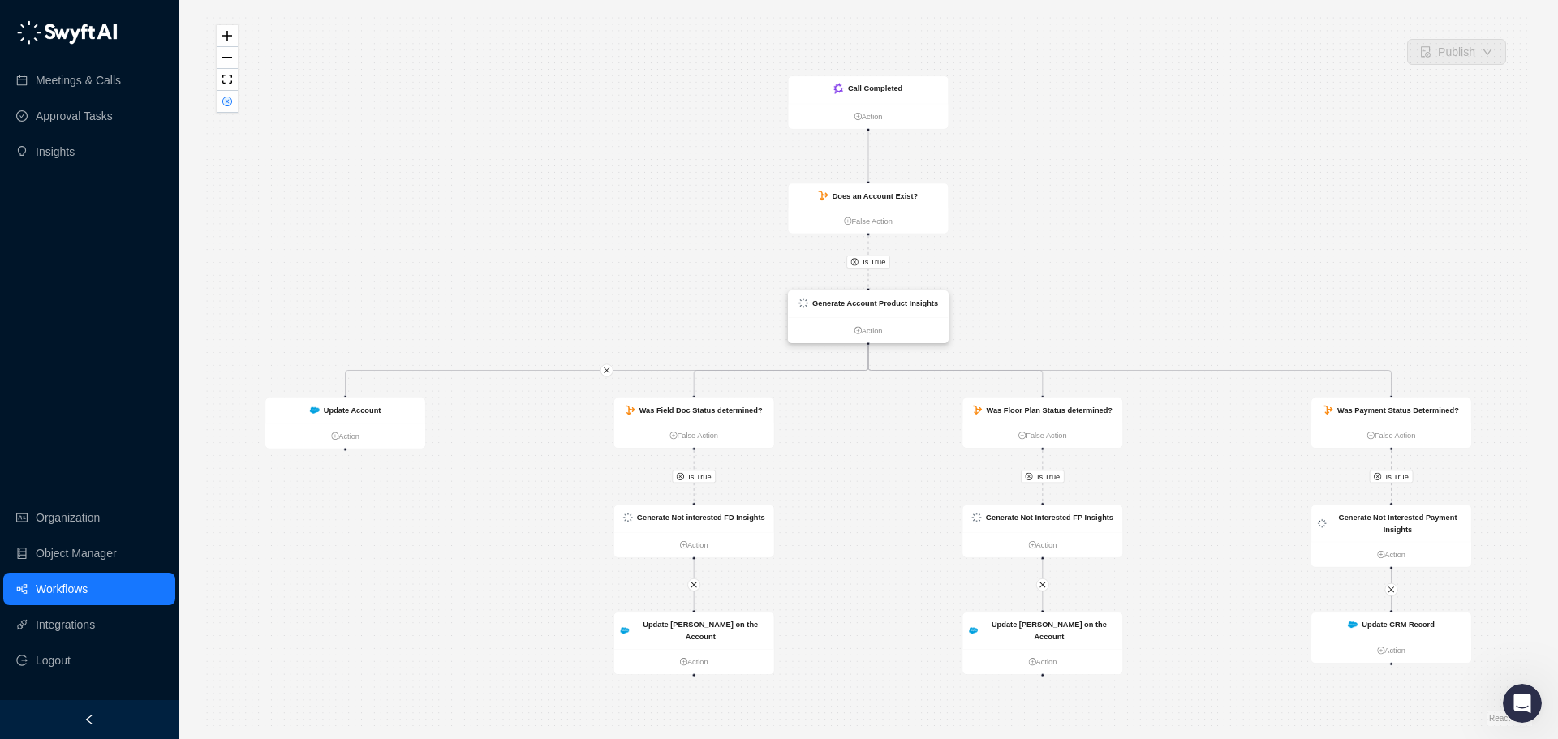
click at [899, 303] on strong "Generate Account Product Insights" at bounding box center [875, 303] width 126 height 9
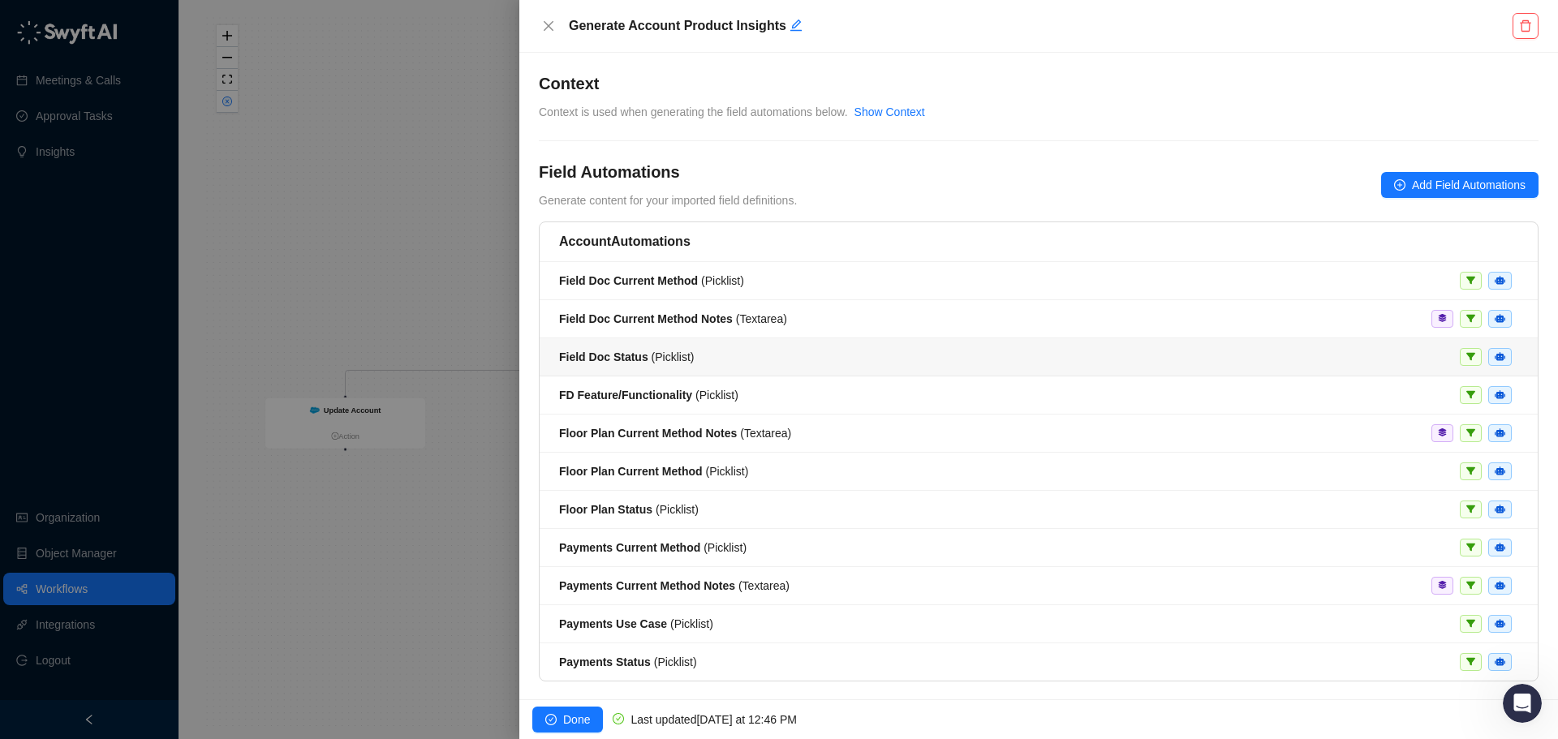
scroll to position [41, 0]
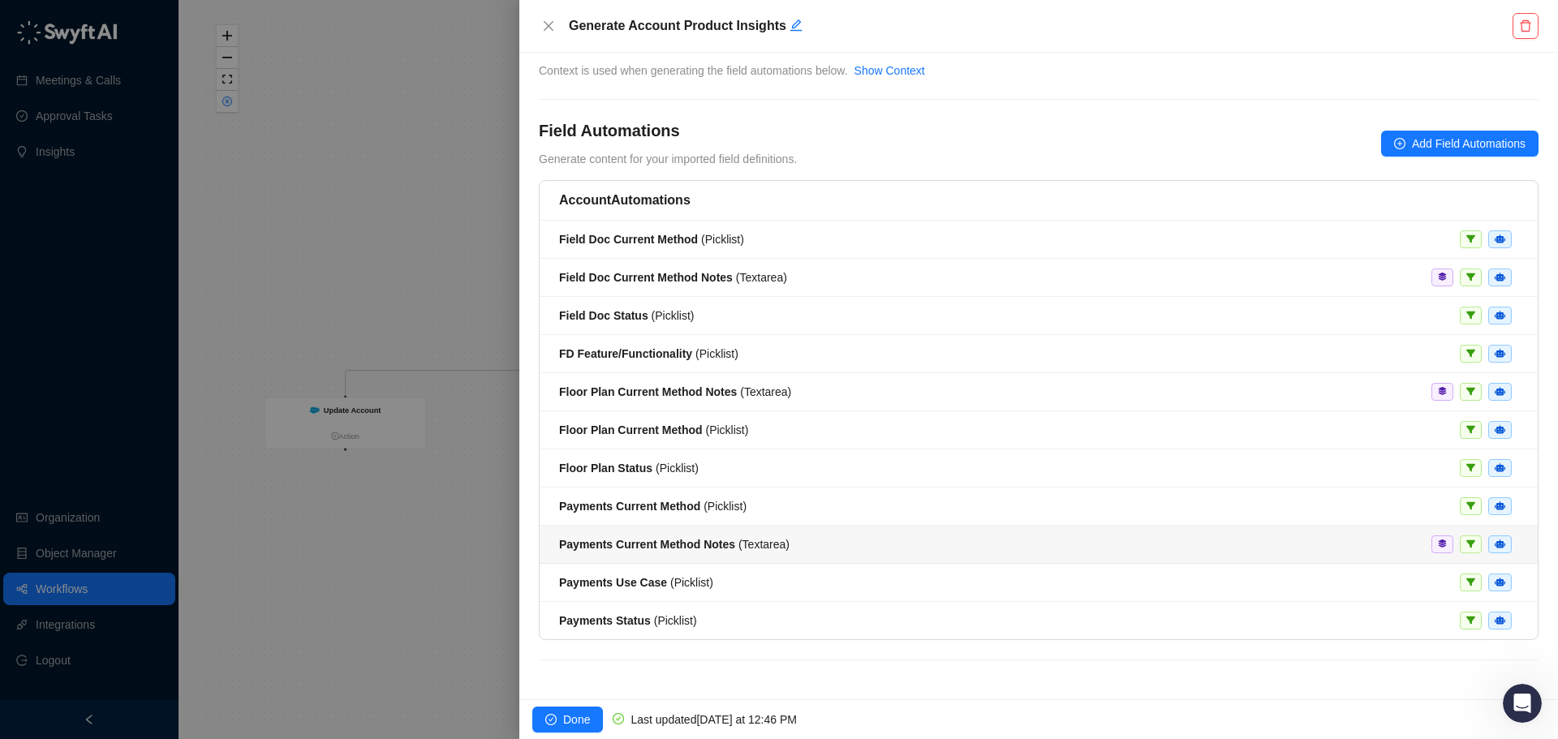
click at [1193, 553] on div "Payments Current Method Notes ( Textarea )" at bounding box center [1038, 545] width 959 height 18
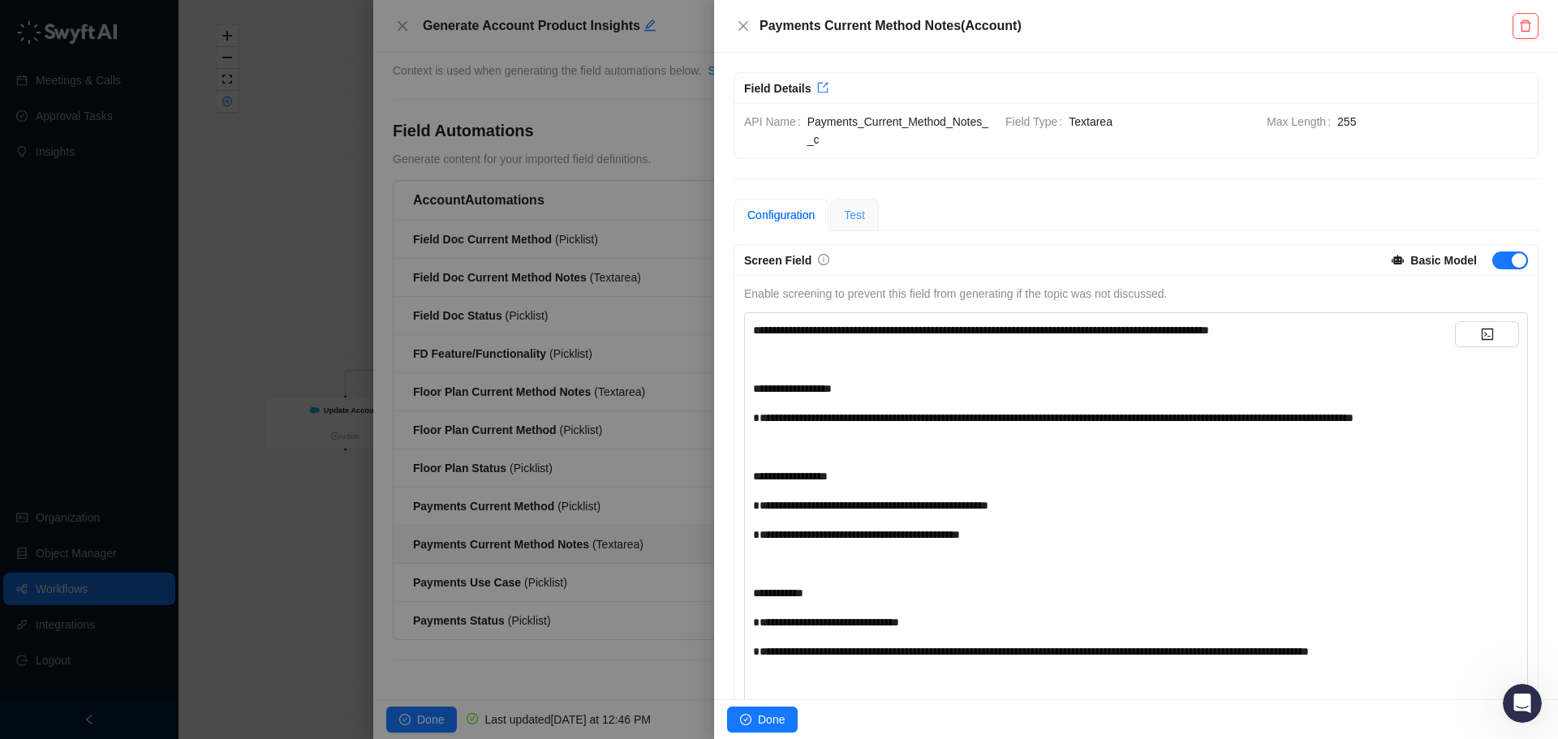
click at [863, 224] on div "Test" at bounding box center [854, 215] width 49 height 32
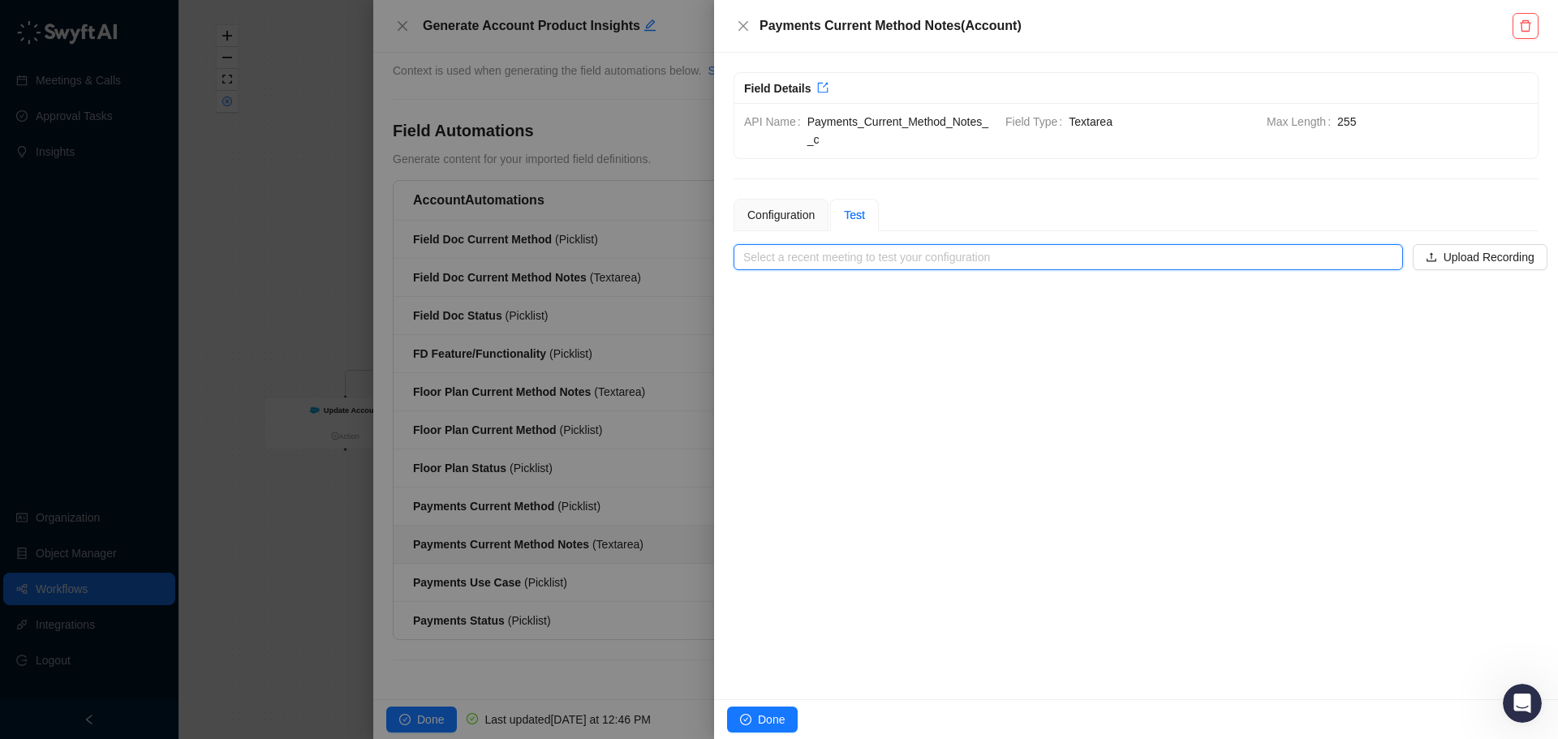
click at [1070, 246] on input "search" at bounding box center [1063, 257] width 640 height 24
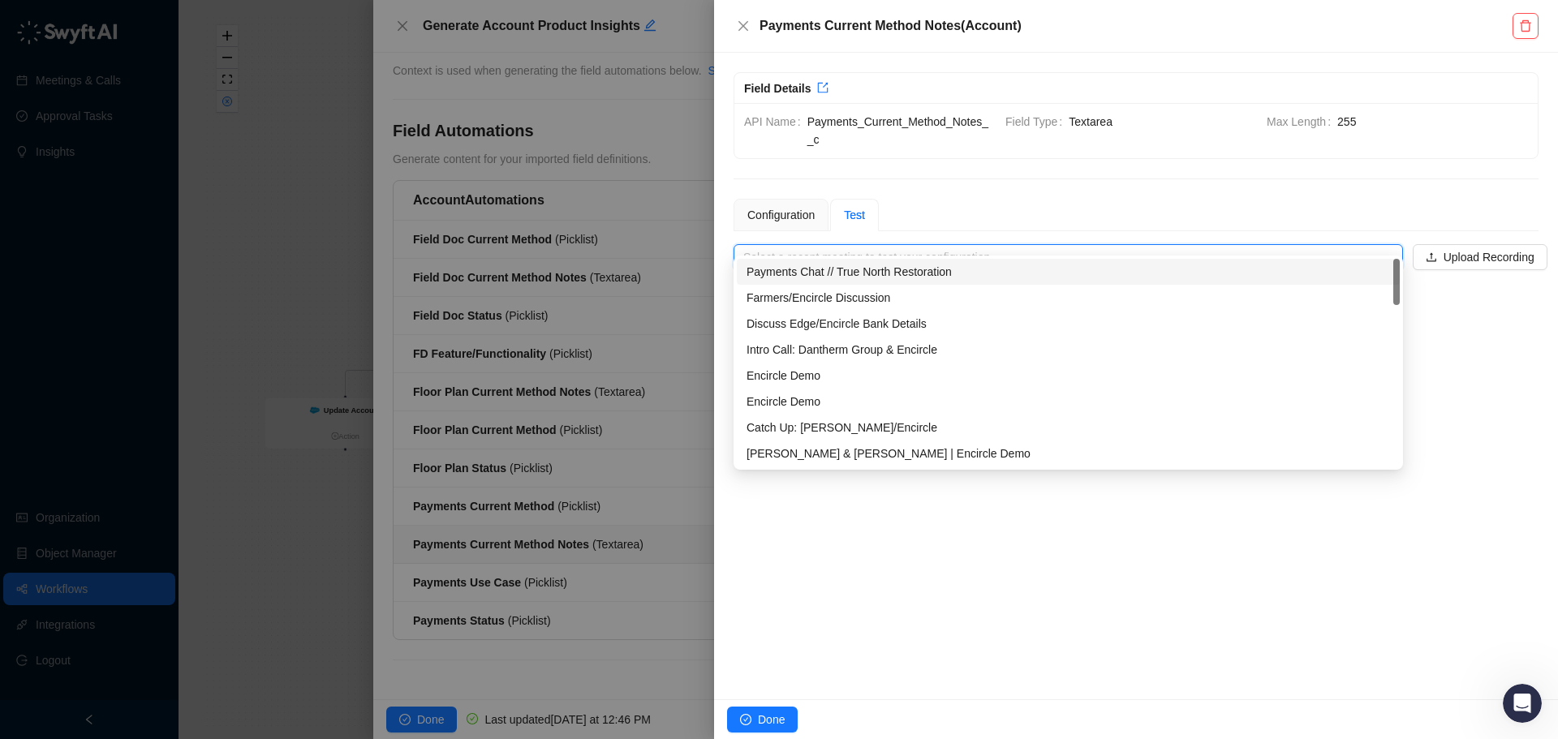
click at [951, 269] on div "Payments Chat // True North Restoration" at bounding box center [1069, 272] width 644 height 18
type input "**********"
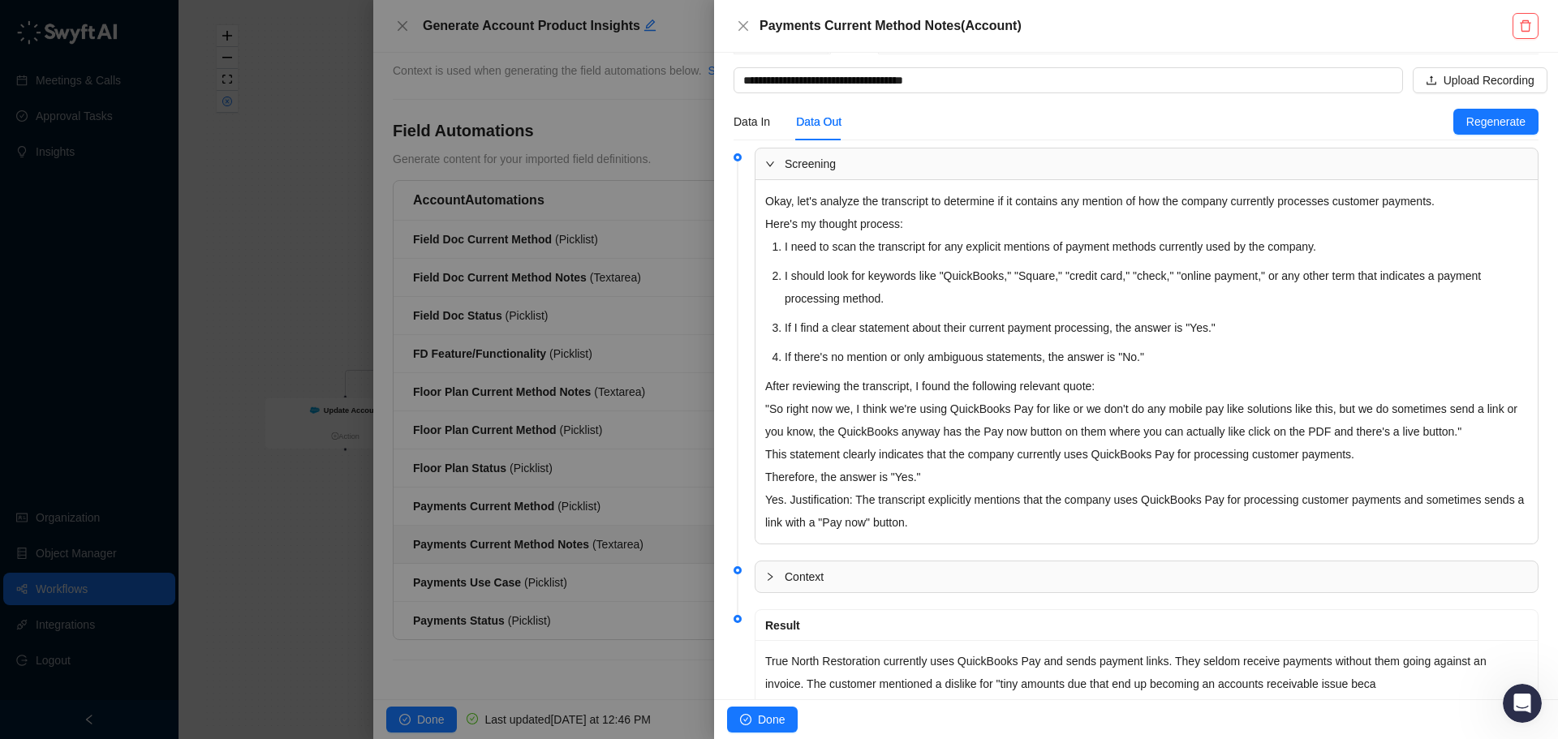
scroll to position [225, 0]
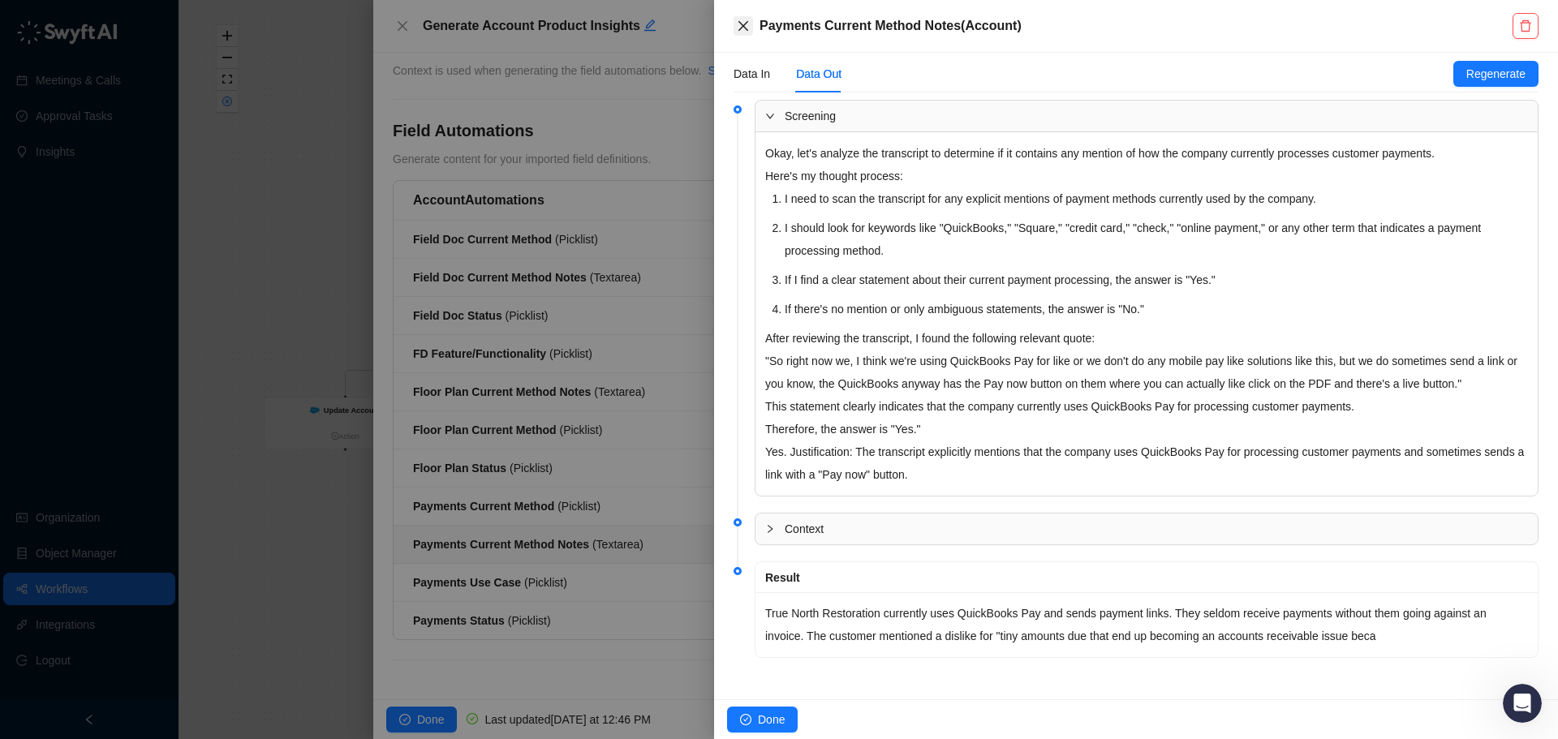
click at [749, 32] on button "Close" at bounding box center [743, 25] width 19 height 19
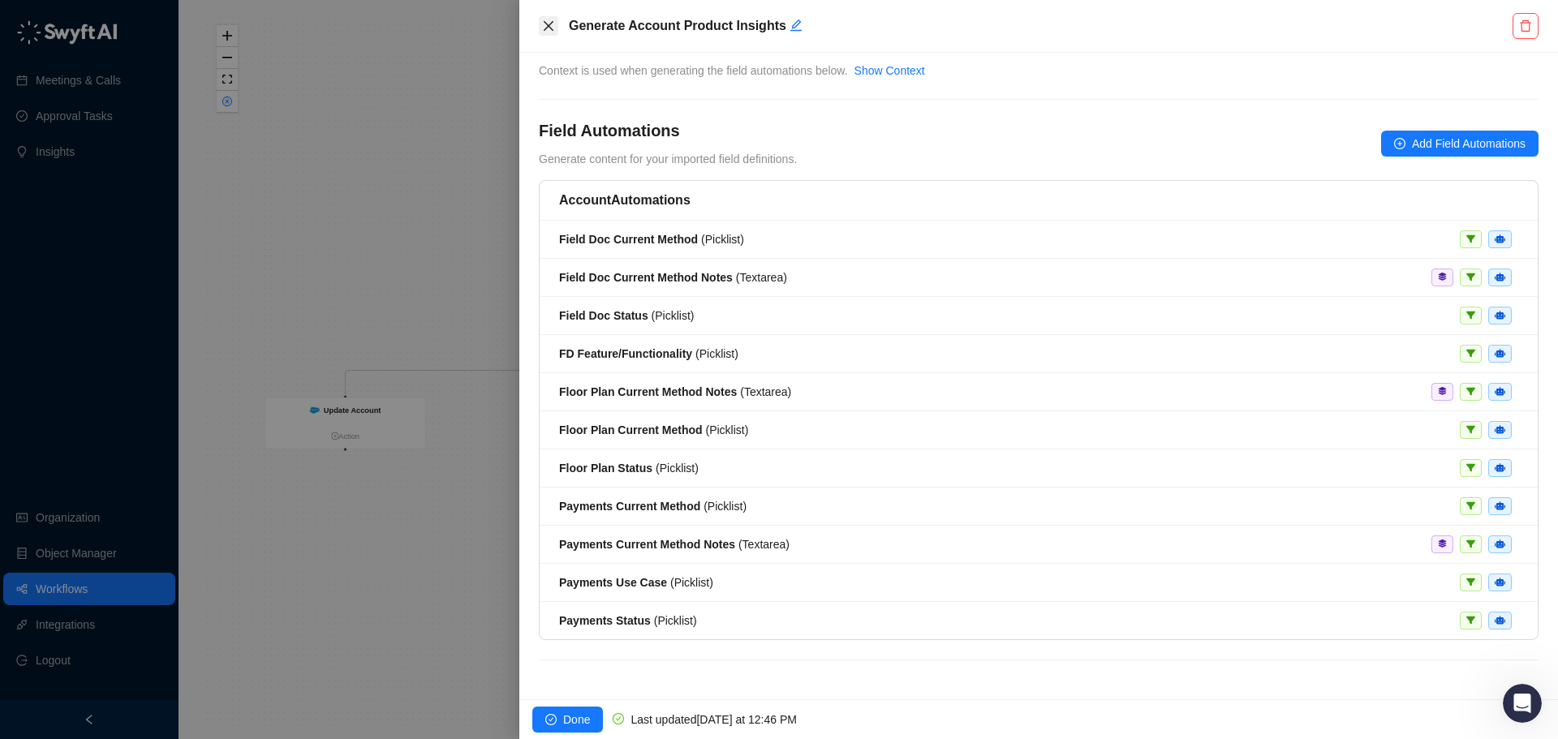
click at [549, 24] on icon "close" at bounding box center [548, 25] width 13 height 13
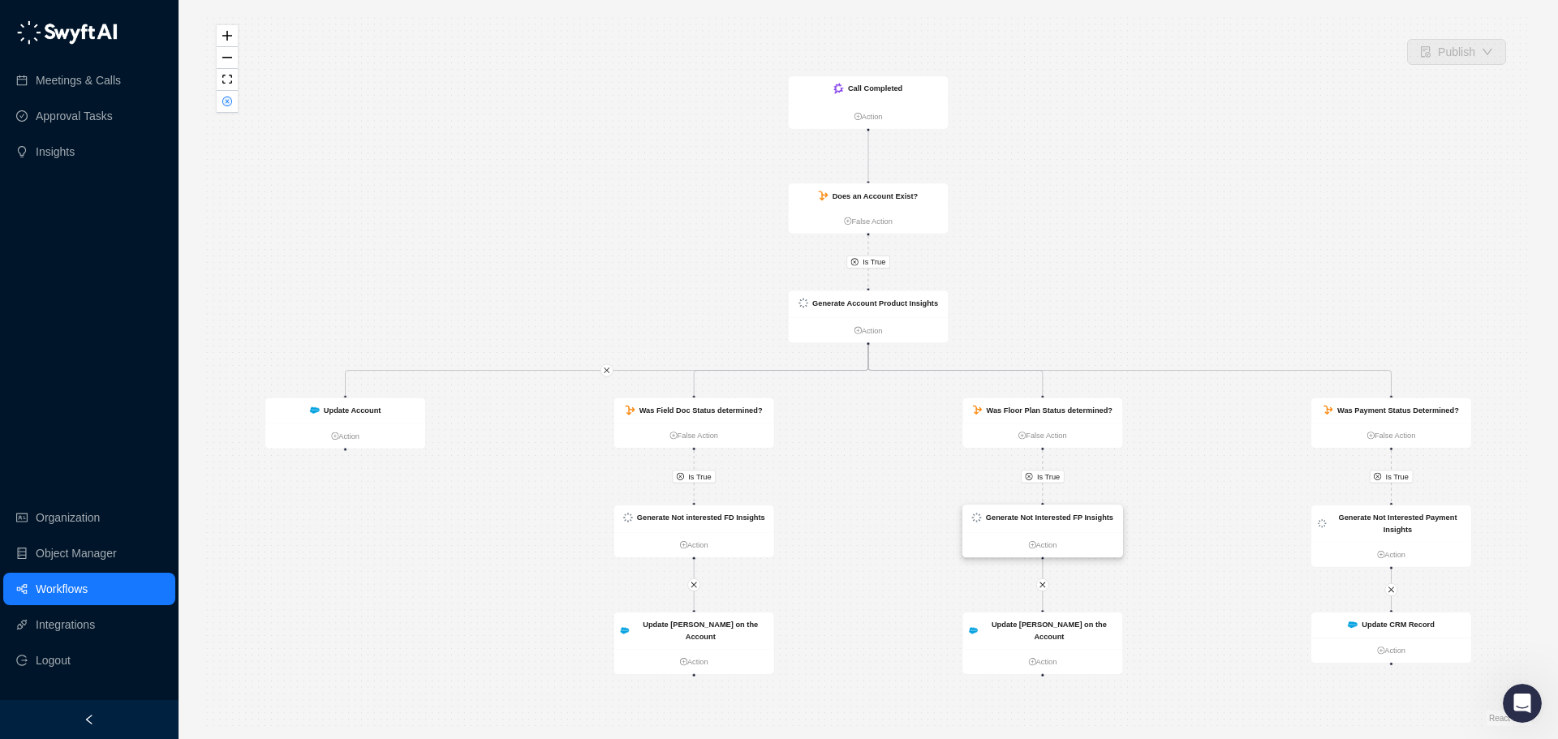
click at [1091, 514] on strong "Generate Not Interested FP Insights" at bounding box center [1049, 518] width 127 height 9
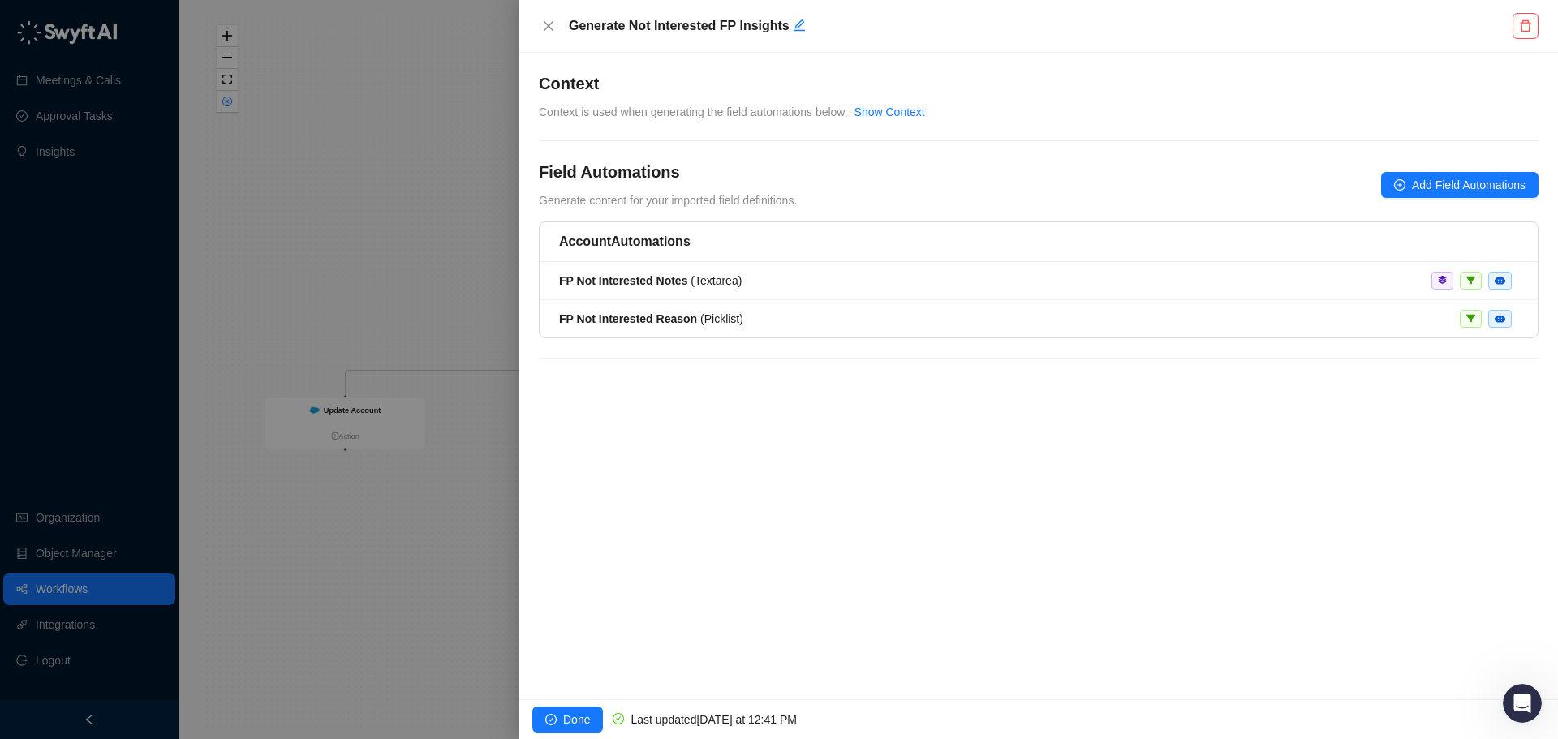
click at [439, 291] on div at bounding box center [779, 369] width 1558 height 739
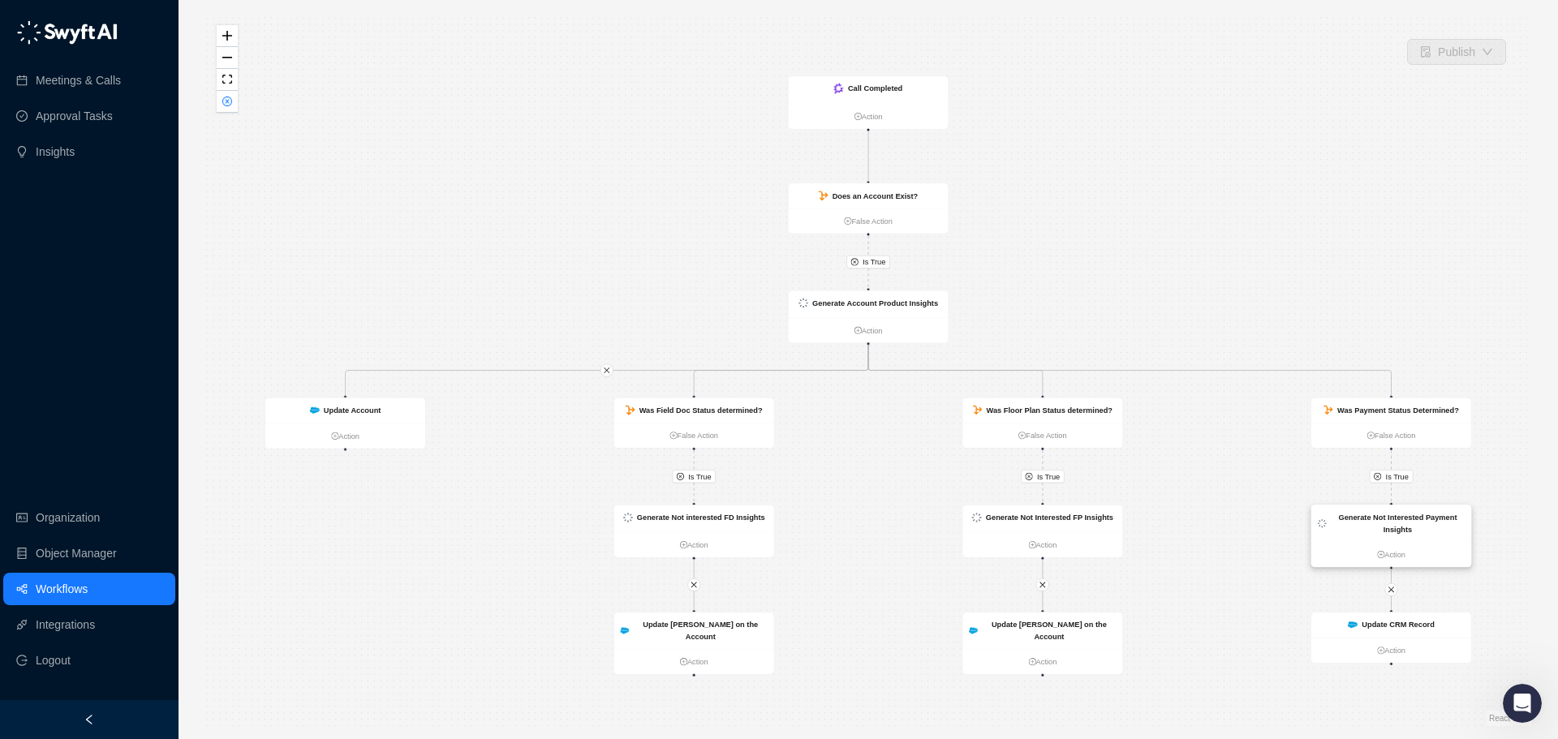
click at [1388, 523] on strong "Generate Not Interested Payment Insights" at bounding box center [1397, 524] width 118 height 20
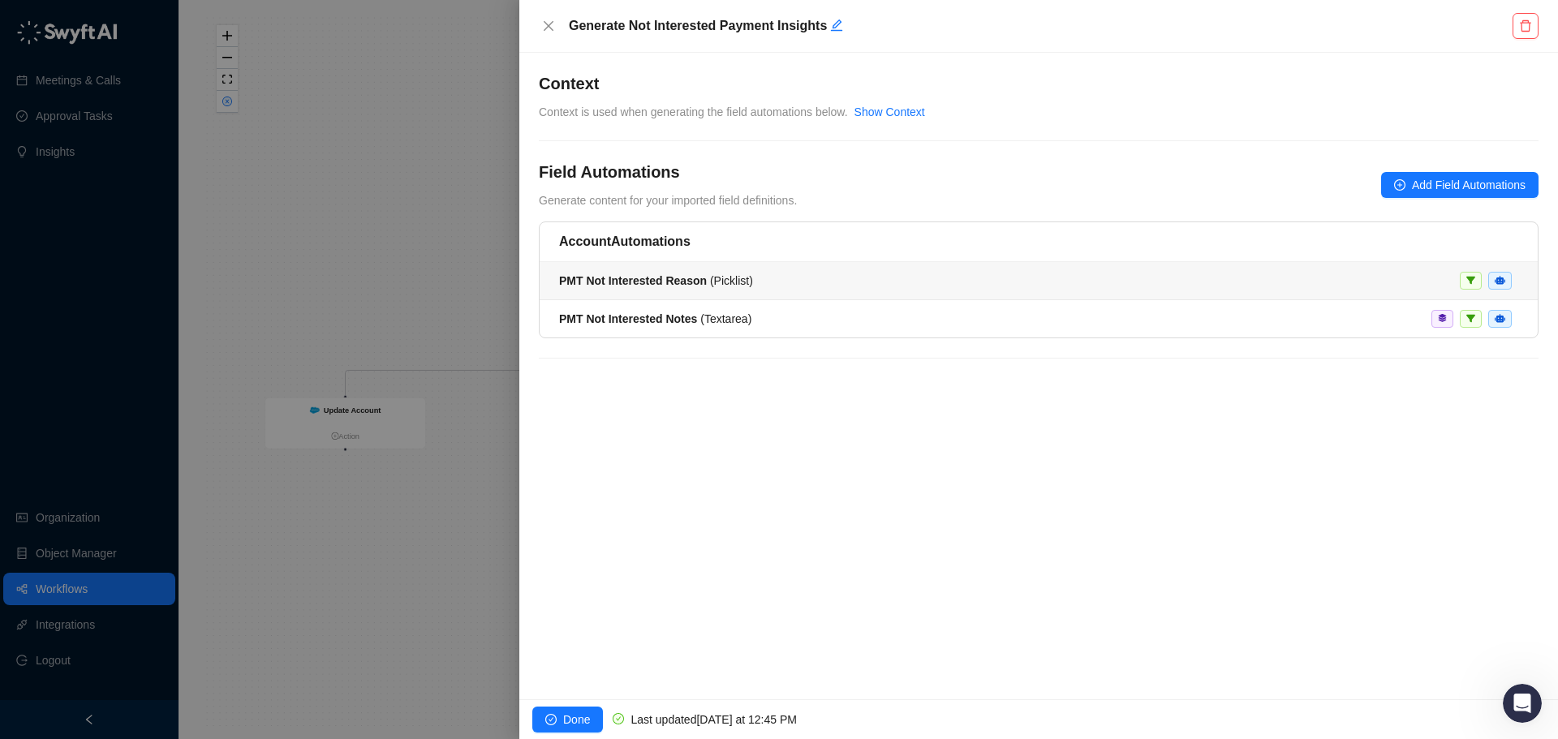
click at [1207, 282] on div "PMT Not Interested Reason ( Picklist )" at bounding box center [1038, 281] width 959 height 18
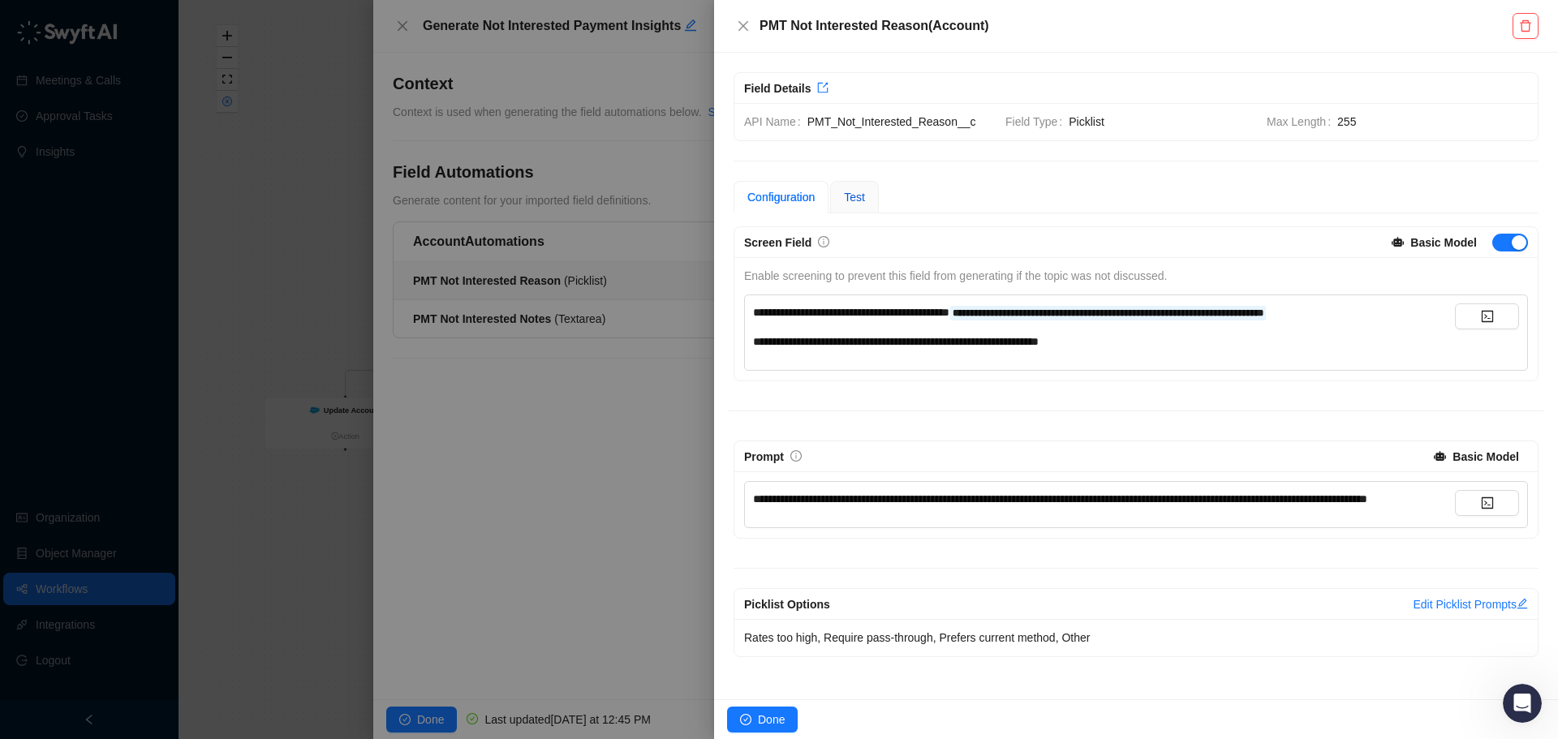
click at [846, 191] on span "Test" at bounding box center [854, 197] width 21 height 13
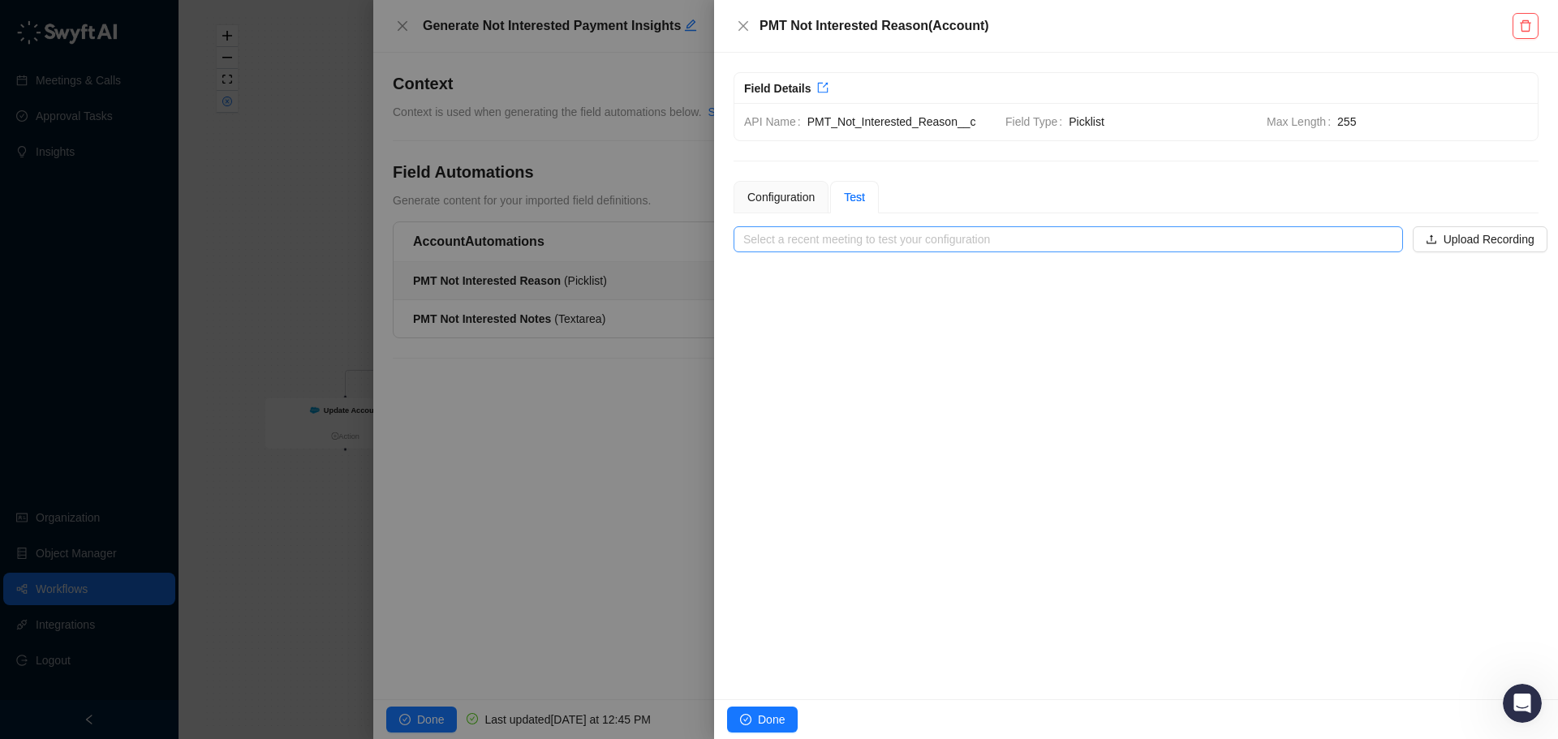
click at [841, 231] on input "search" at bounding box center [1063, 239] width 640 height 24
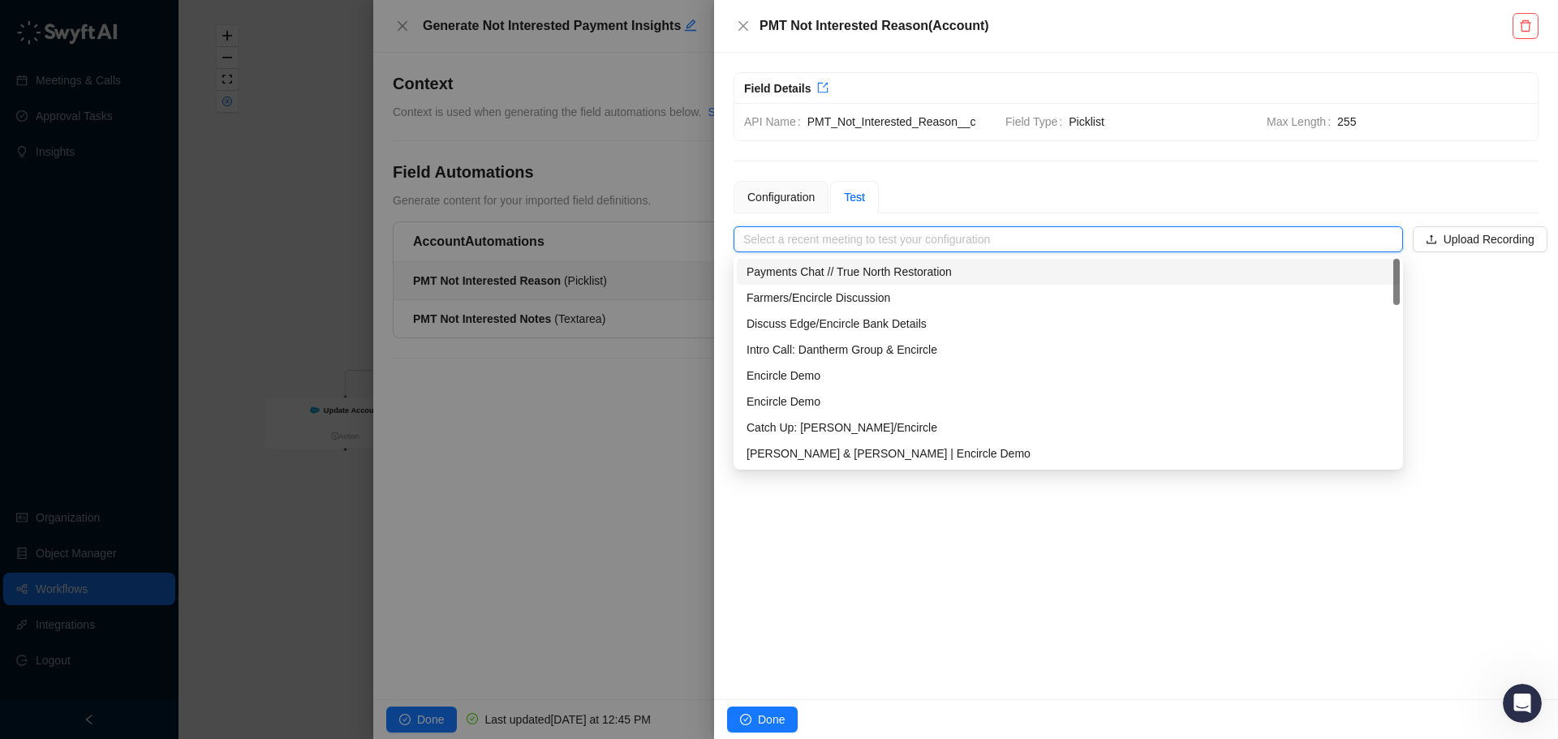
click at [844, 268] on div "Payments Chat // True North Restoration" at bounding box center [1069, 272] width 644 height 18
type input "**********"
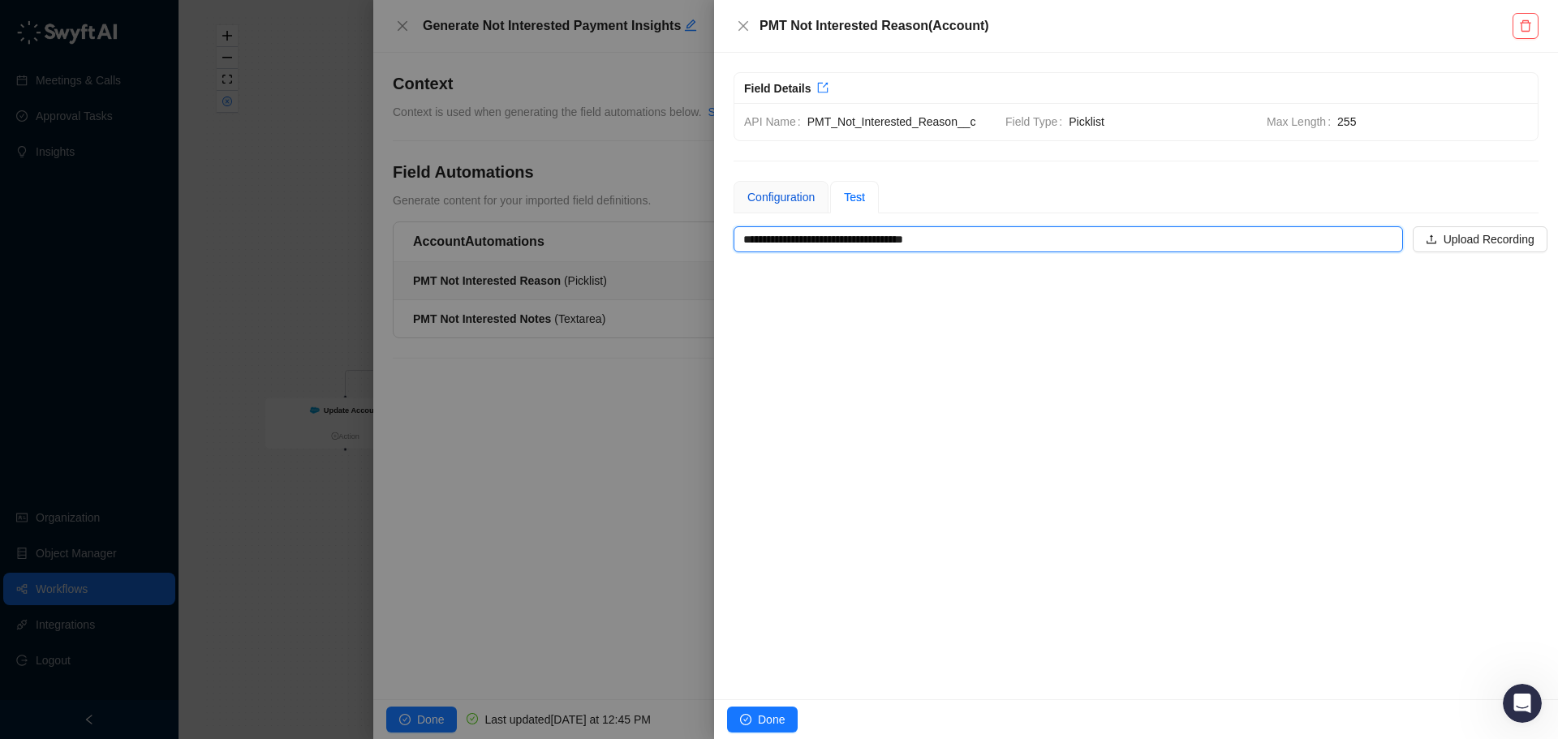
click at [803, 193] on div "Configuration" at bounding box center [780, 197] width 67 height 18
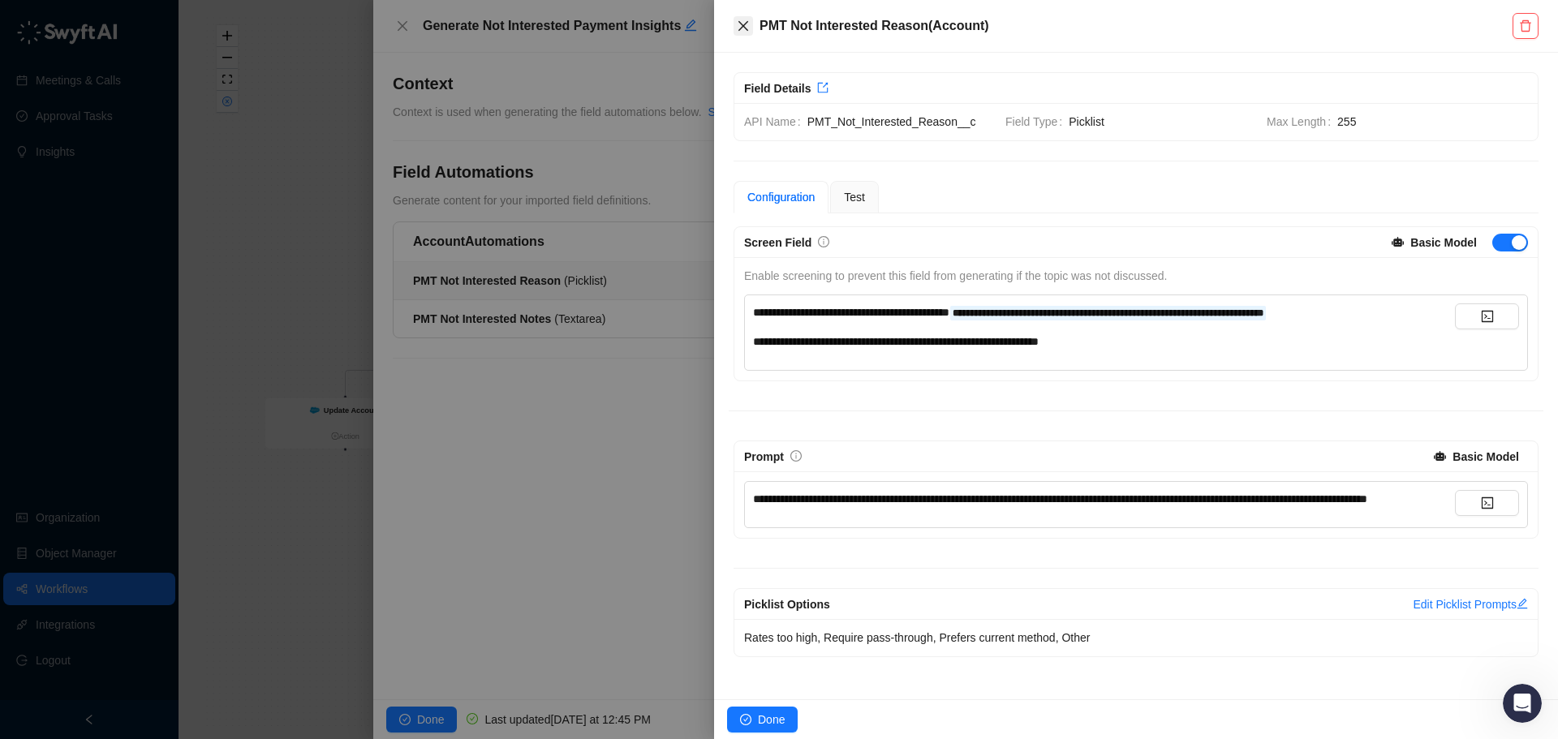
click at [743, 26] on icon "close" at bounding box center [743, 26] width 10 height 10
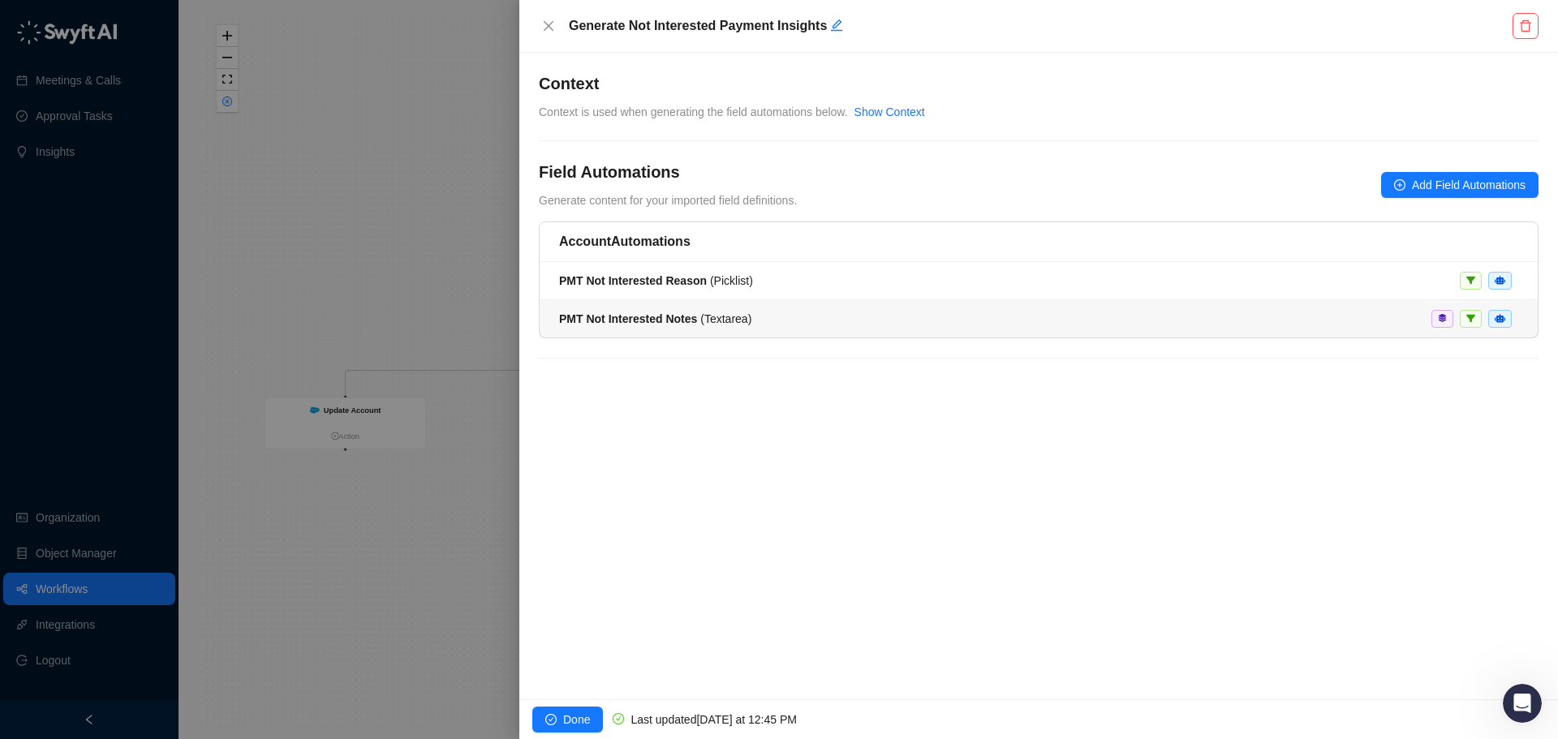
click at [791, 316] on div "PMT Not Interested Notes ( Textarea )" at bounding box center [1038, 319] width 959 height 18
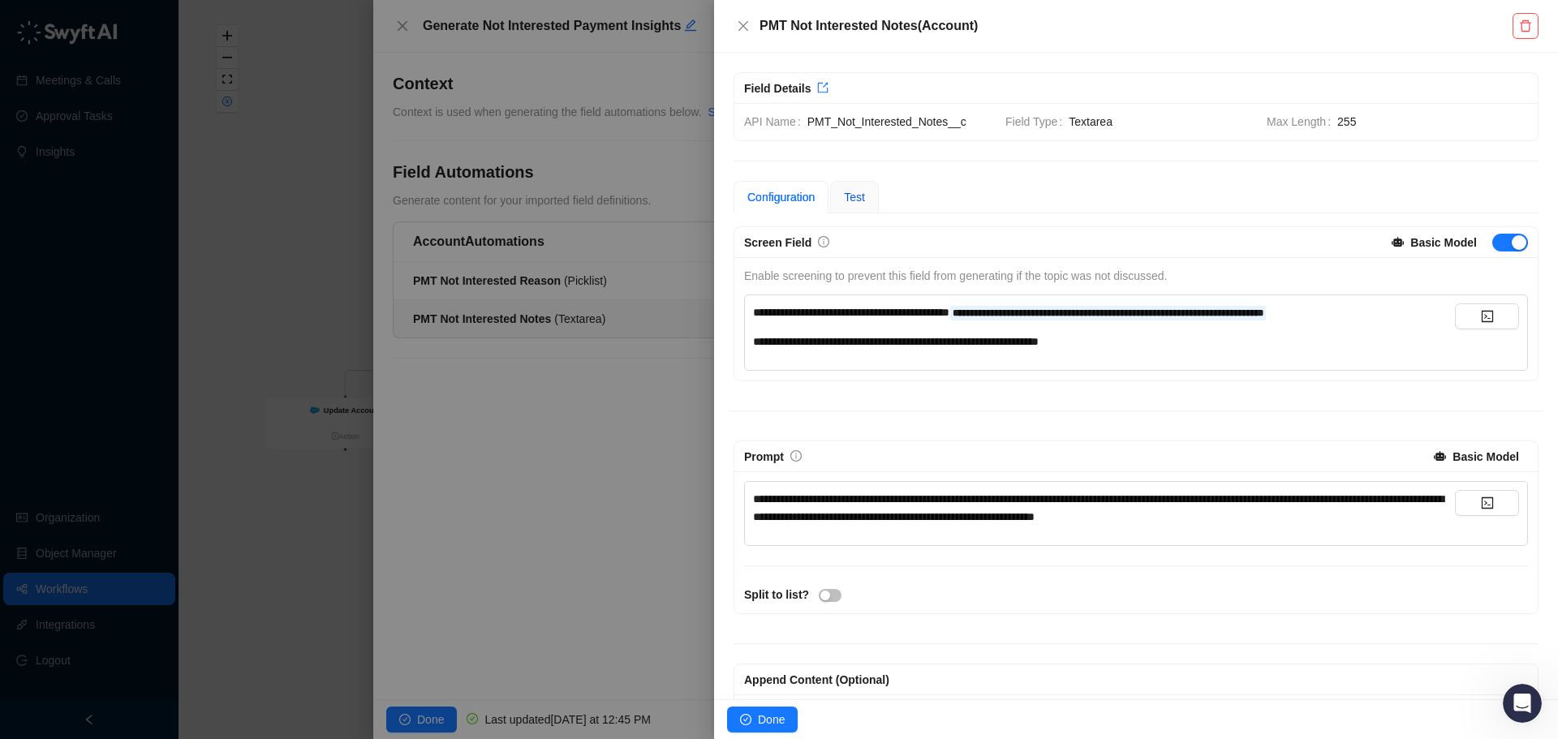
click at [856, 199] on span "Test" at bounding box center [854, 197] width 21 height 13
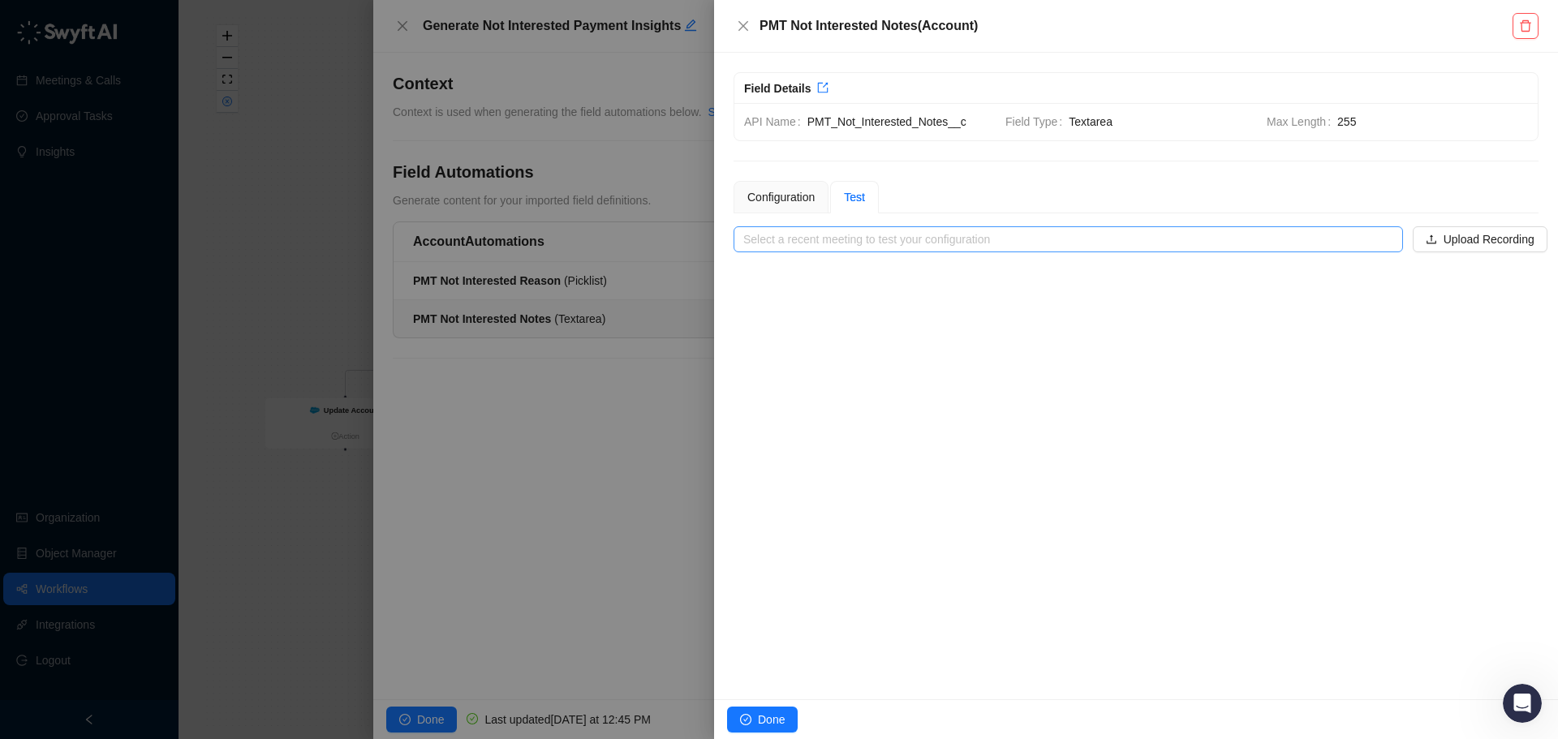
click at [932, 241] on input "search" at bounding box center [1063, 239] width 640 height 24
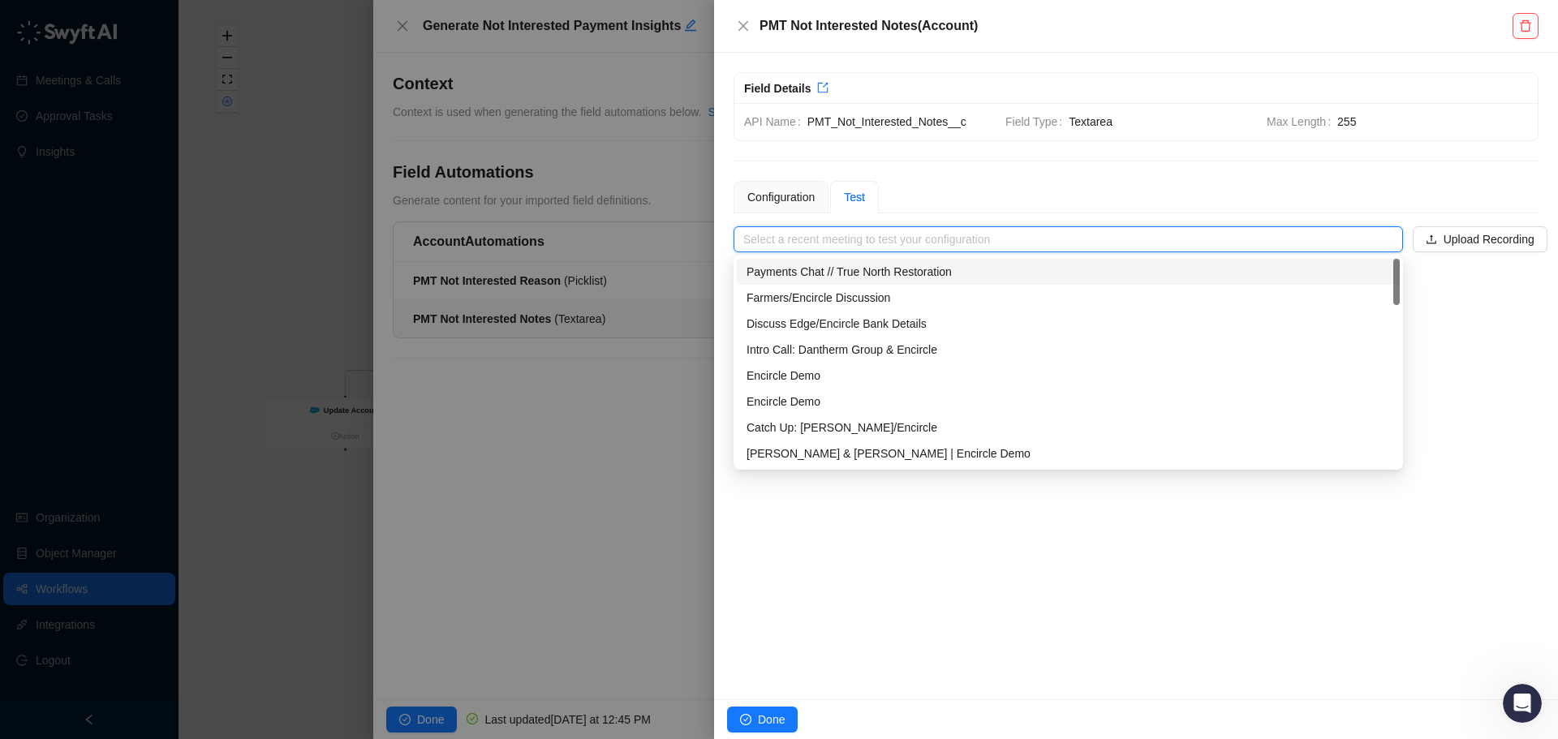
click at [904, 280] on div "Payments Chat // True North Restoration" at bounding box center [1069, 272] width 644 height 18
type input "**********"
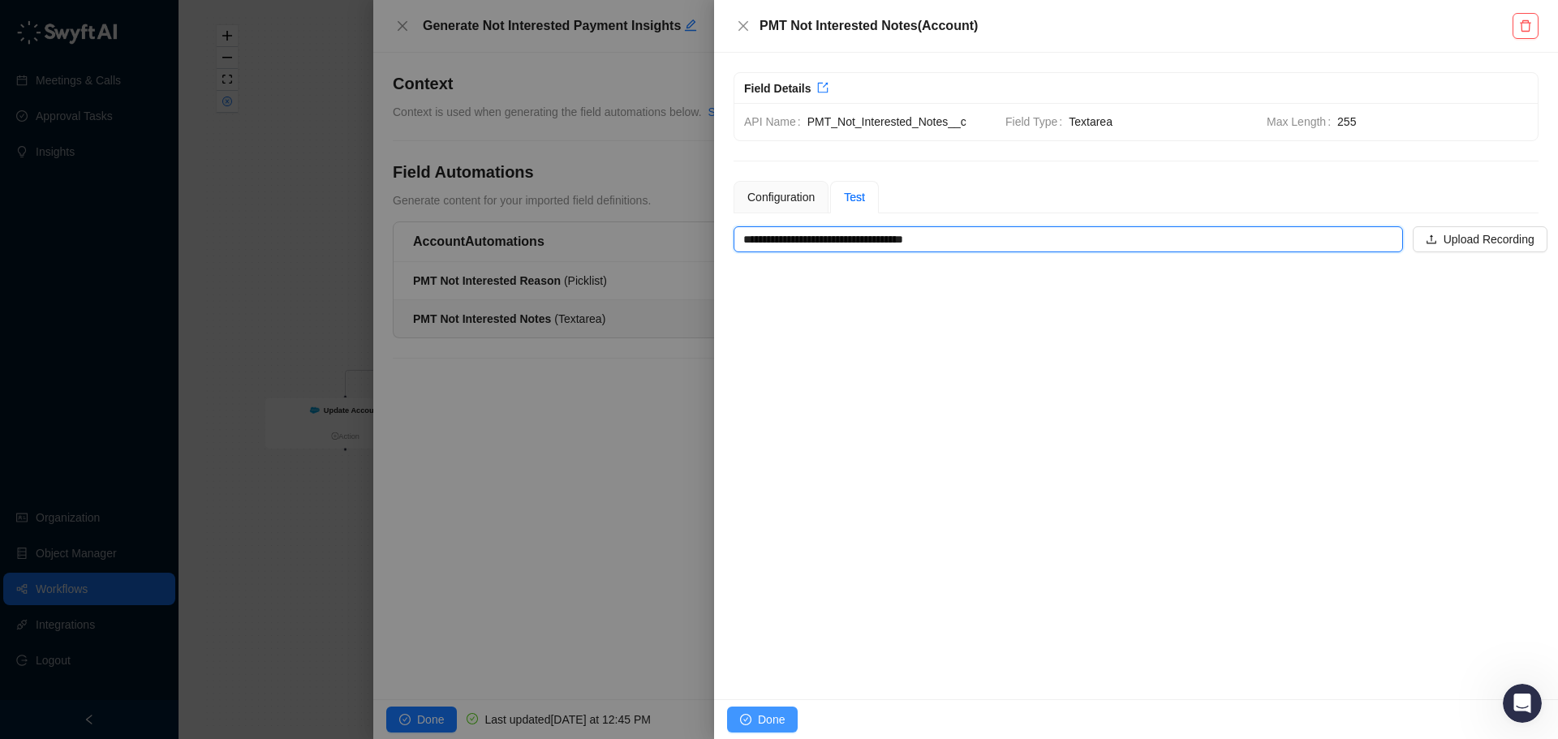
click at [768, 717] on span "Done" at bounding box center [771, 720] width 27 height 18
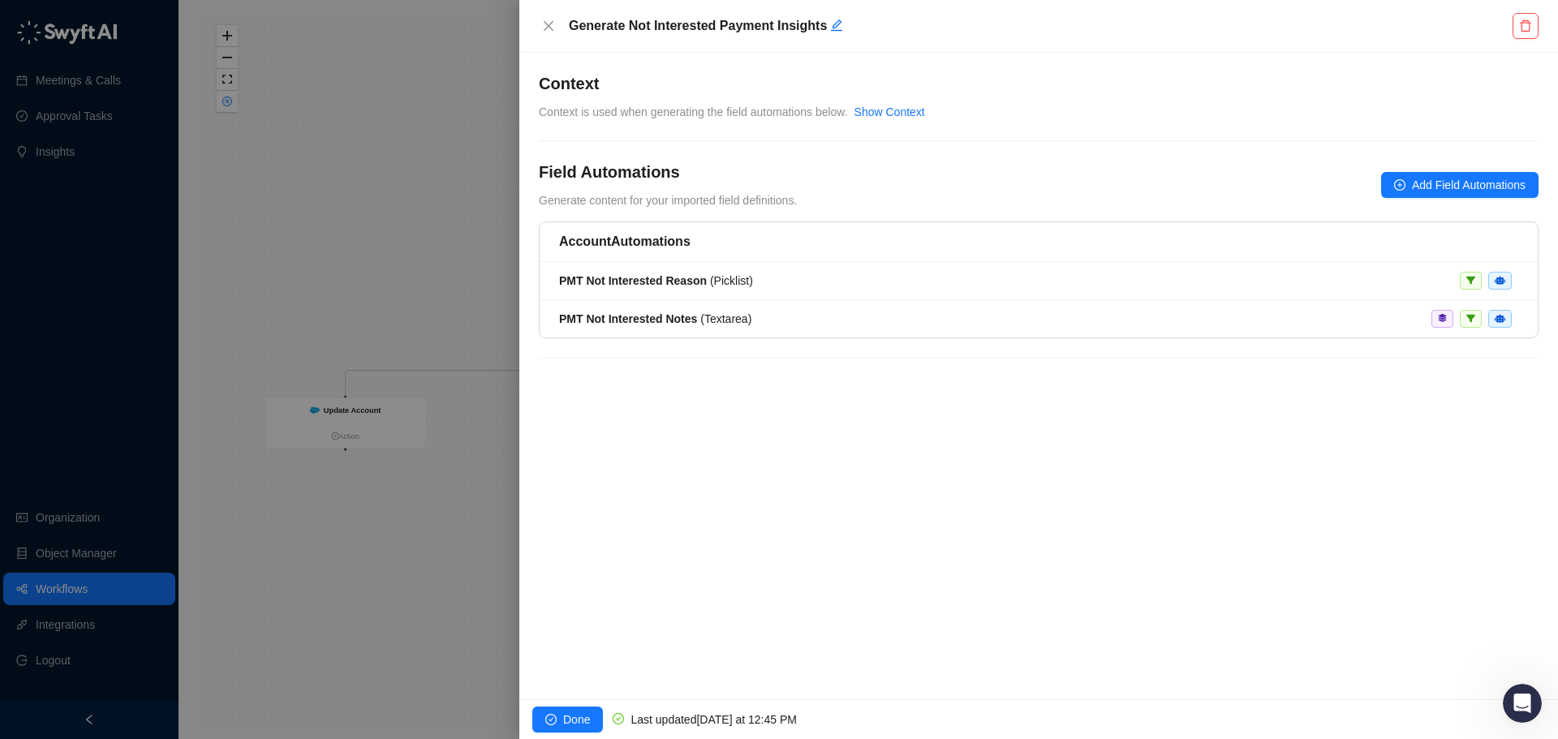
click at [364, 285] on div at bounding box center [779, 369] width 1558 height 739
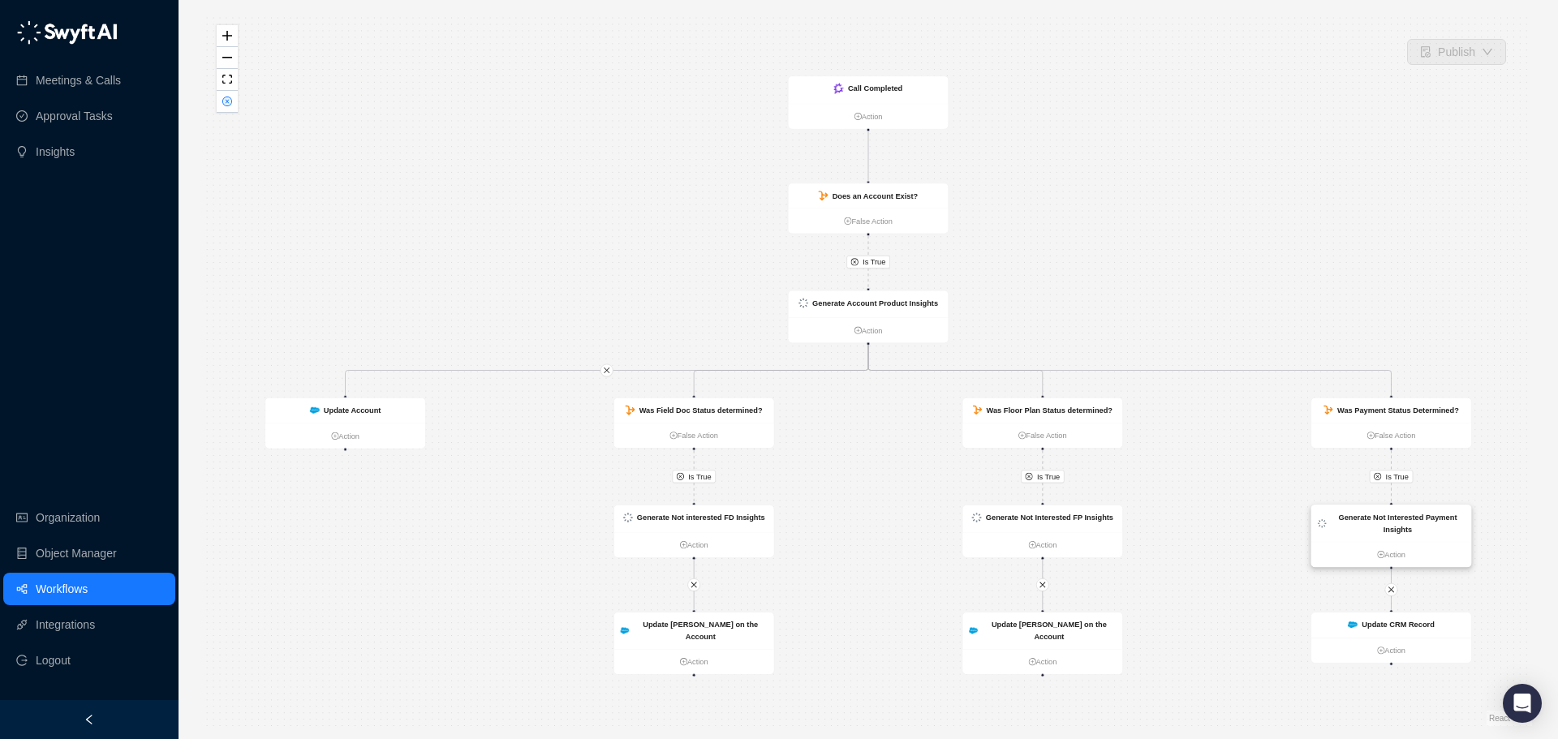
click at [1380, 527] on div "Generate Not Interested Payment Insights" at bounding box center [1398, 524] width 134 height 24
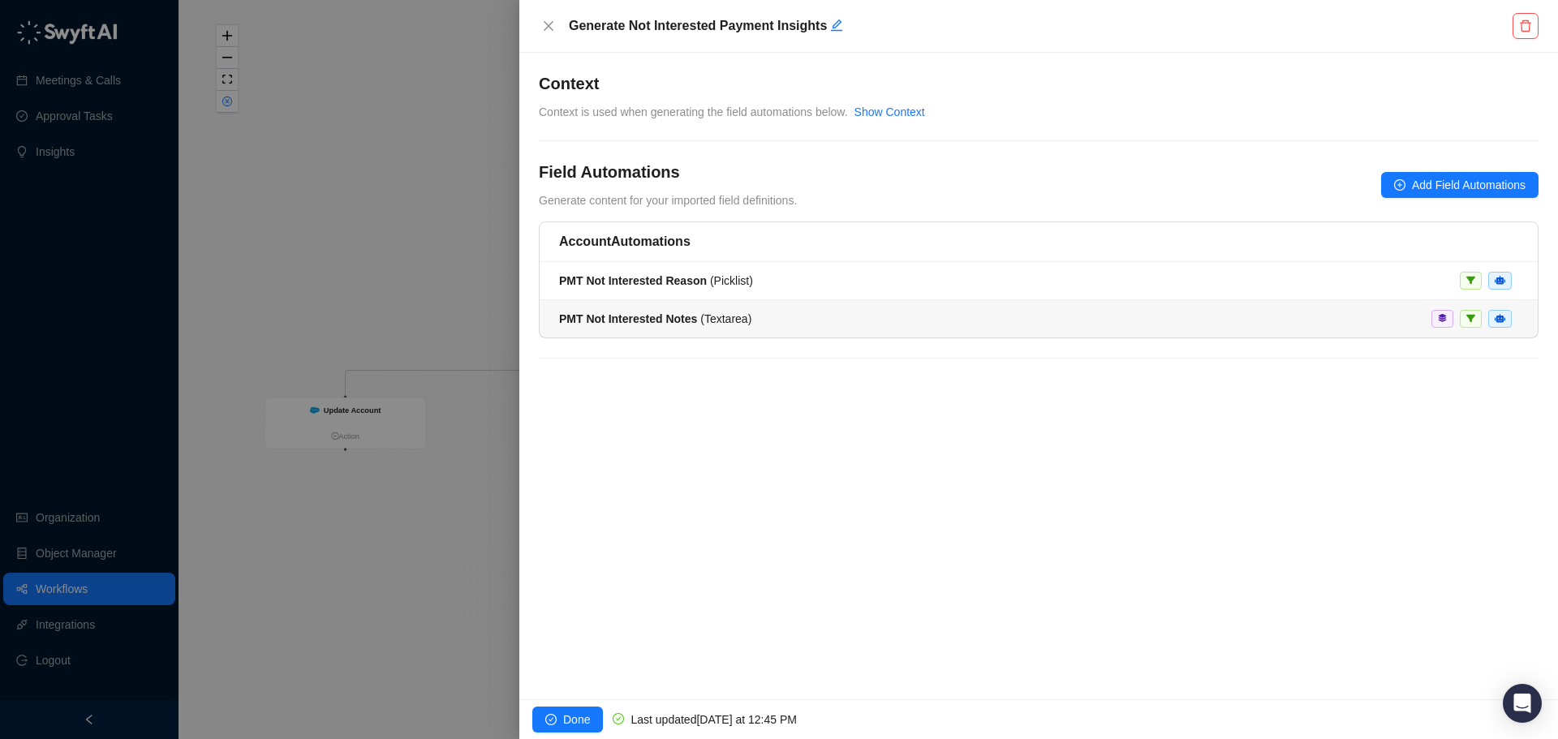
click at [695, 318] on span "PMT Not Interested Notes ( Textarea )" at bounding box center [655, 318] width 192 height 13
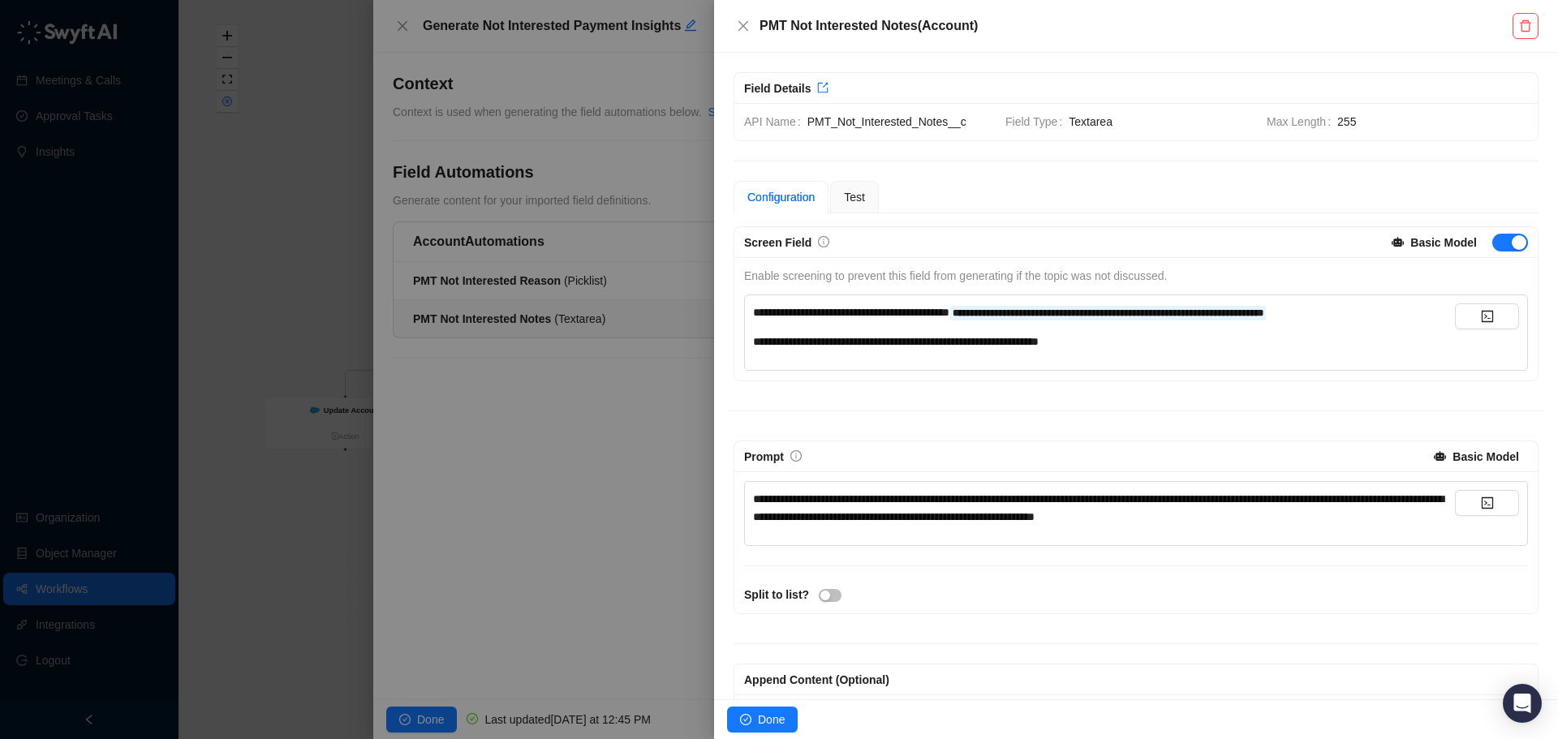
click at [637, 286] on div at bounding box center [779, 369] width 1558 height 739
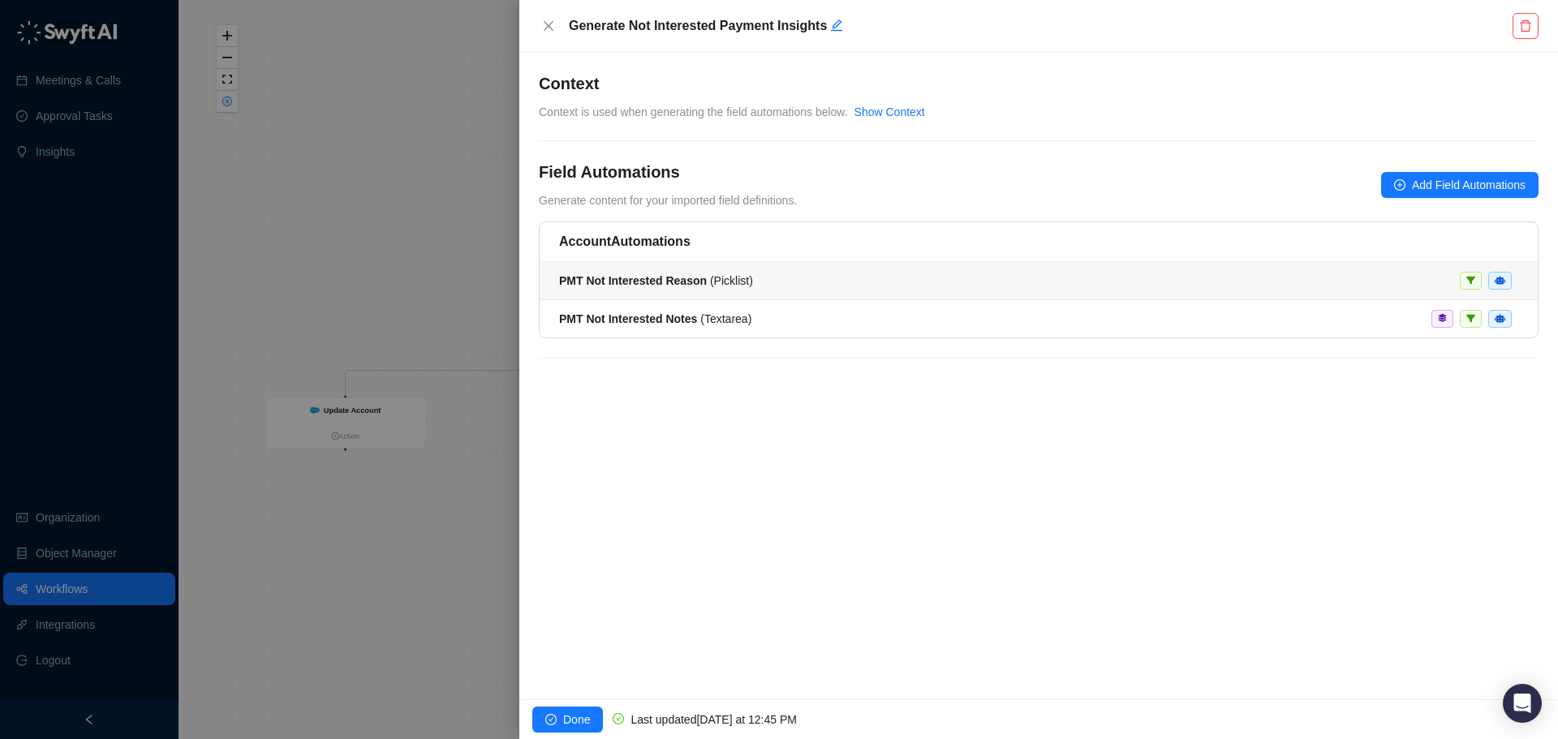
click at [731, 271] on li "PMT Not Interested Reason ( Picklist )" at bounding box center [1039, 281] width 998 height 38
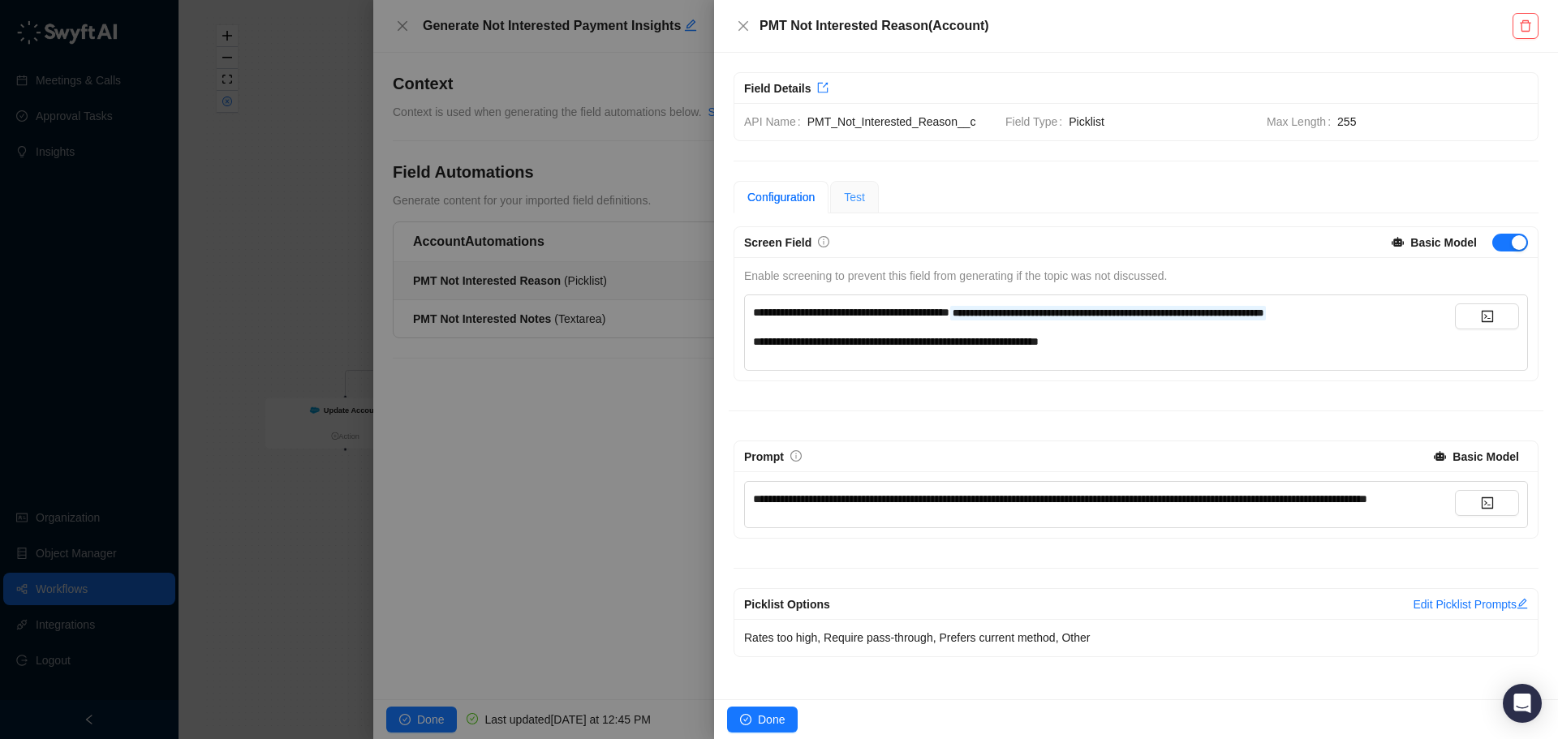
click at [871, 187] on div "Test" at bounding box center [854, 197] width 49 height 32
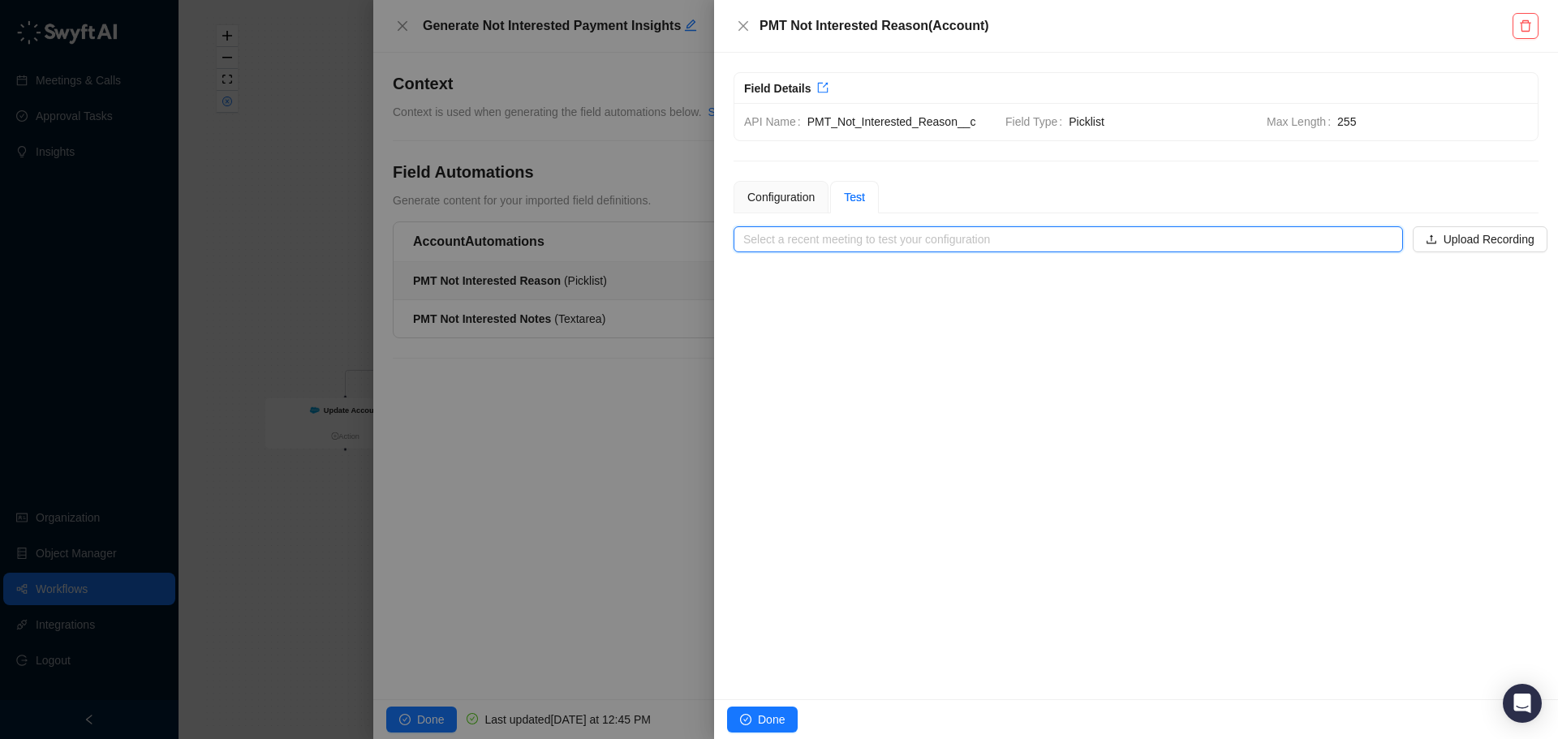
click at [906, 243] on input "search" at bounding box center [1063, 239] width 640 height 24
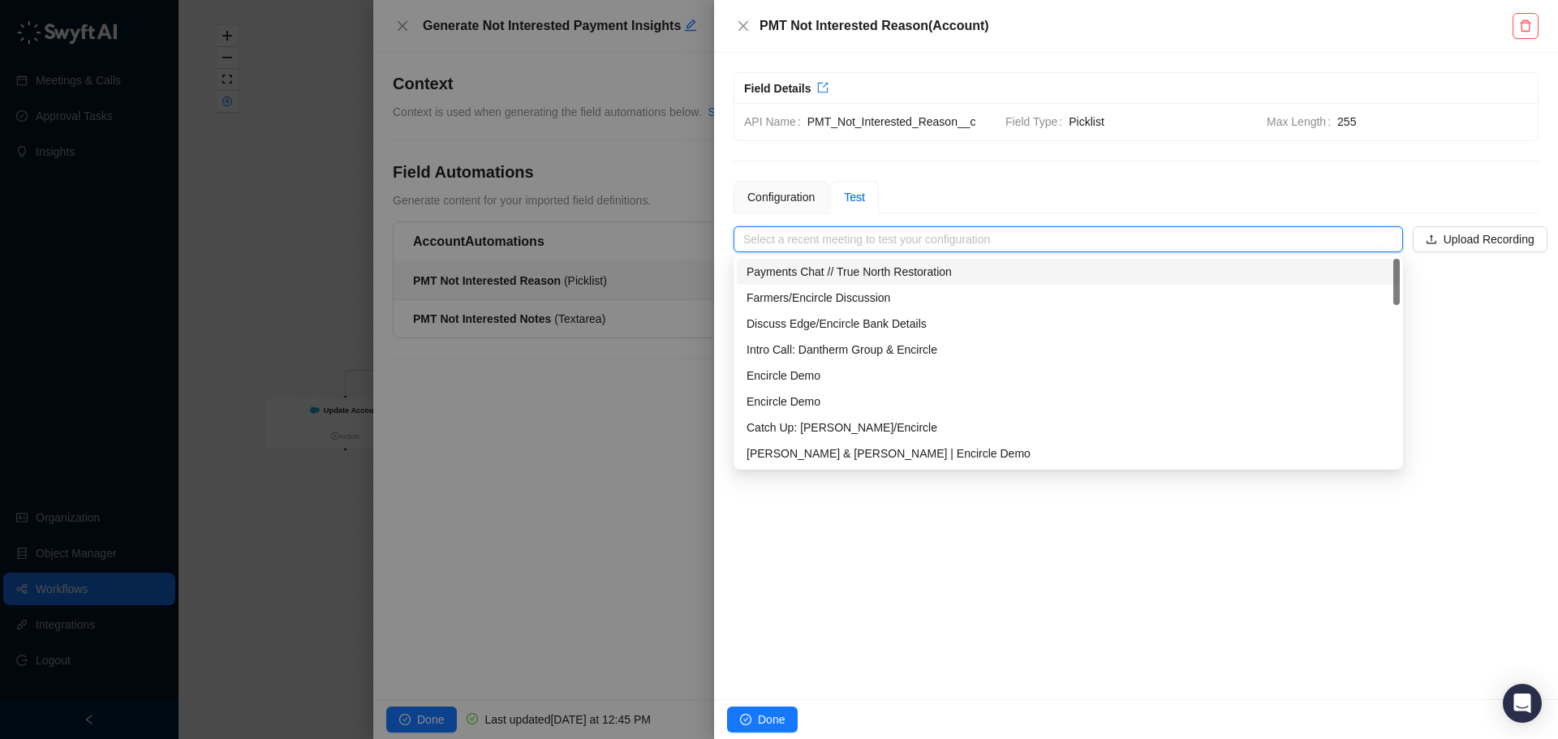
click at [892, 273] on div "Payments Chat // True North Restoration" at bounding box center [1069, 272] width 644 height 18
type input "**********"
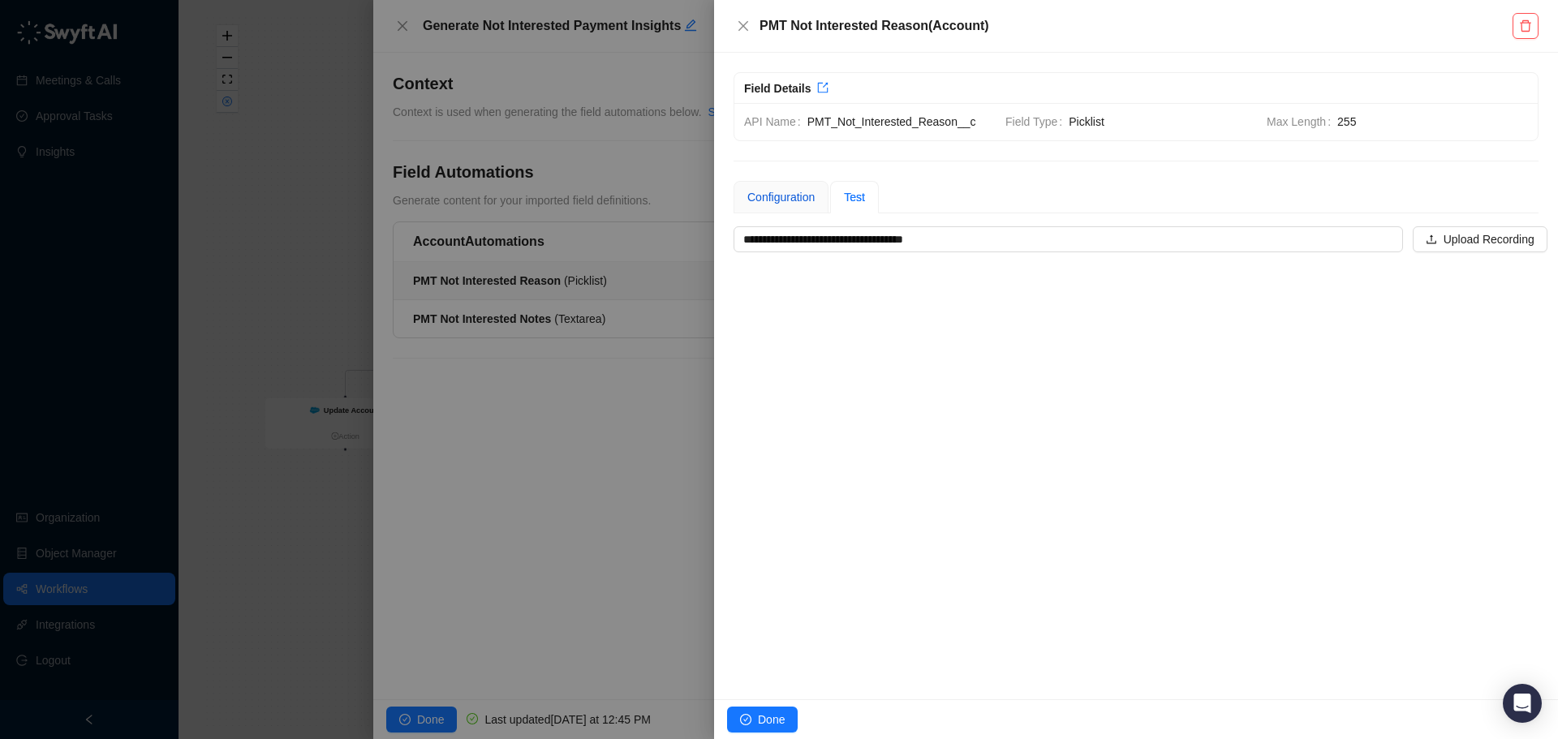
click at [794, 193] on div "Configuration" at bounding box center [780, 197] width 67 height 18
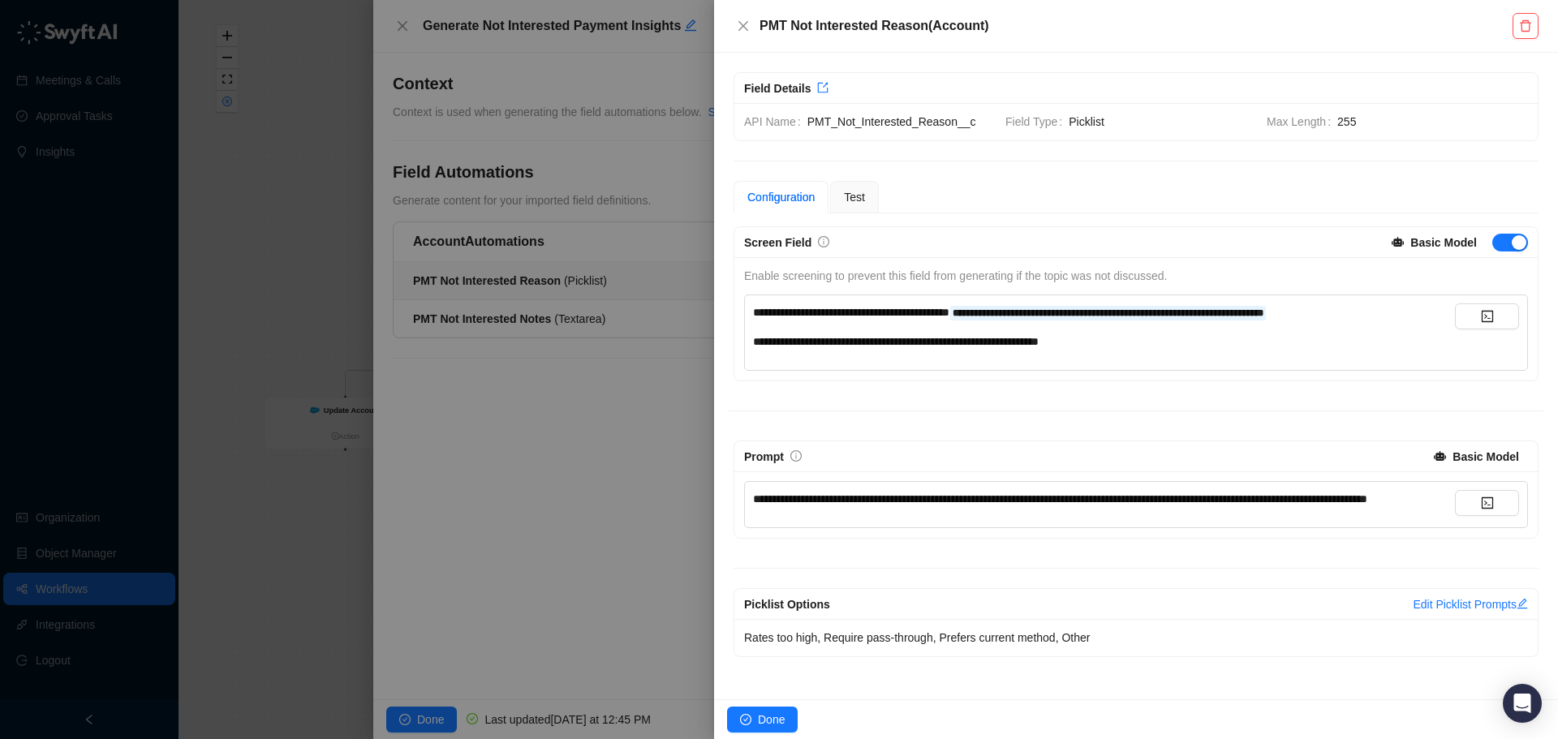
click at [669, 421] on div at bounding box center [779, 369] width 1558 height 739
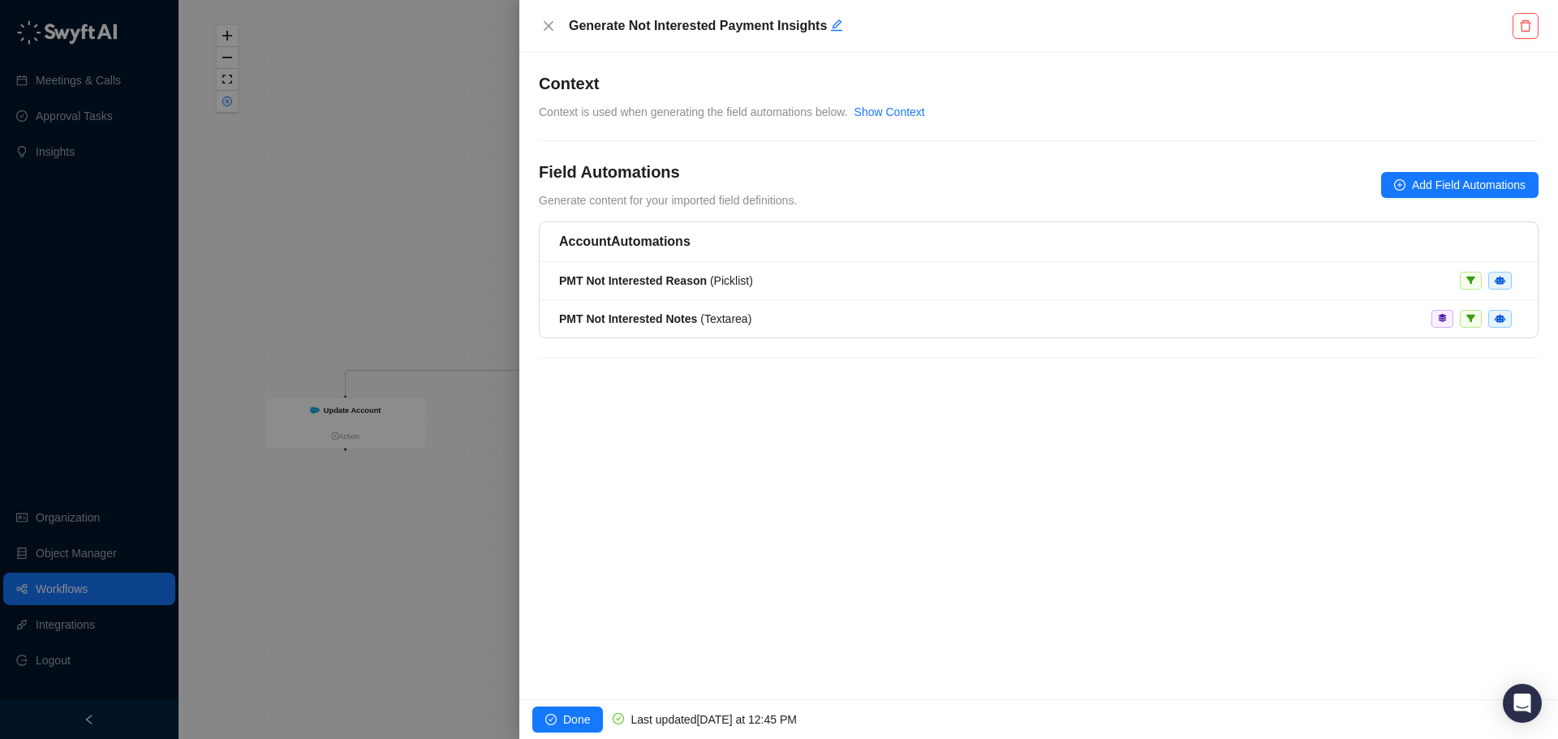
click at [656, 520] on div "**********" at bounding box center [1038, 376] width 1039 height 647
click at [484, 517] on div at bounding box center [779, 369] width 1558 height 739
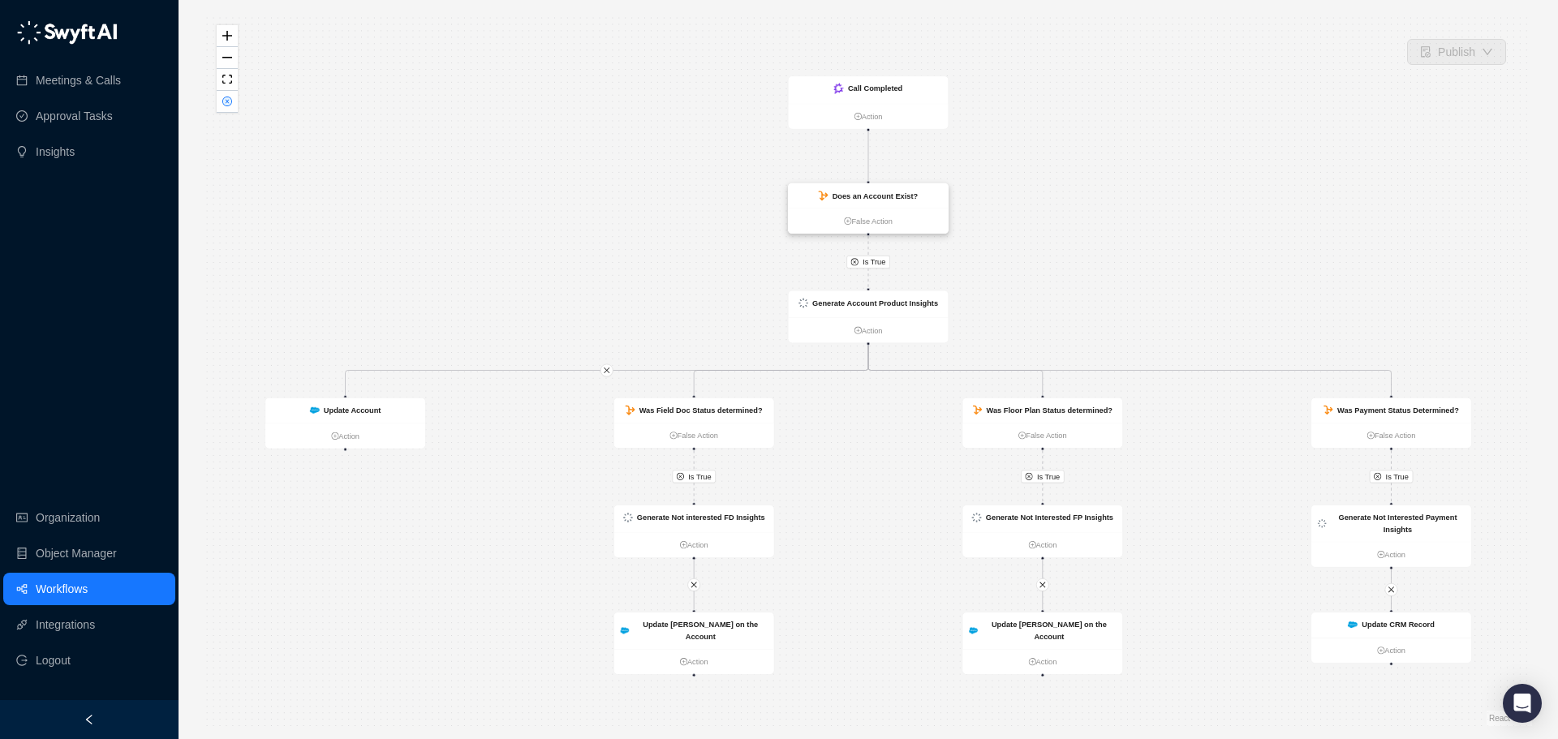
click at [902, 196] on strong "Does an Account Exist?" at bounding box center [876, 196] width 86 height 9
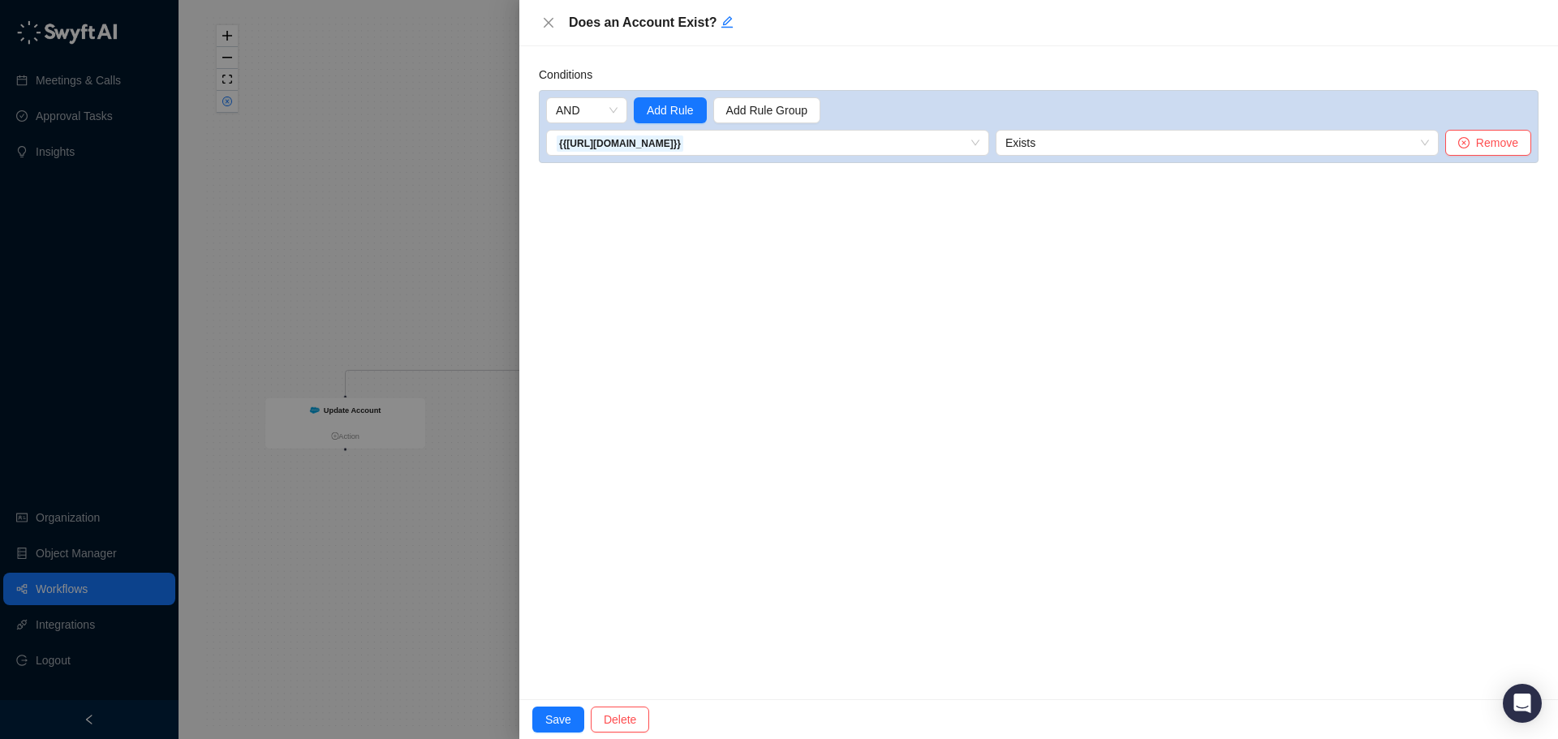
click at [497, 237] on div at bounding box center [779, 369] width 1558 height 739
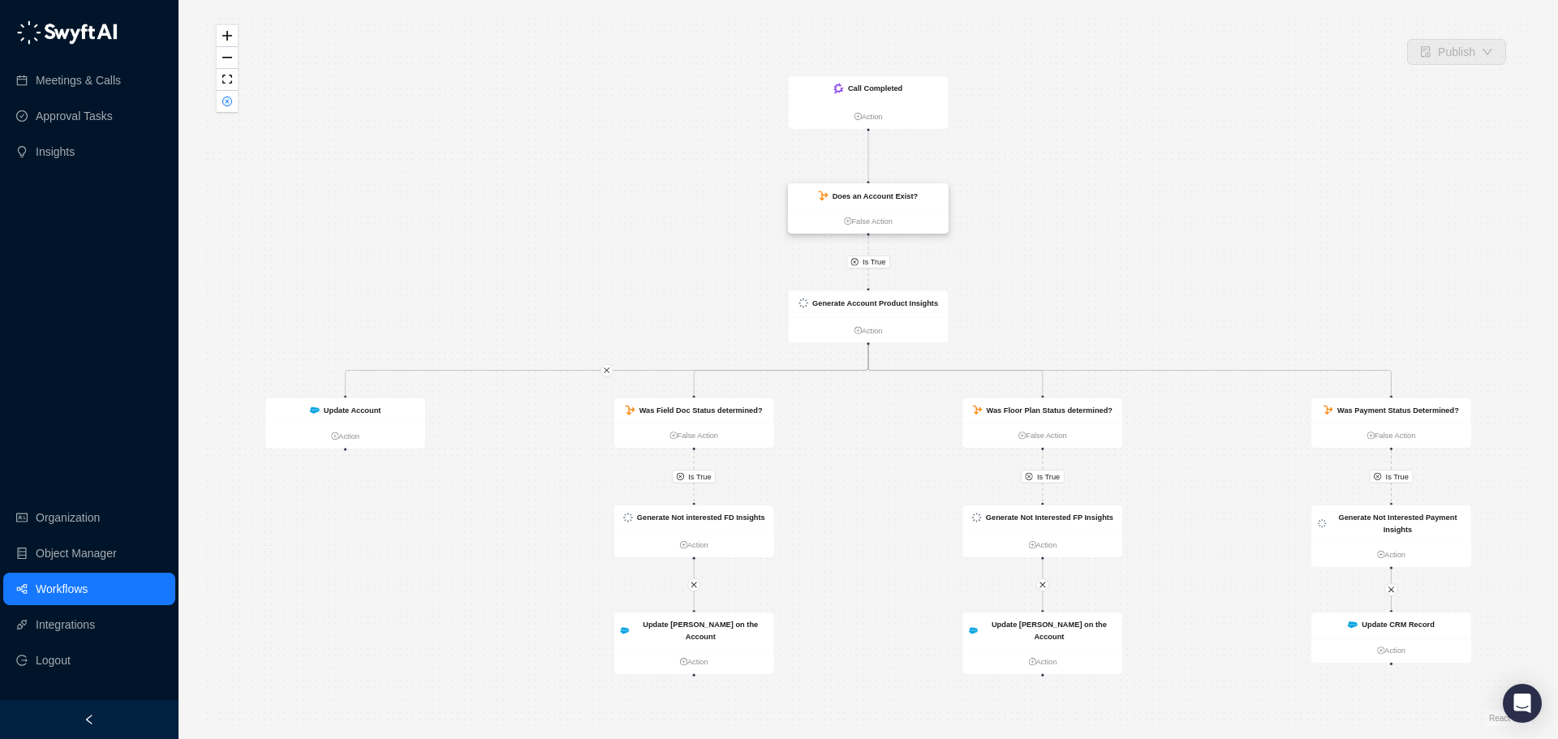
click at [890, 196] on strong "Does an Account Exist?" at bounding box center [876, 196] width 86 height 9
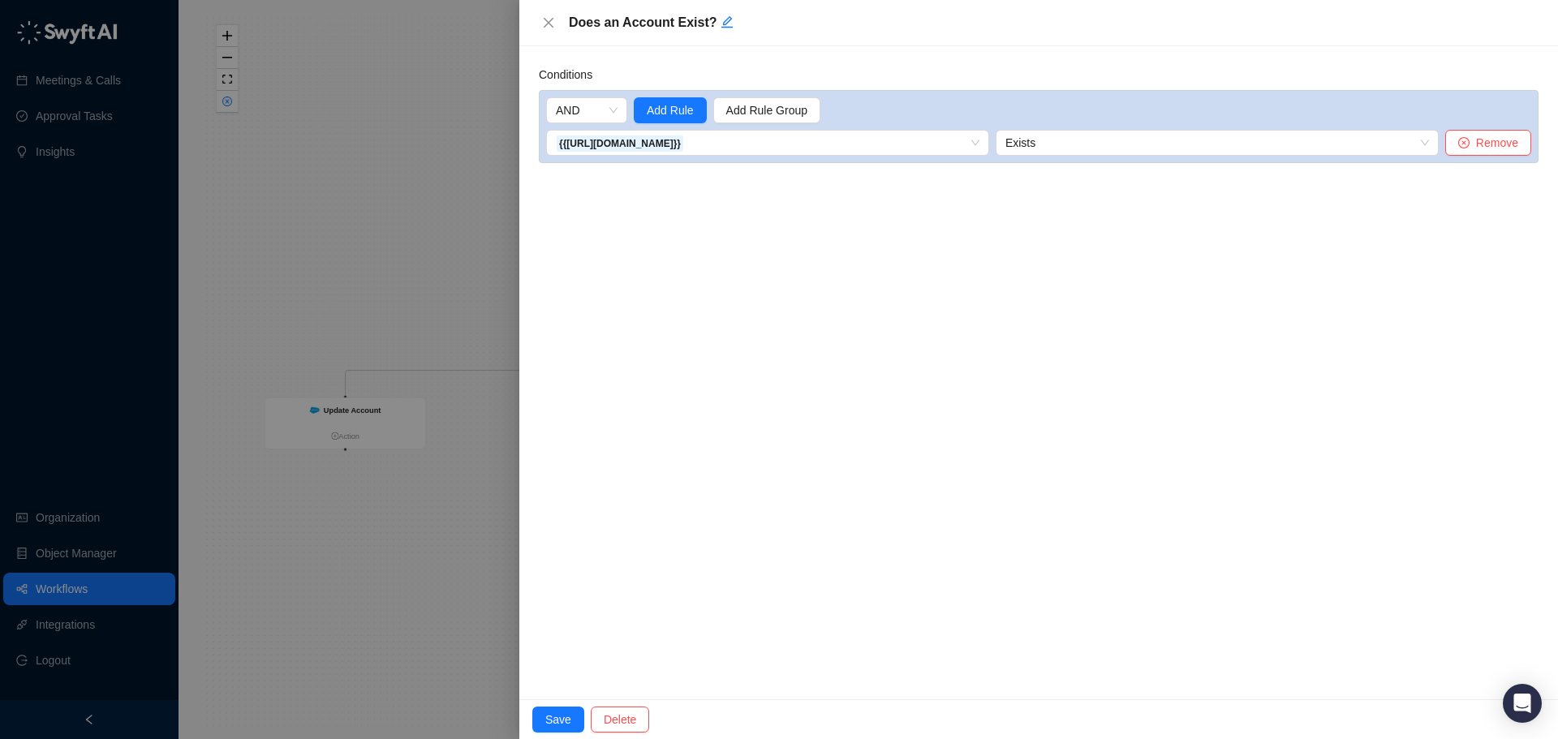
click at [372, 220] on div at bounding box center [779, 369] width 1558 height 739
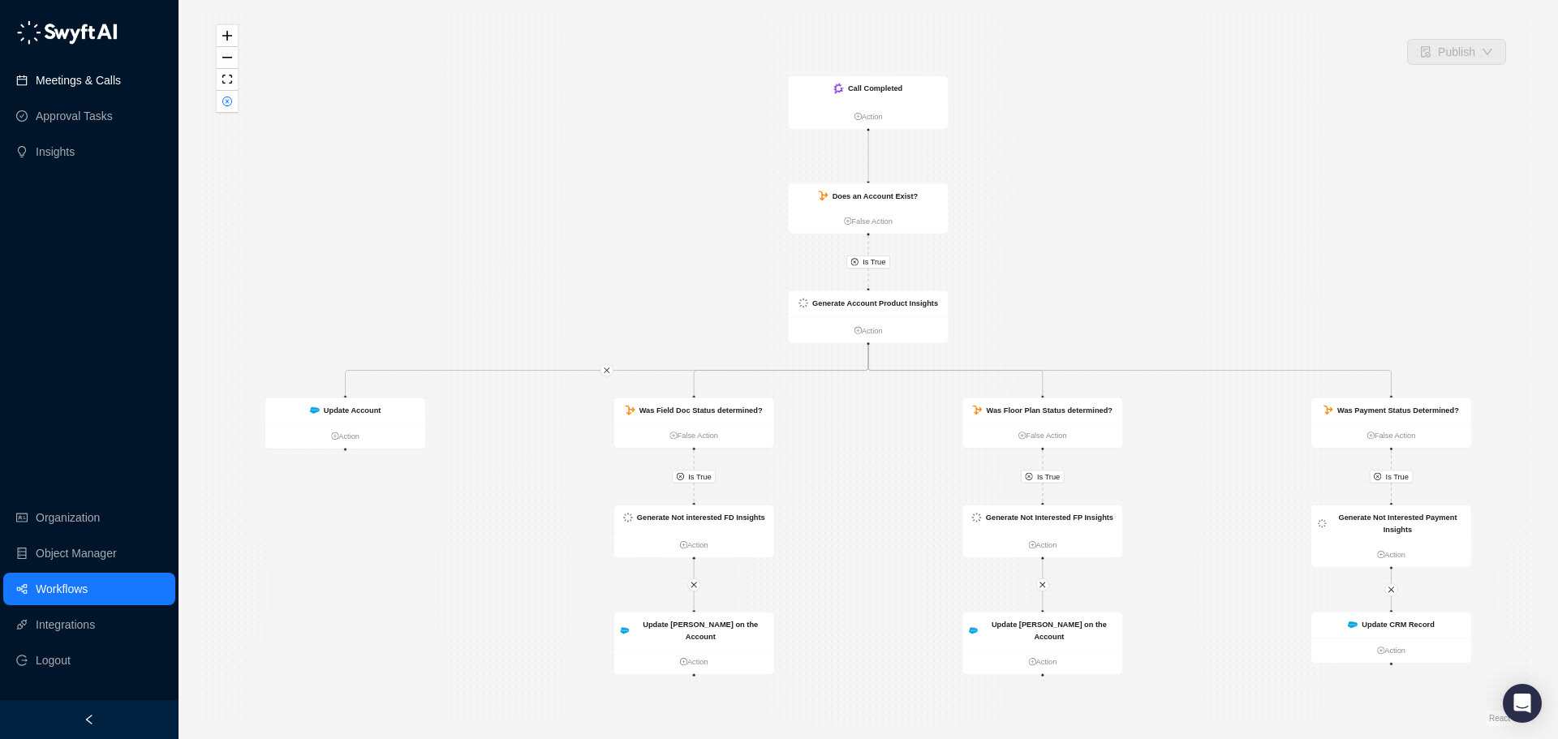
click at [107, 83] on link "Meetings & Calls" at bounding box center [78, 80] width 85 height 32
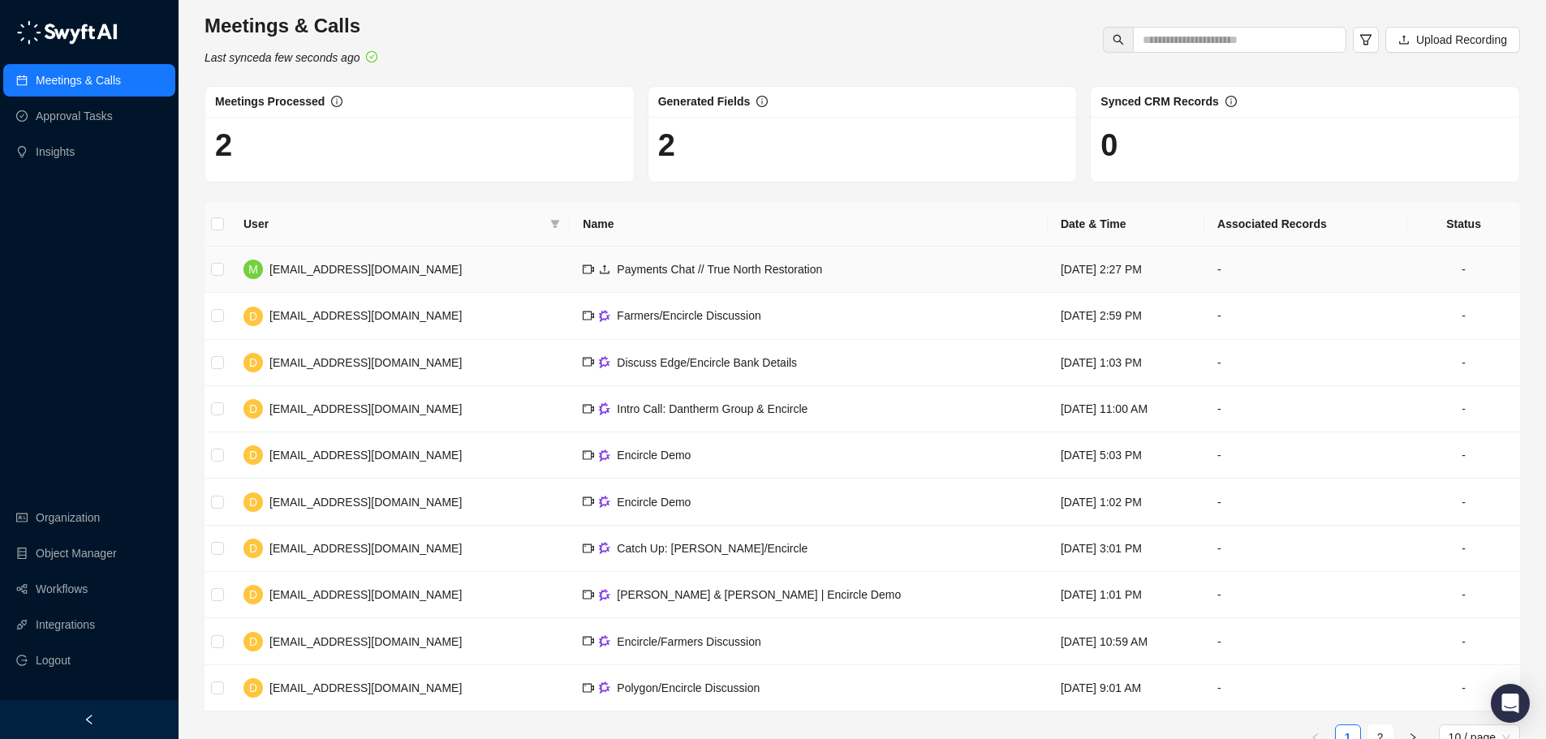
click at [735, 273] on span "Payments Chat // True North Restoration" at bounding box center [719, 269] width 205 height 13
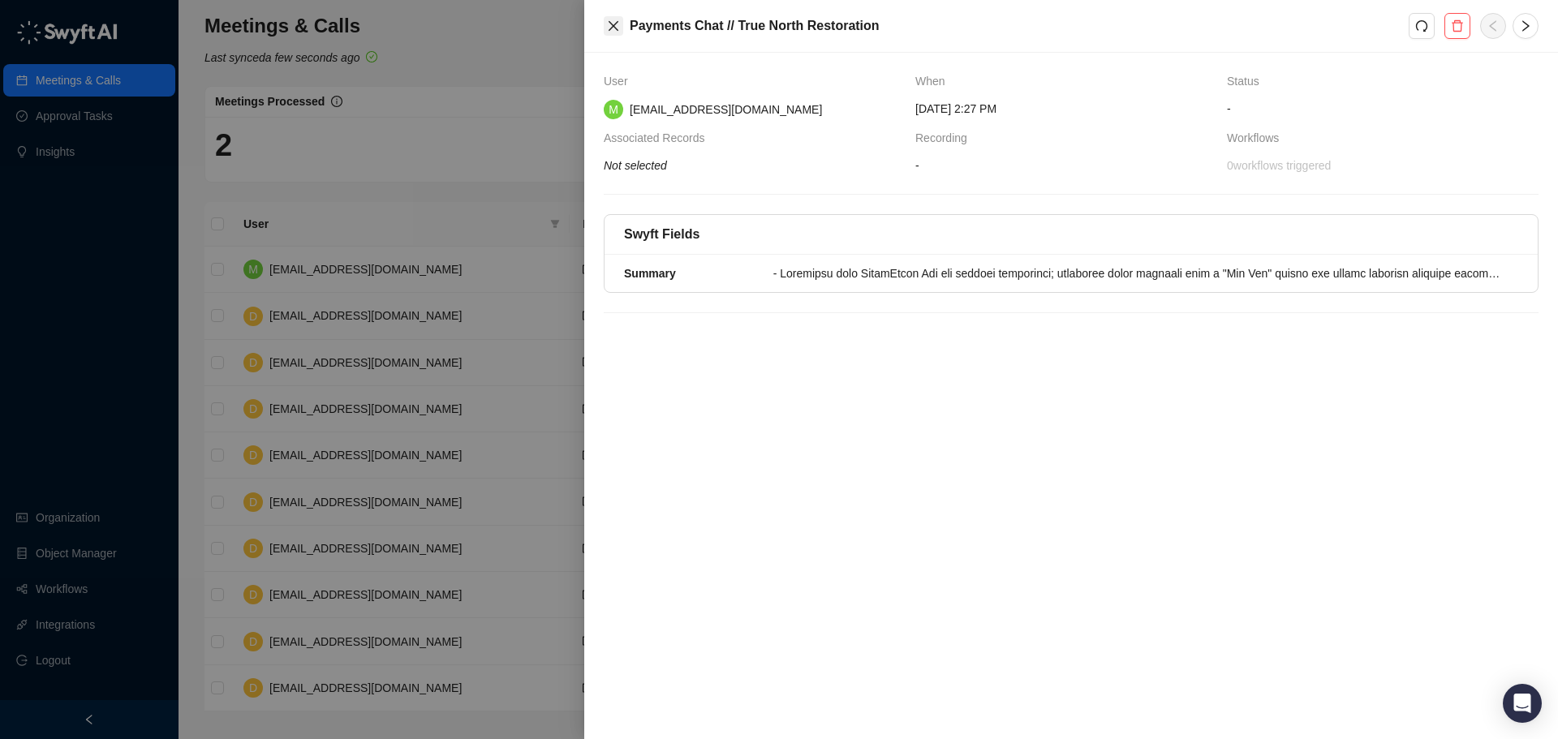
click at [610, 24] on icon "close" at bounding box center [613, 25] width 13 height 13
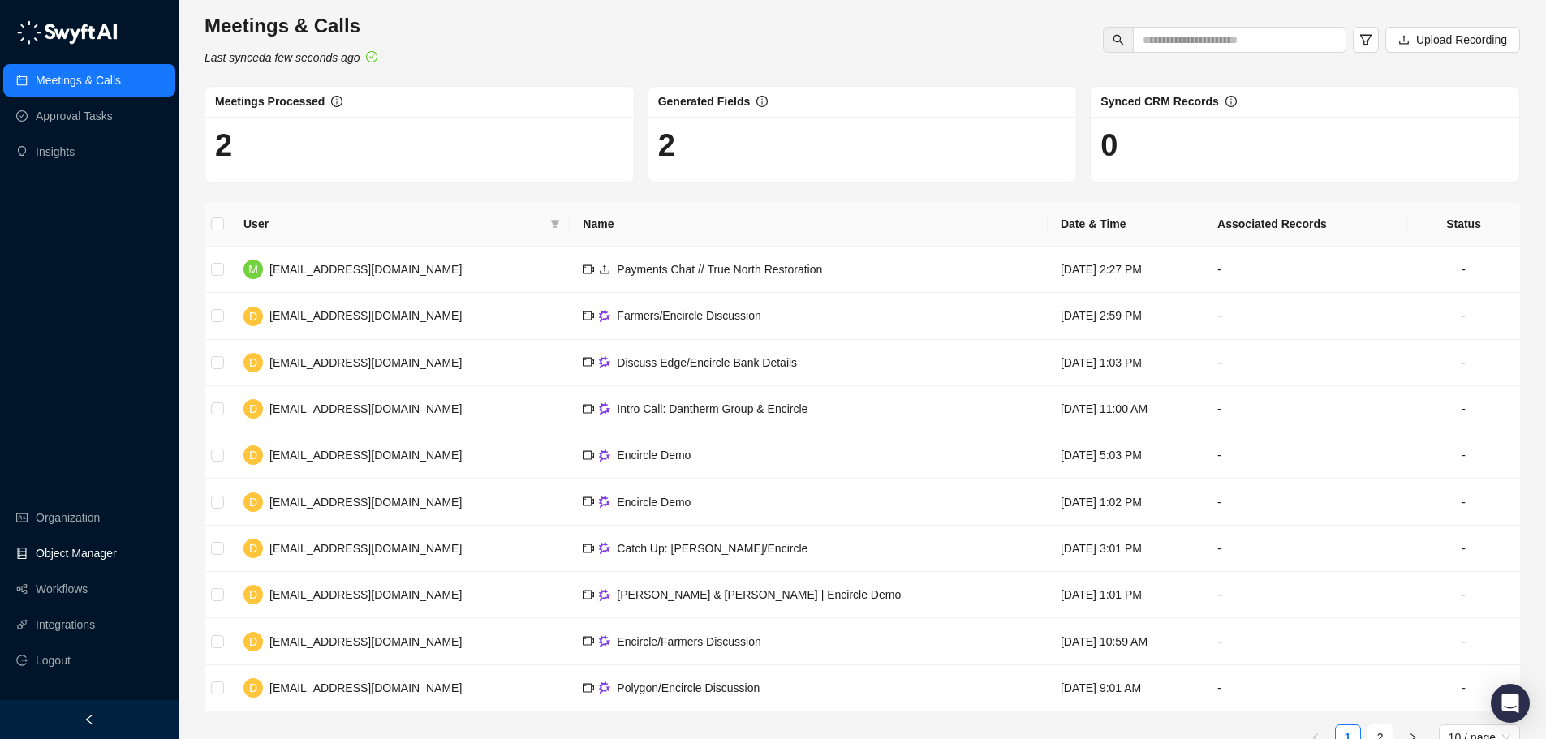
click at [98, 545] on link "Object Manager" at bounding box center [76, 553] width 81 height 32
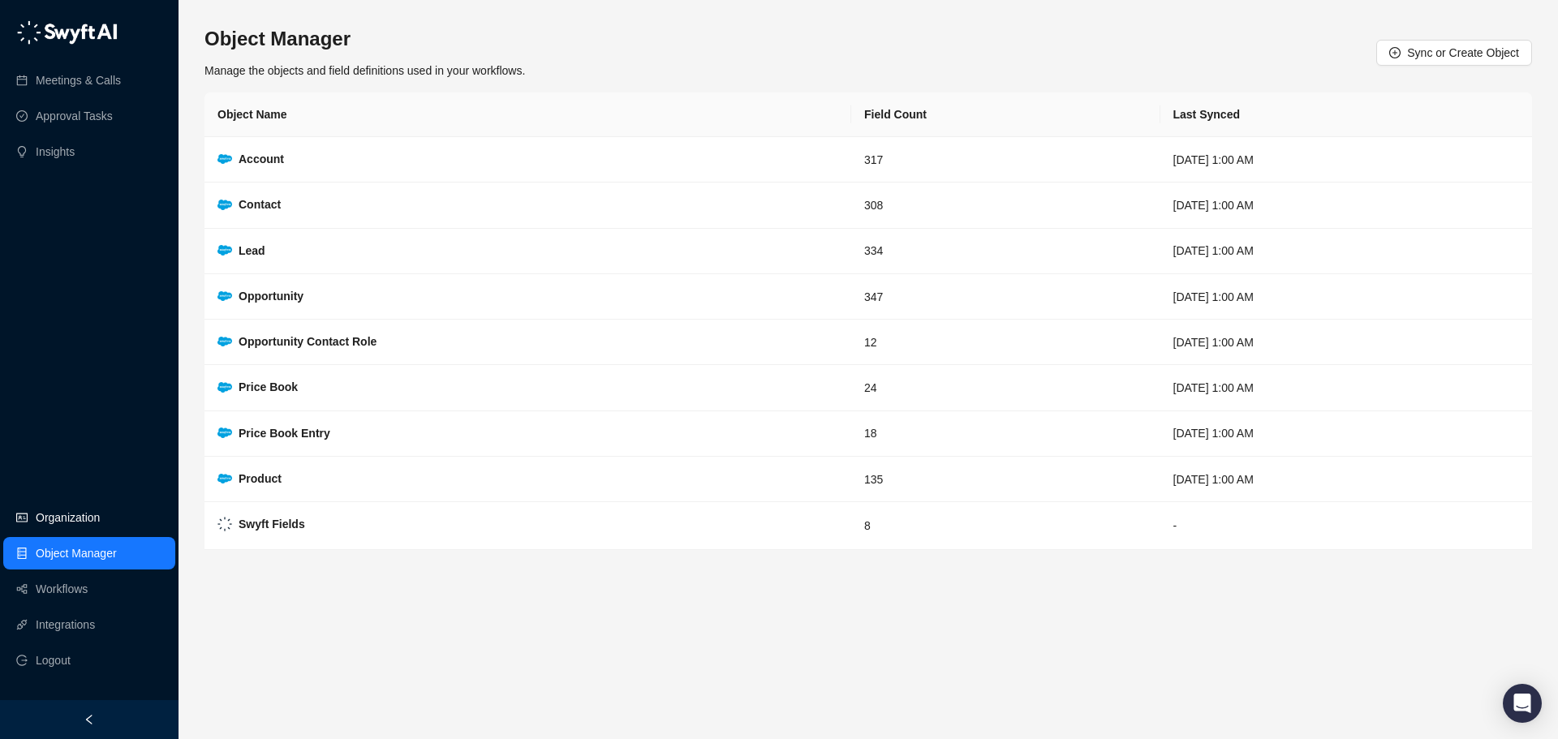
click at [98, 517] on link "Organization" at bounding box center [68, 517] width 64 height 32
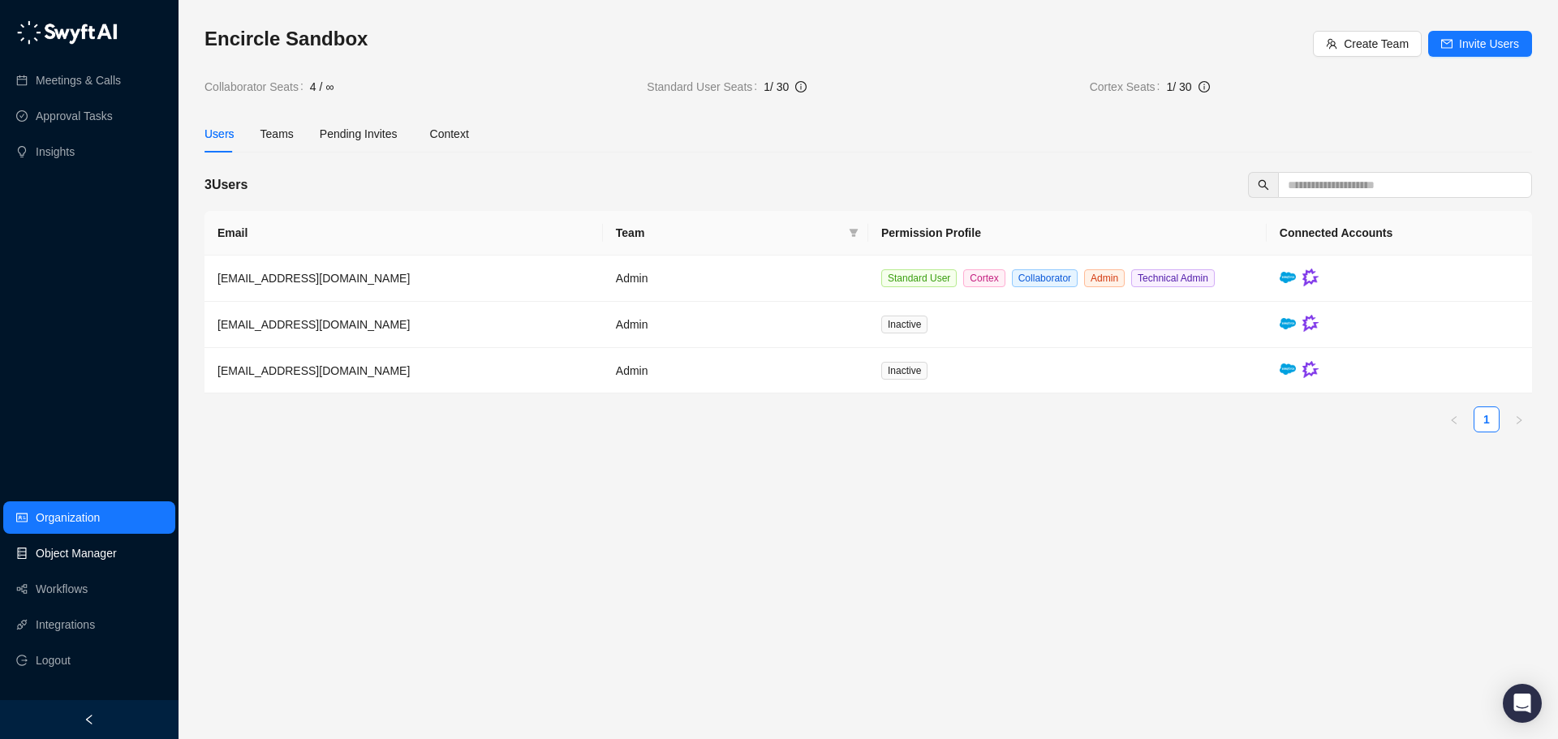
click at [89, 555] on link "Object Manager" at bounding box center [76, 553] width 81 height 32
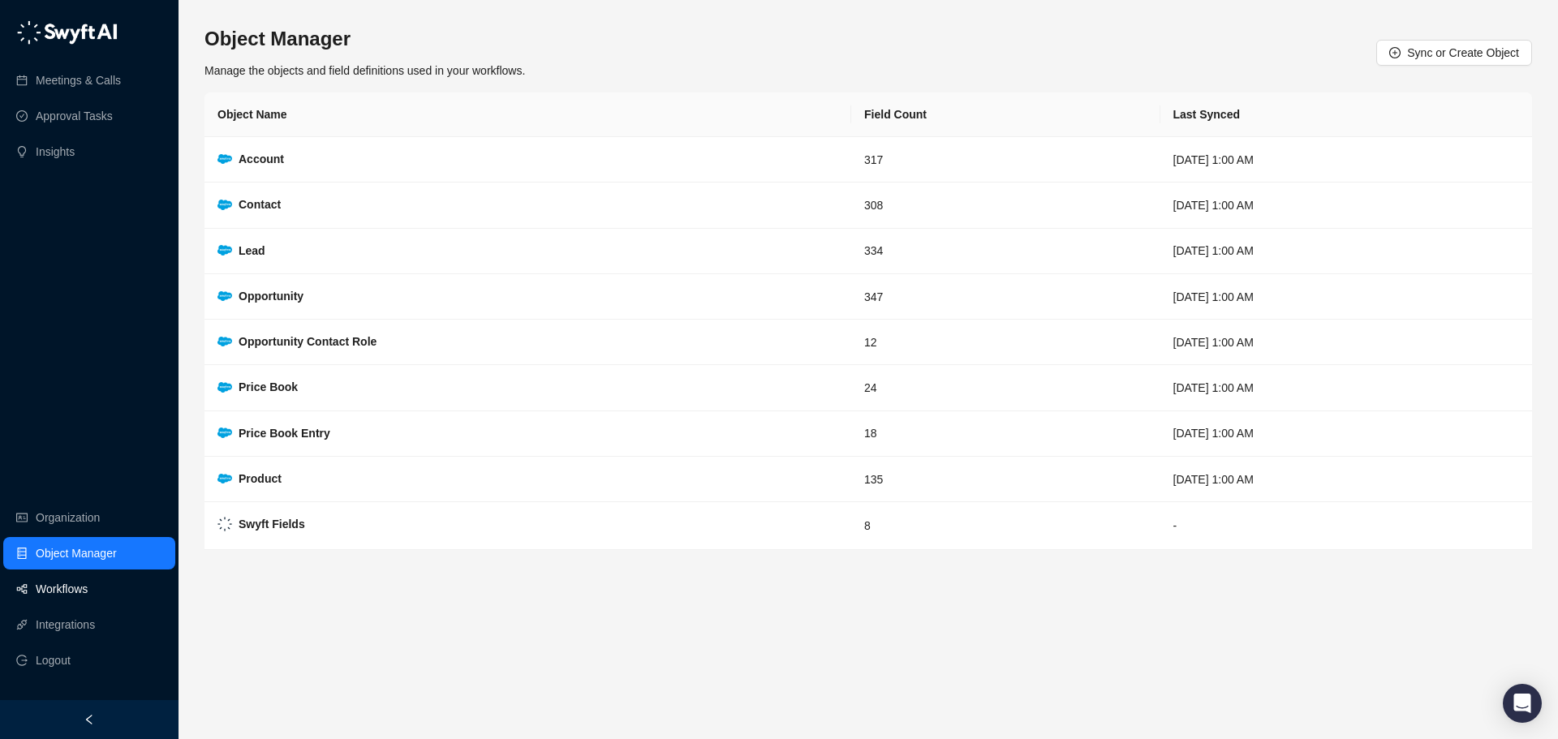
click at [81, 584] on link "Workflows" at bounding box center [62, 589] width 52 height 32
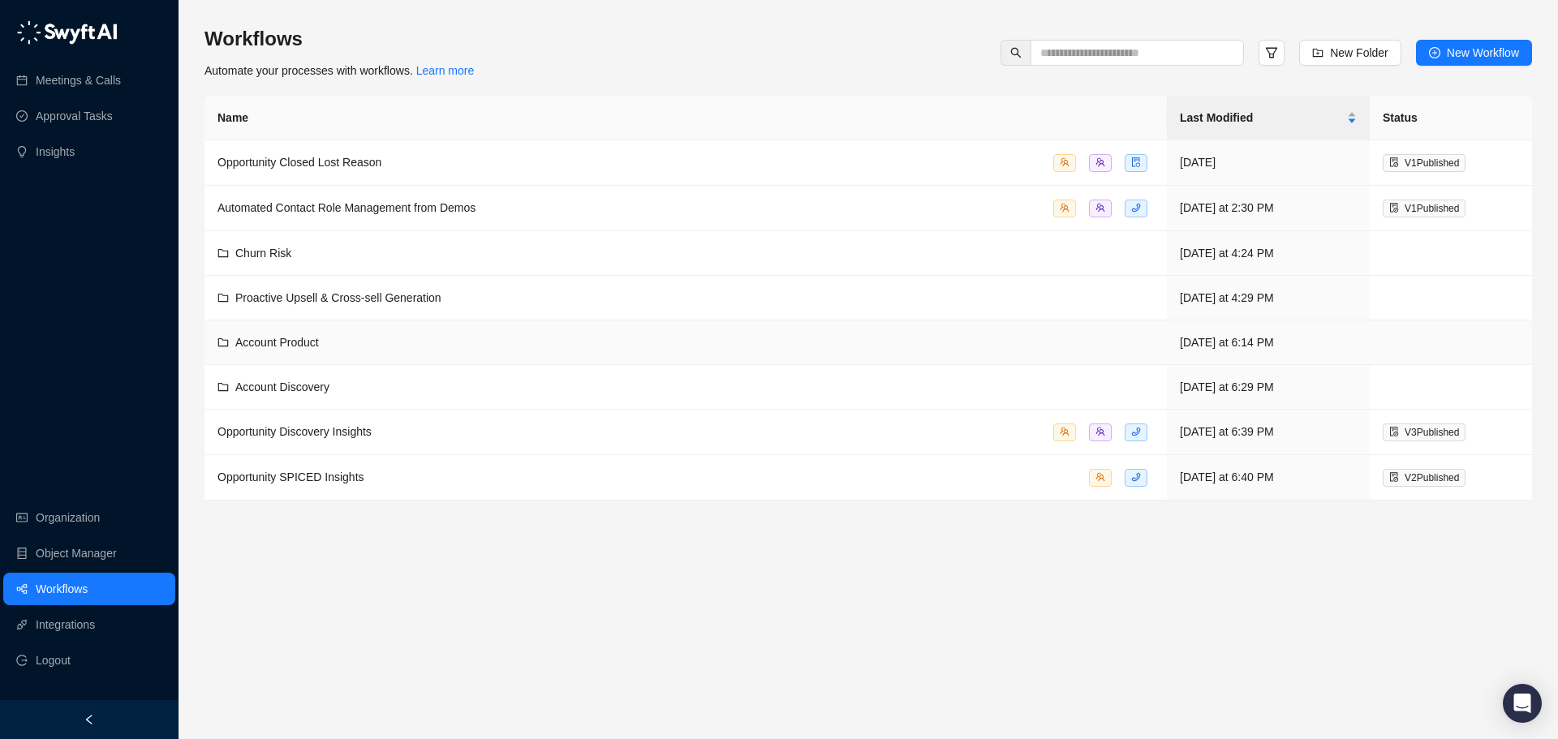
click at [334, 343] on div "Account Product" at bounding box center [685, 343] width 936 height 18
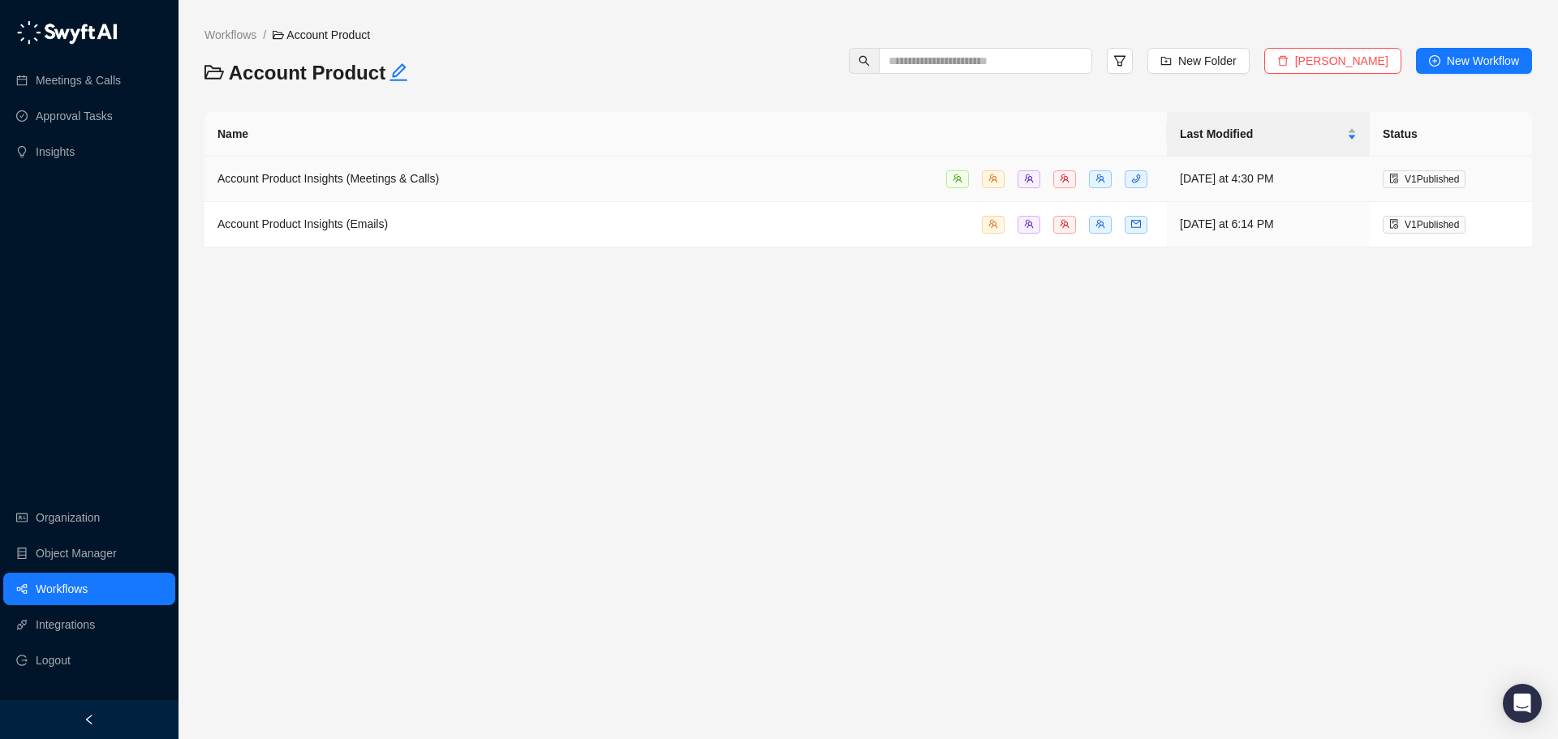
click at [390, 179] on span "Account Product Insights (Meetings & Calls)" at bounding box center [328, 178] width 222 height 13
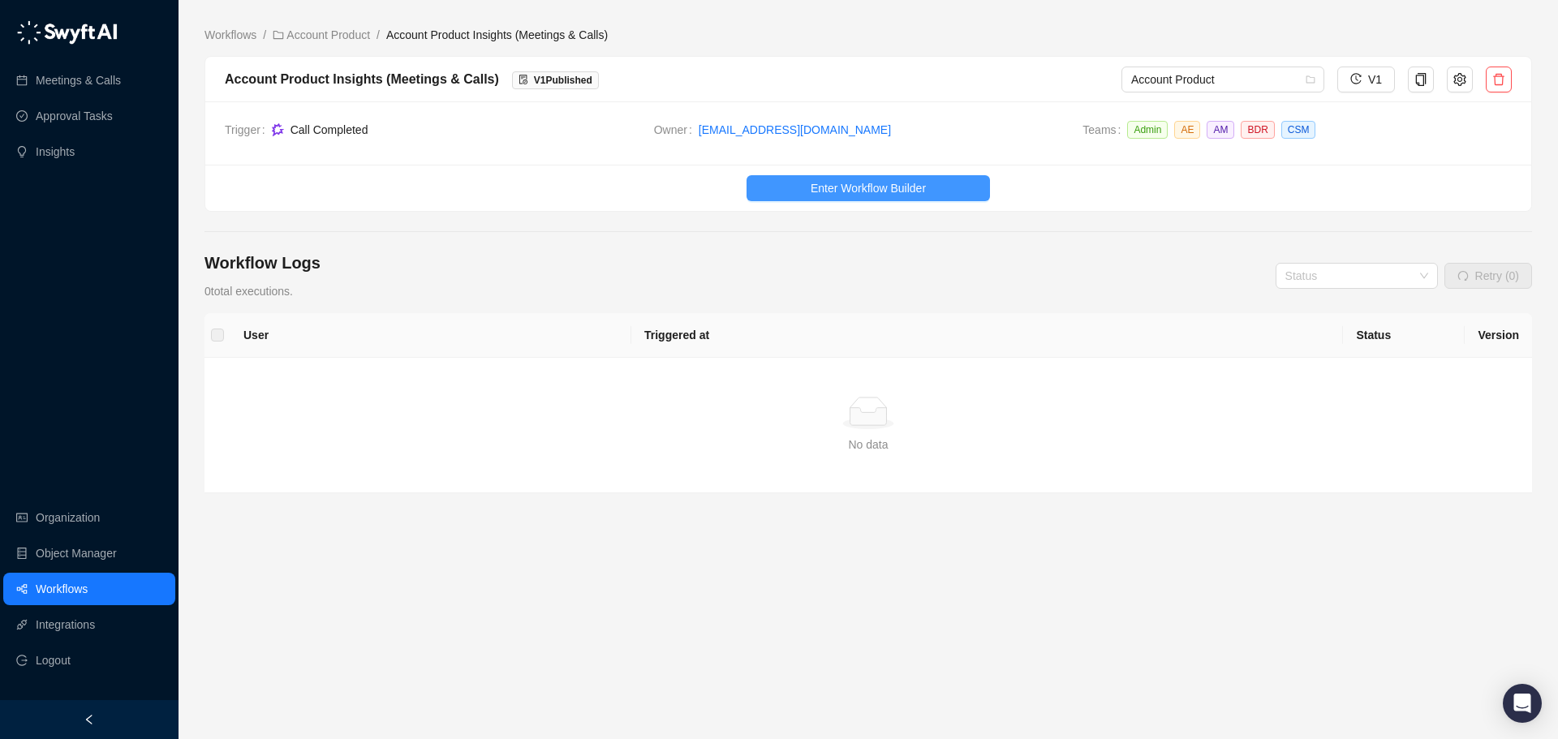
click at [826, 187] on span "Enter Workflow Builder" at bounding box center [868, 188] width 115 height 18
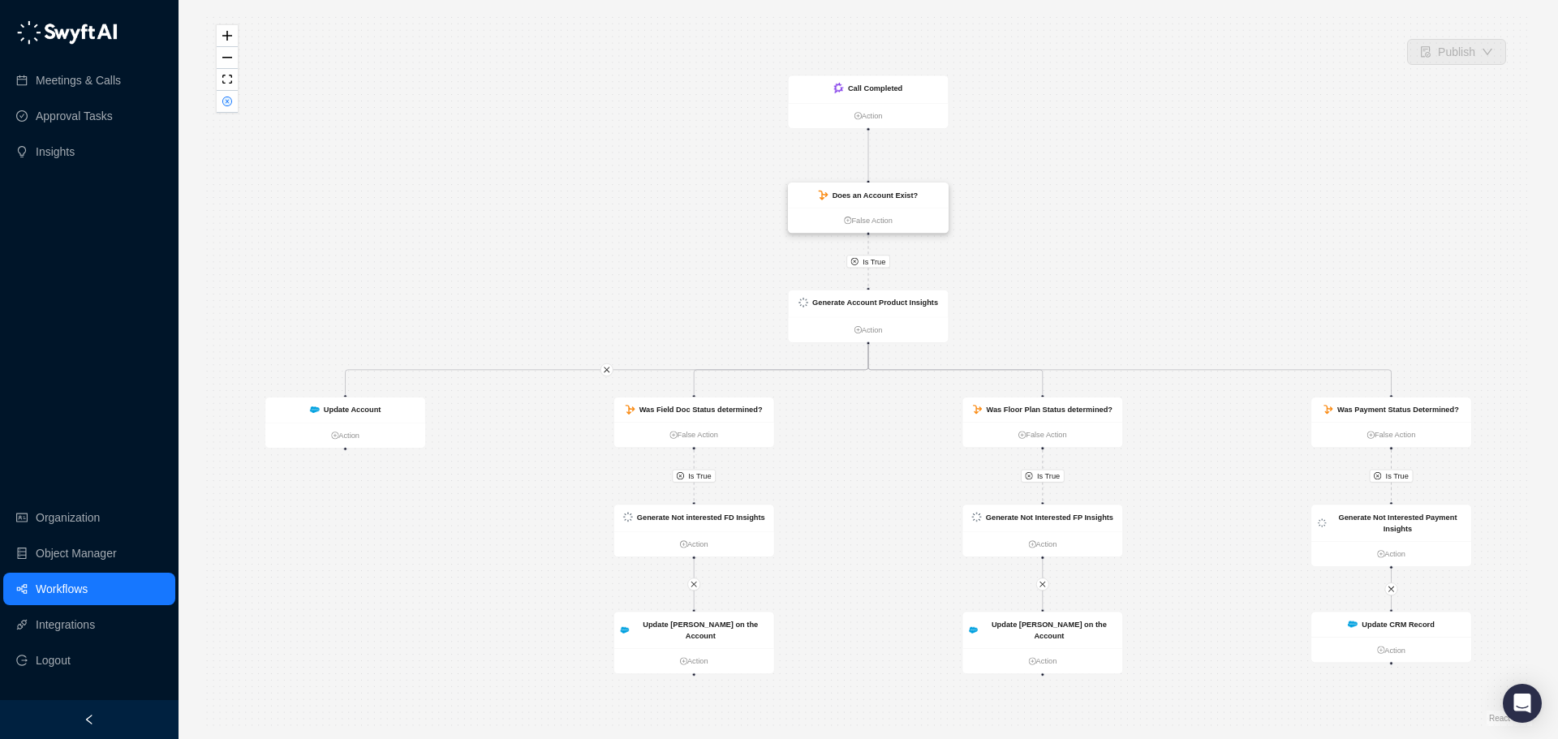
click at [850, 196] on strong "Does an Account Exist?" at bounding box center [876, 195] width 86 height 9
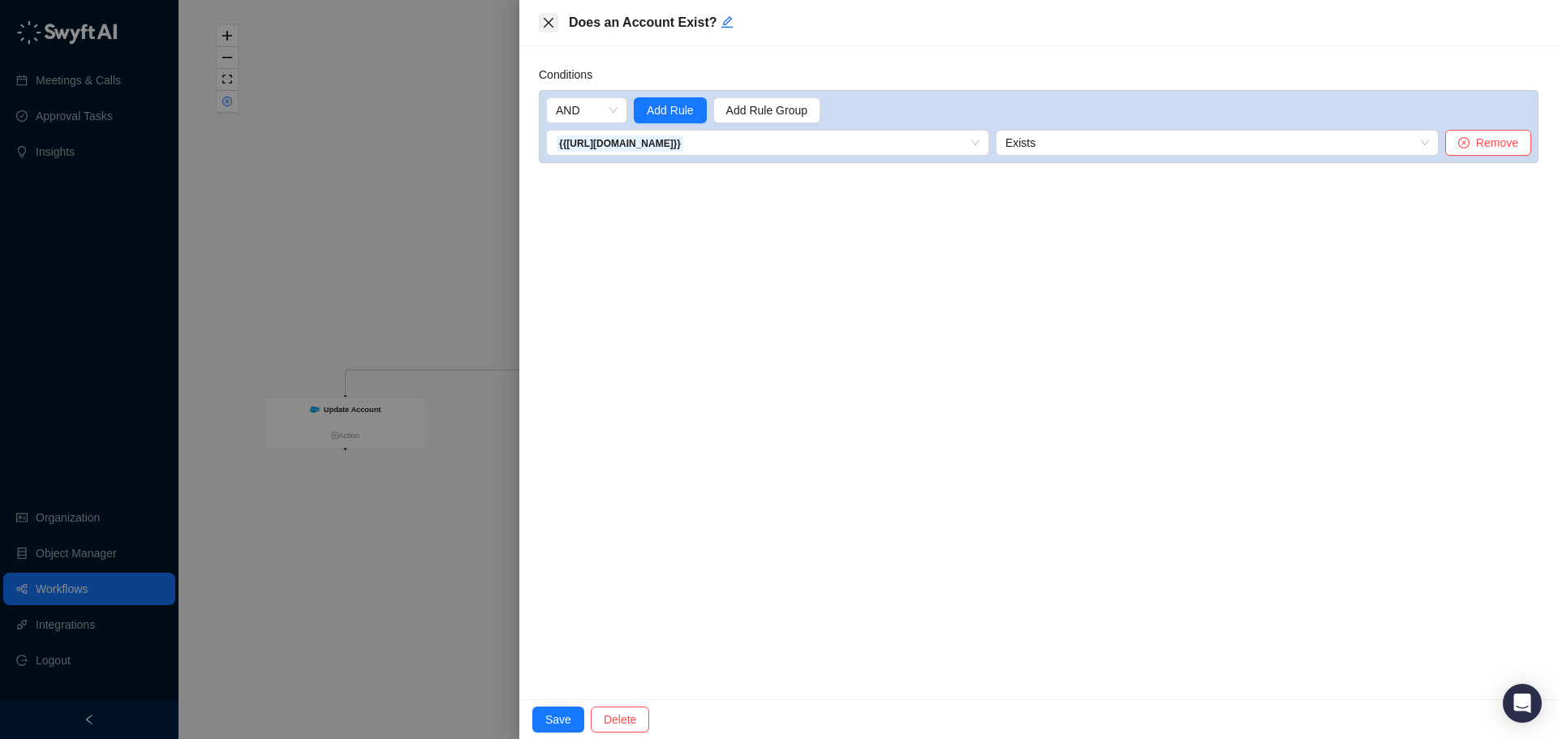
click at [546, 19] on icon "close" at bounding box center [548, 22] width 13 height 13
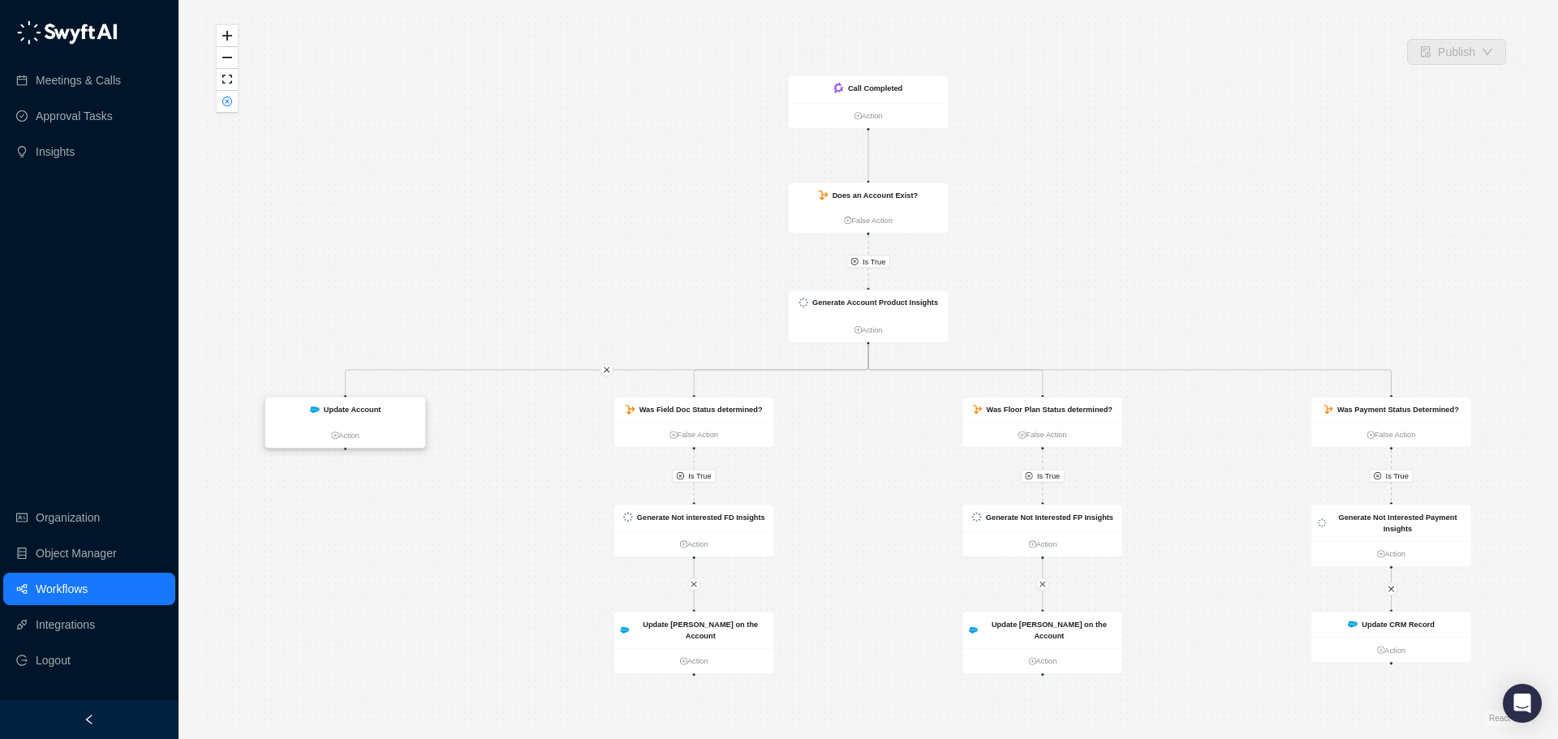
click at [376, 407] on strong "Update Account" at bounding box center [353, 410] width 58 height 9
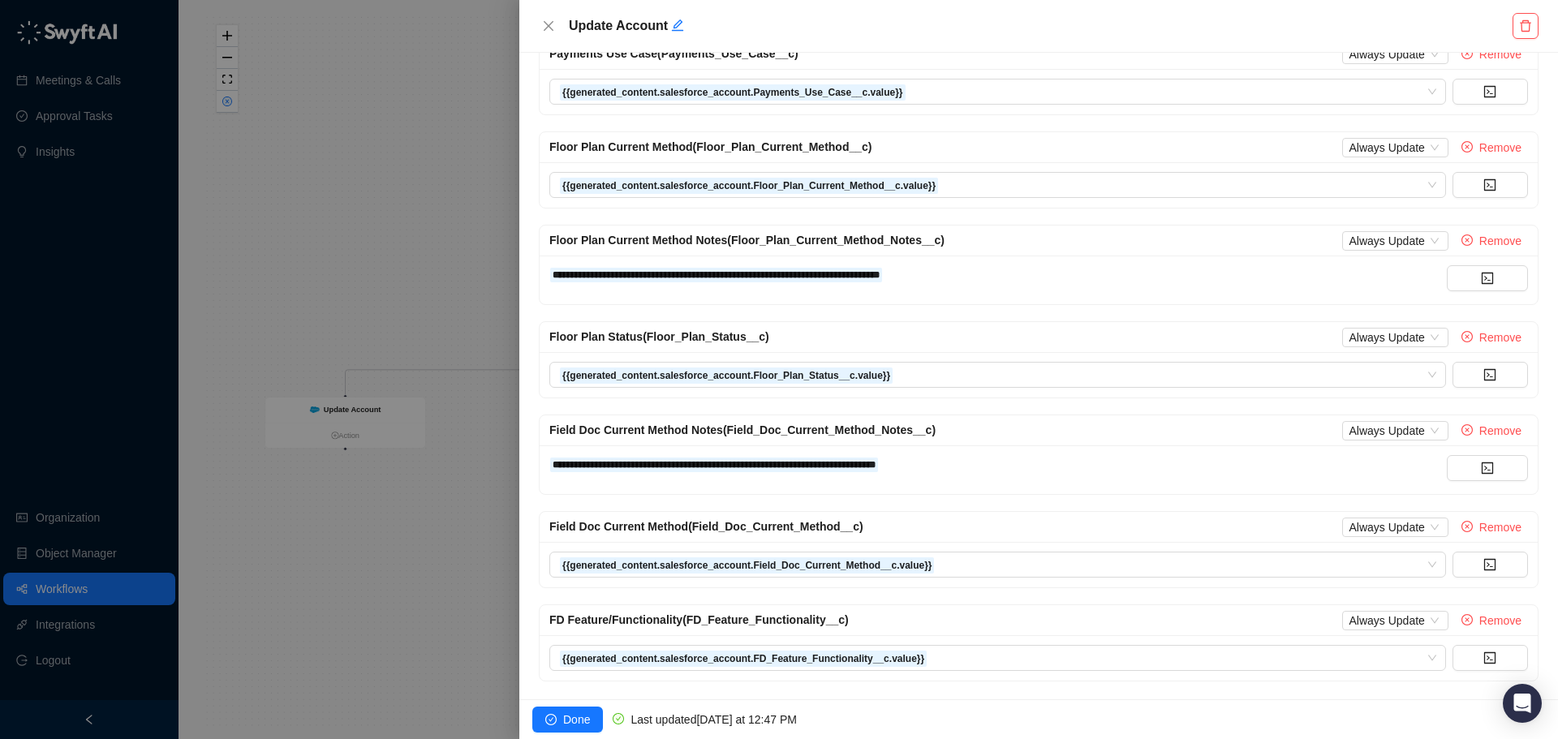
scroll to position [566, 0]
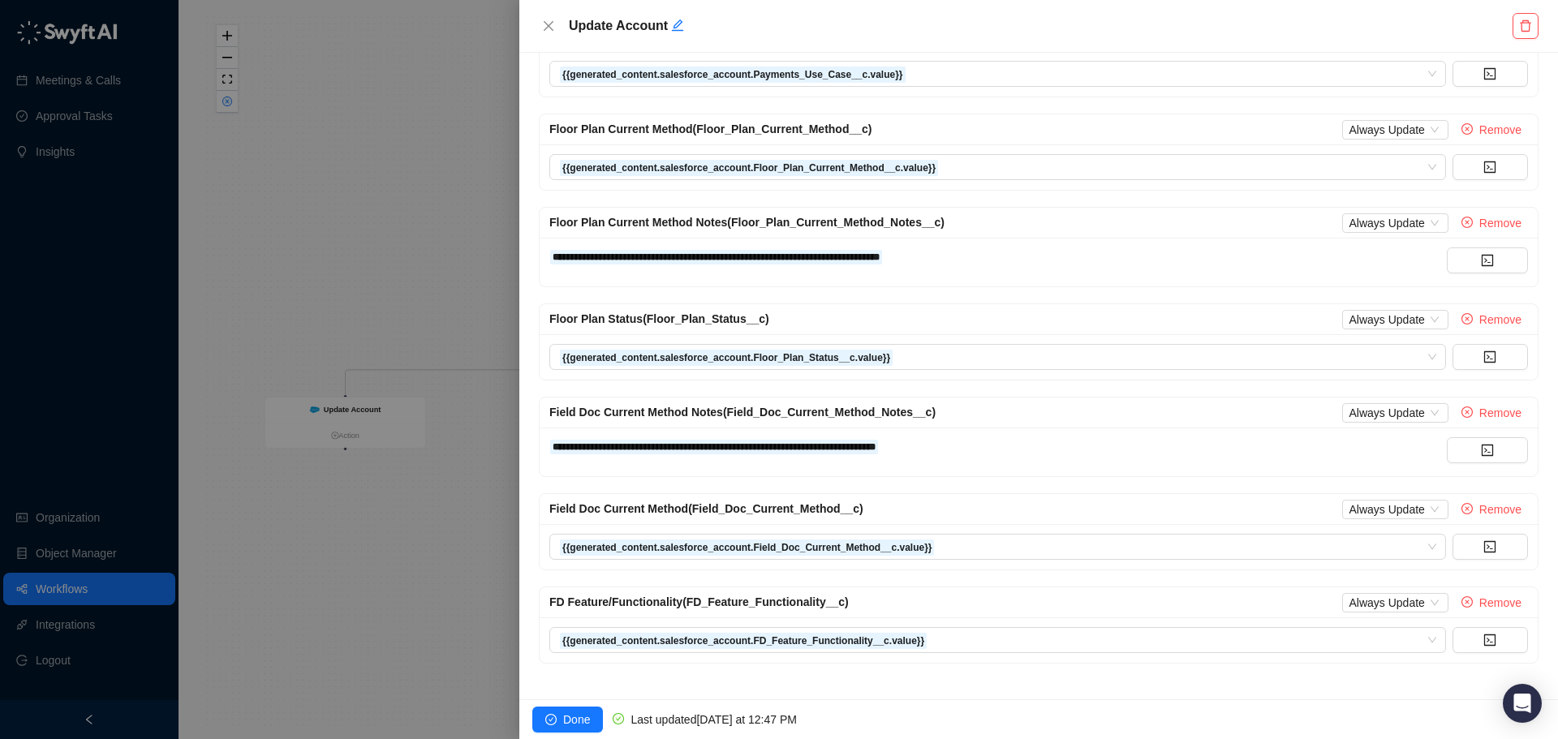
click at [337, 254] on div at bounding box center [779, 369] width 1558 height 739
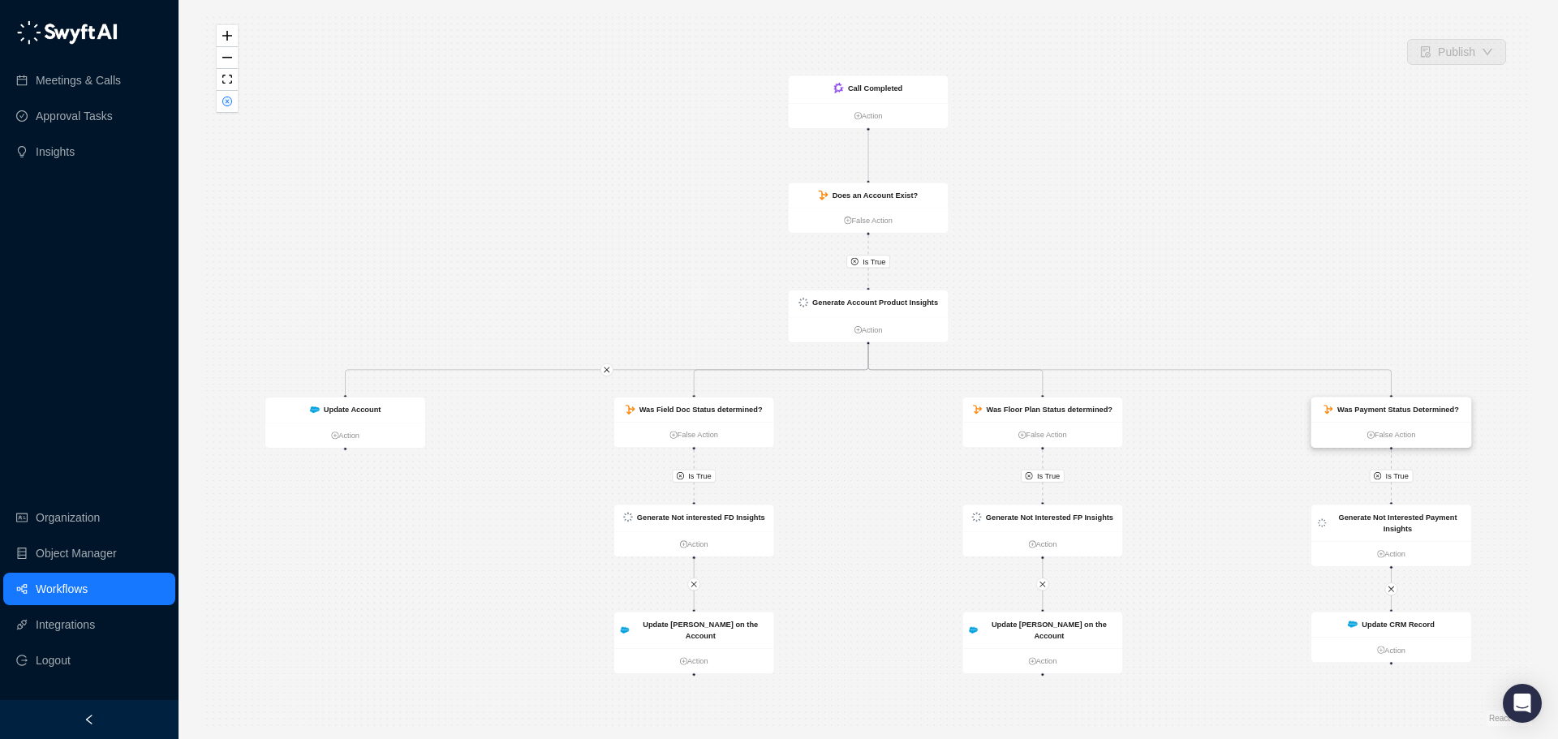
click at [1401, 411] on strong "Was Payment Status Determined?" at bounding box center [1398, 410] width 122 height 9
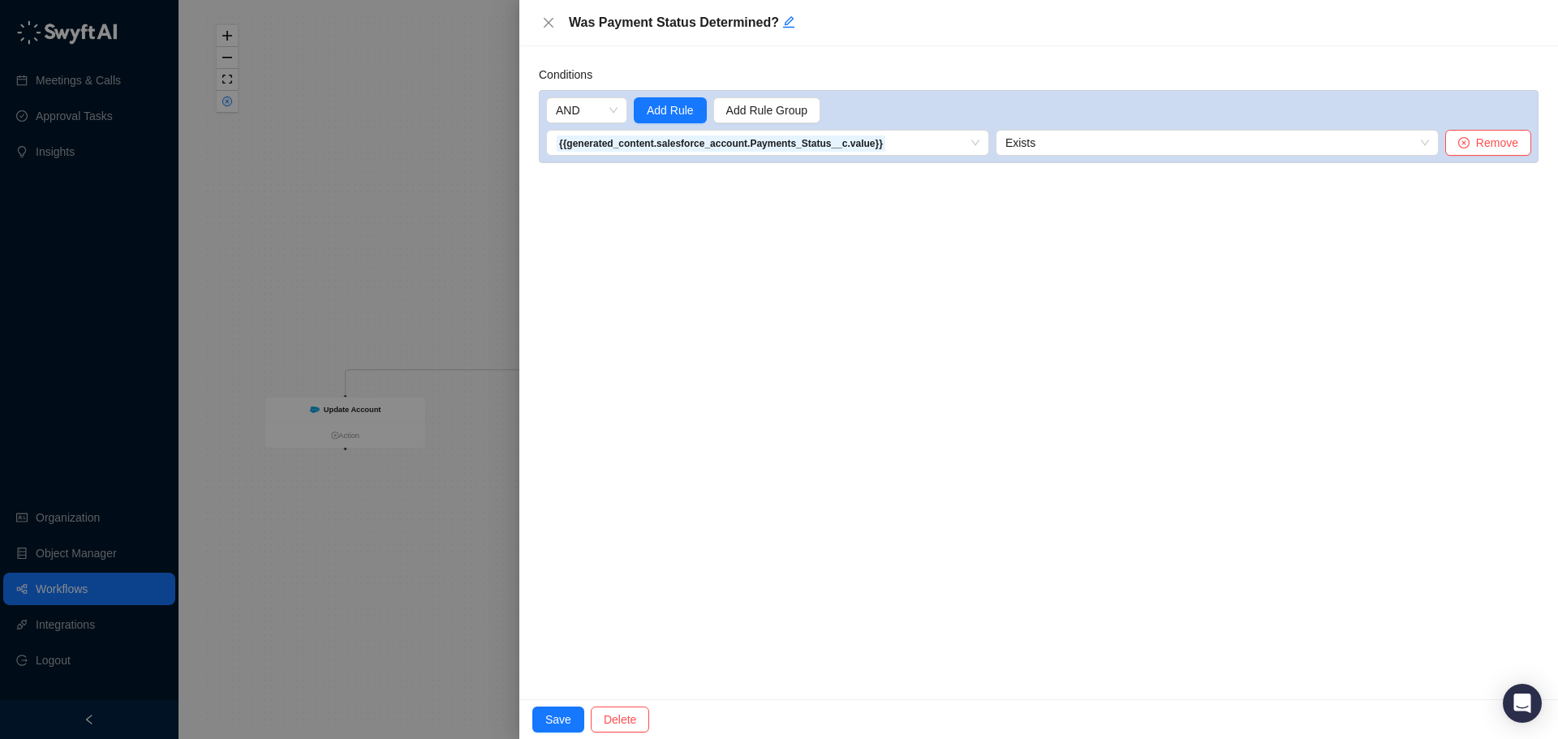
click at [384, 239] on div at bounding box center [779, 369] width 1558 height 739
